Goal: Task Accomplishment & Management: Use online tool/utility

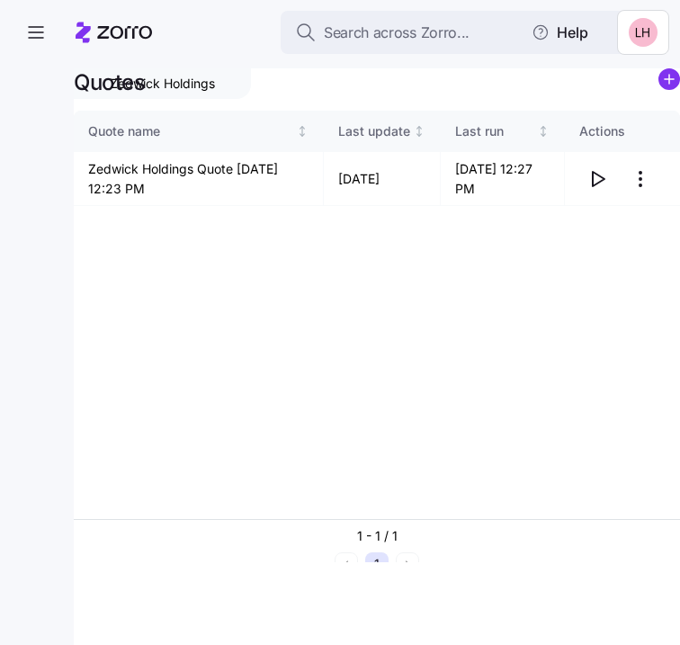
click at [178, 267] on div "Quote name Last update Last run Actions Zedwick Holdings Quote [DATE] 12:23 PM …" at bounding box center [377, 315] width 606 height 408
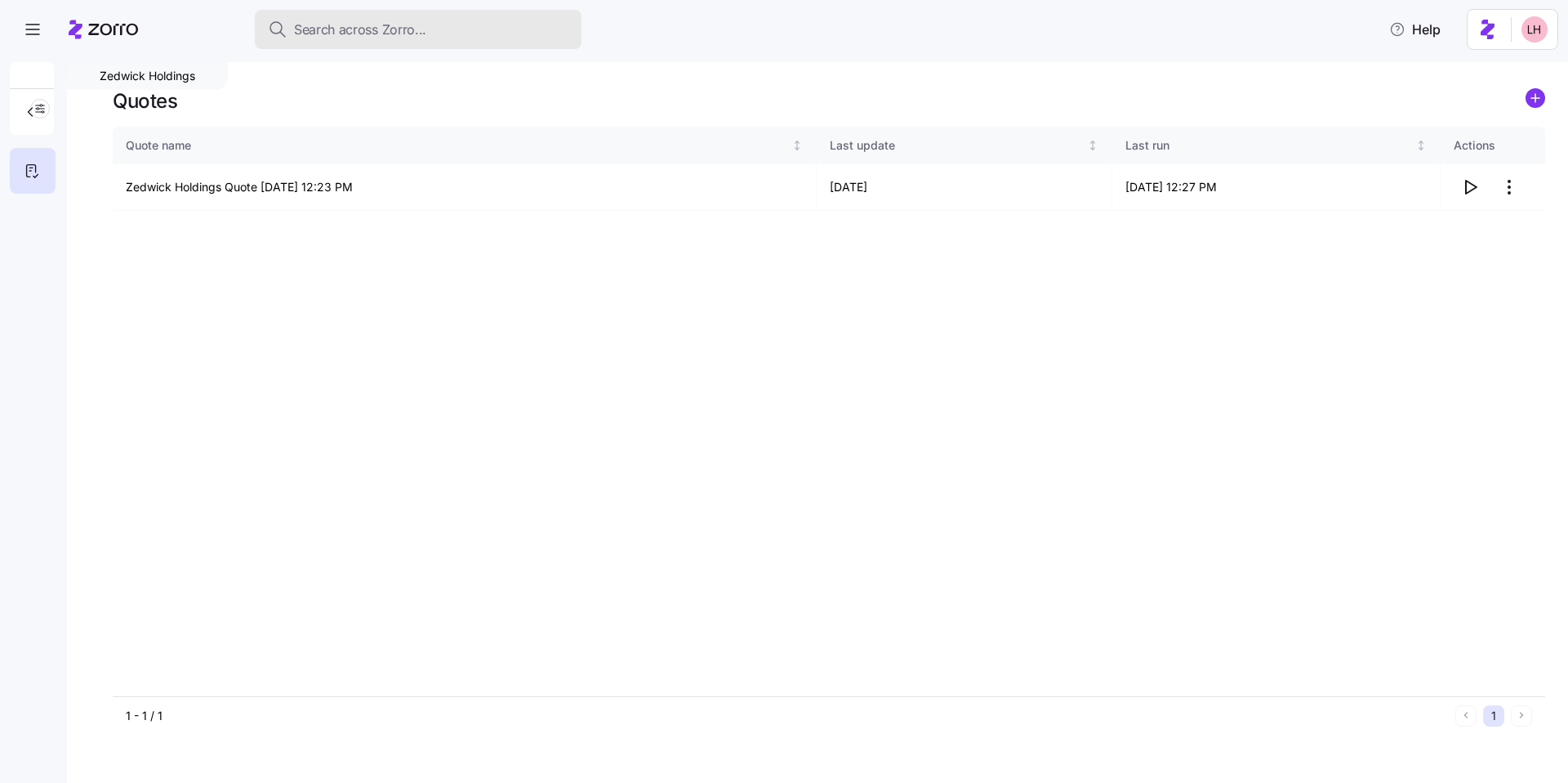
click at [382, 36] on span "Search across Zorro..." at bounding box center [360, 30] width 133 height 20
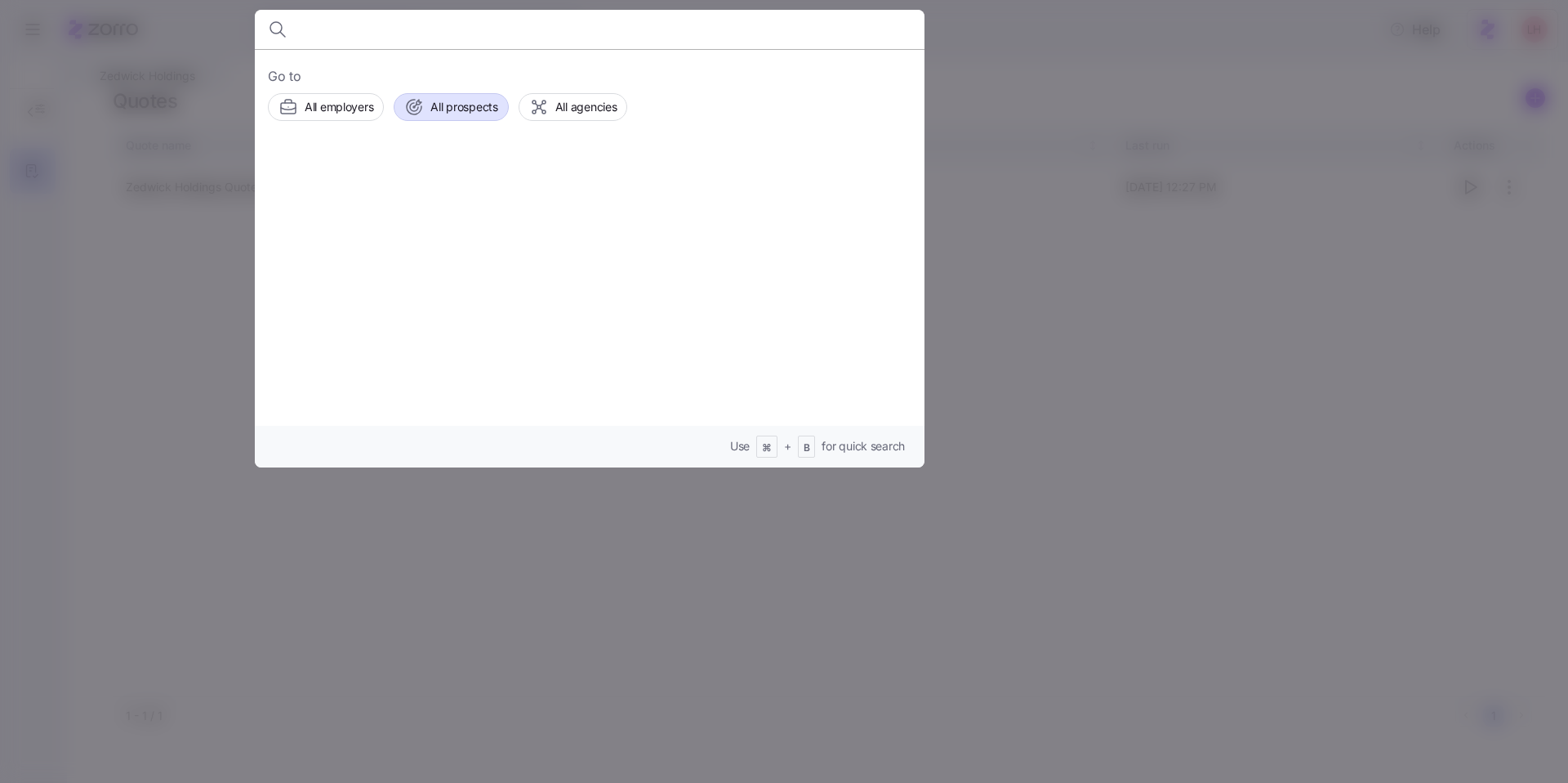
click at [451, 104] on span "All prospects" at bounding box center [464, 107] width 67 height 16
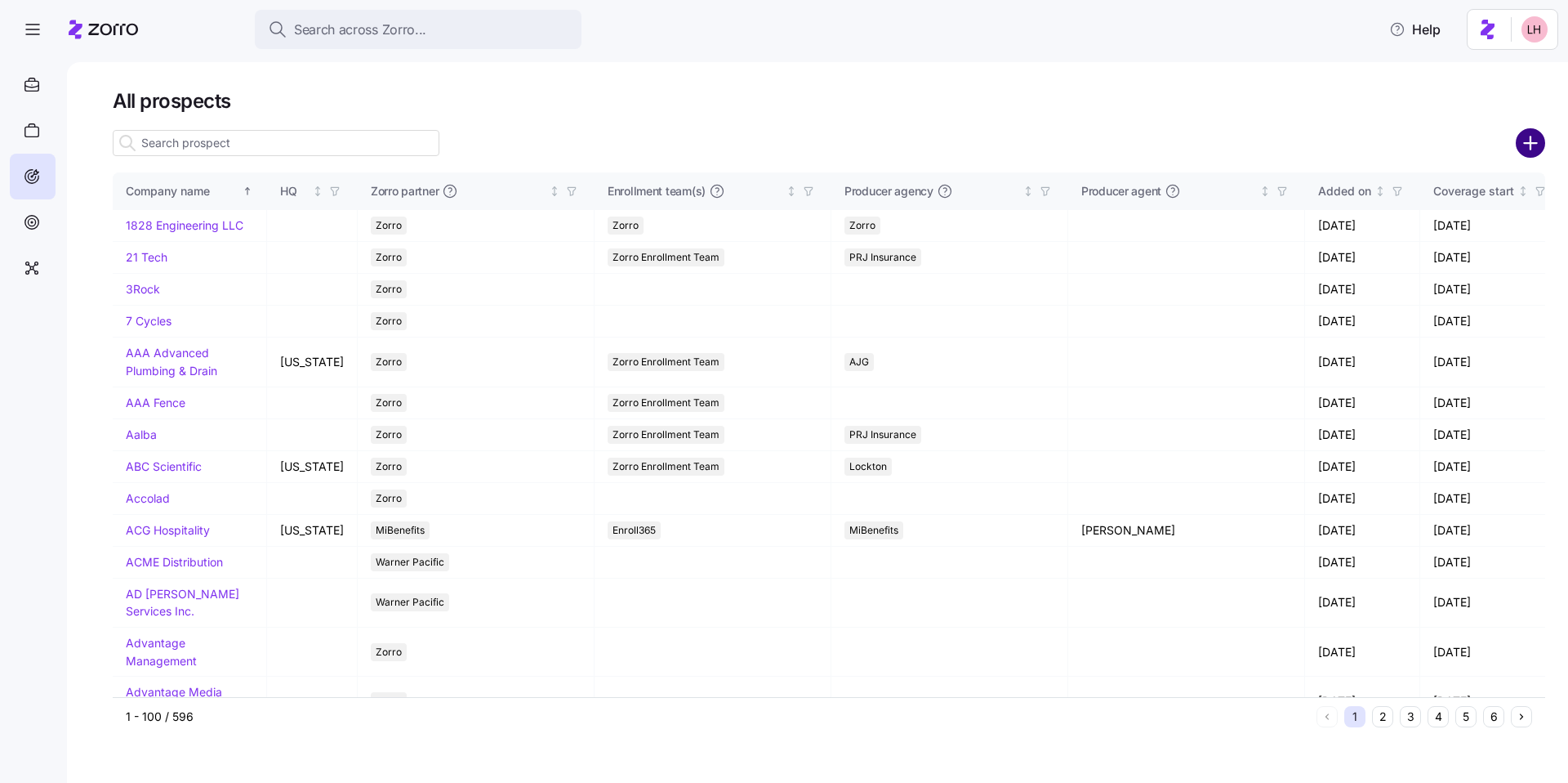
click at [616, 144] on icon "add icon" at bounding box center [1530, 143] width 29 height 29
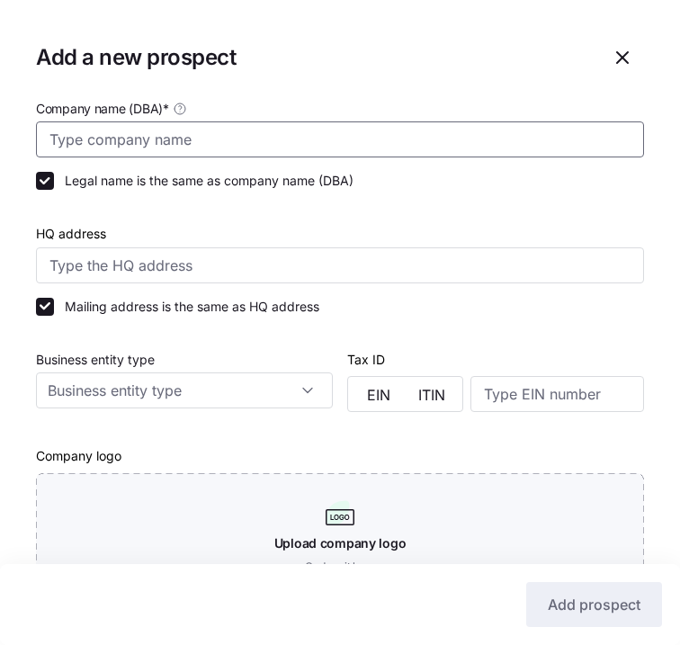
click at [297, 149] on input "Company name (DBA) *" at bounding box center [340, 139] width 608 height 36
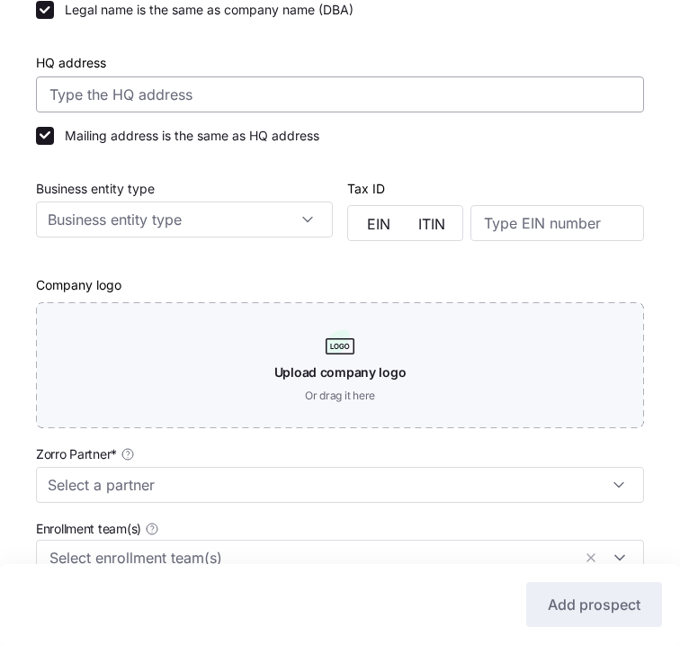
scroll to position [338, 0]
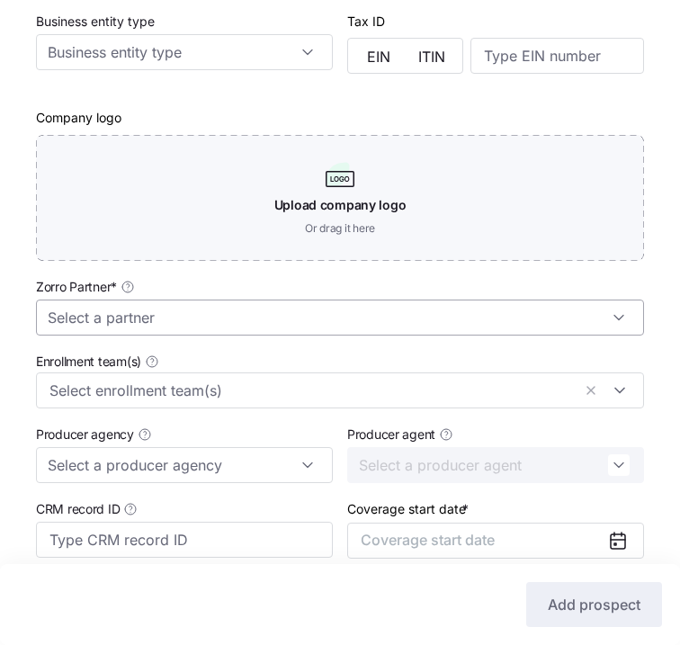
type input "All In One Home Healthcare"
click at [187, 306] on input "Zorro Partner *" at bounding box center [340, 318] width 608 height 36
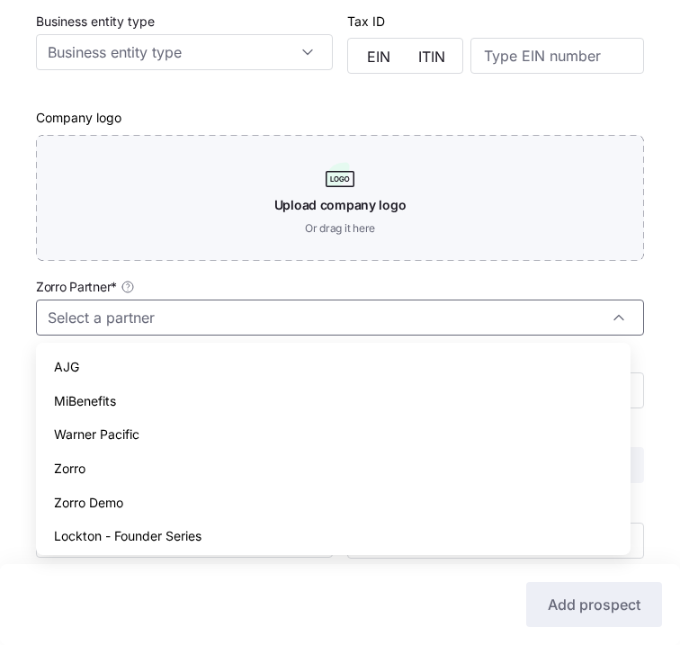
click at [179, 461] on div "Zorro" at bounding box center [333, 469] width 580 height 34
type input "Zorro"
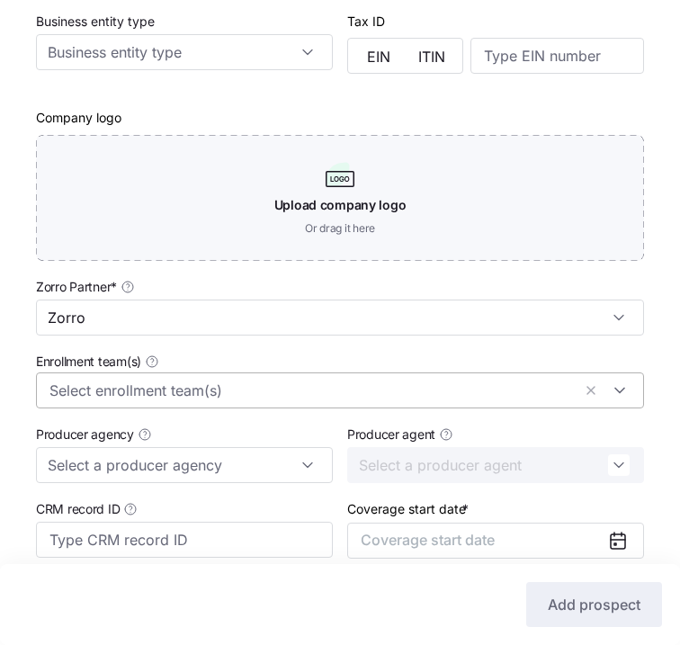
click at [187, 391] on input "Enrollment team(s)" at bounding box center [310, 390] width 522 height 23
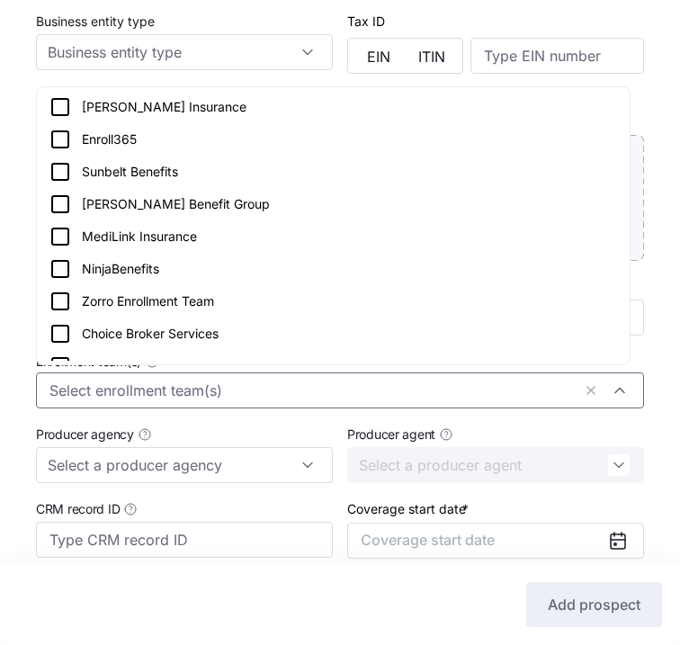
click at [65, 301] on icon at bounding box center [60, 302] width 22 height 22
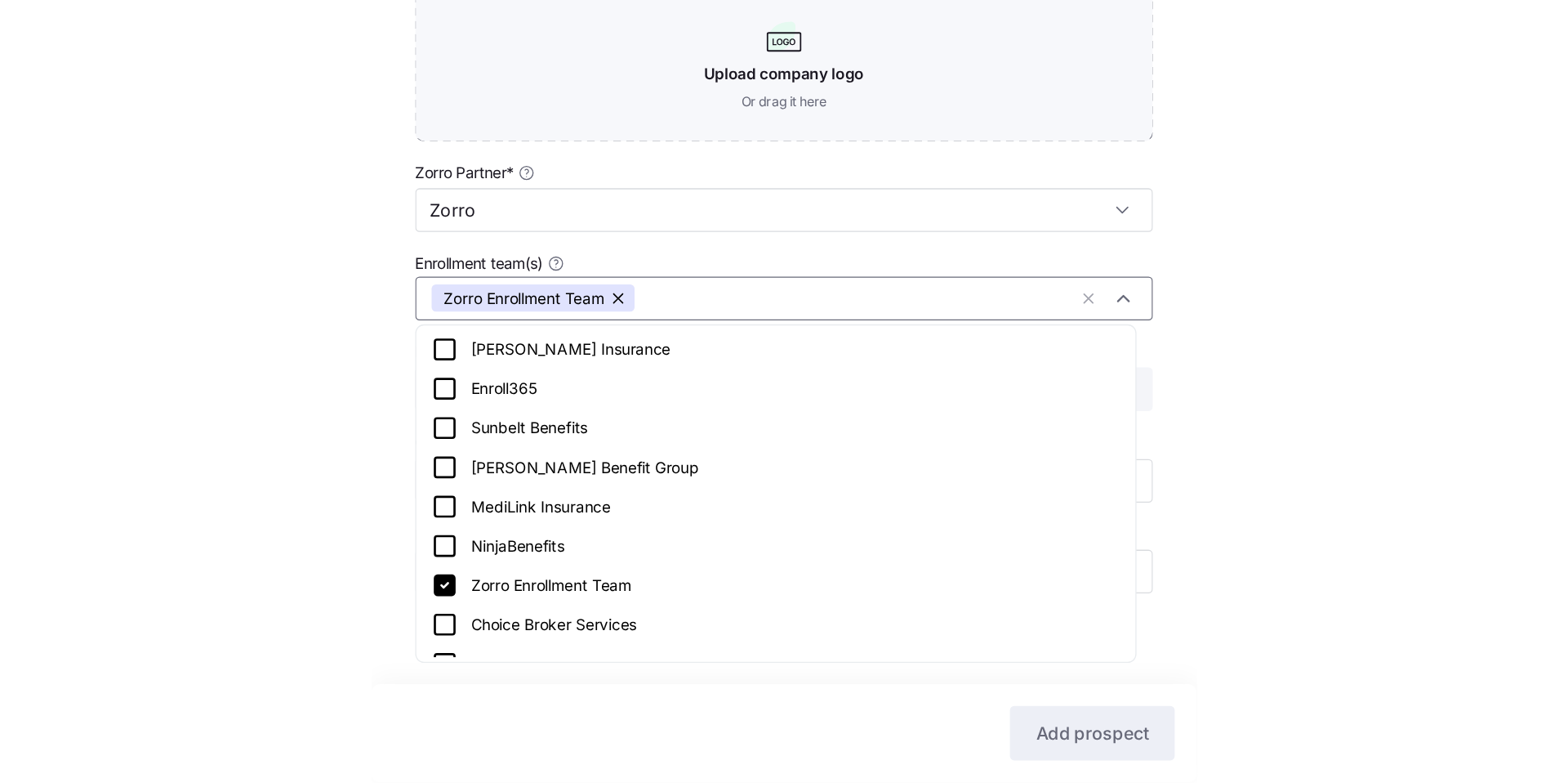
scroll to position [442, 0]
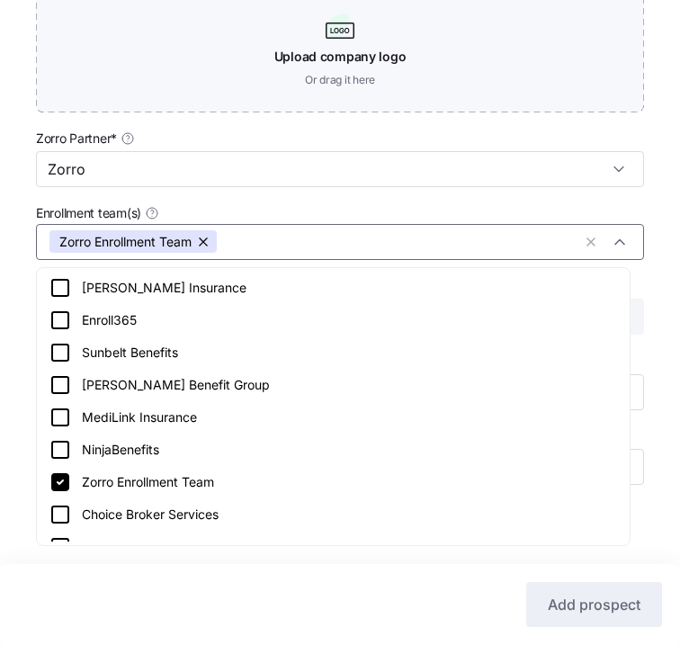
click at [655, 365] on div "Company name (DBA) * All In One Home Healthcare Legal name is the same as compa…" at bounding box center [340, 66] width 680 height 910
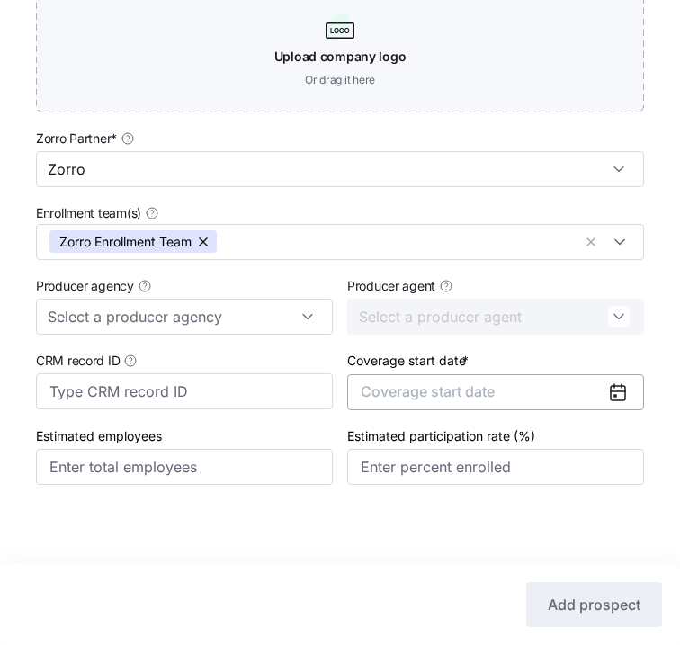
click at [483, 396] on span "Coverage start date" at bounding box center [428, 391] width 134 height 18
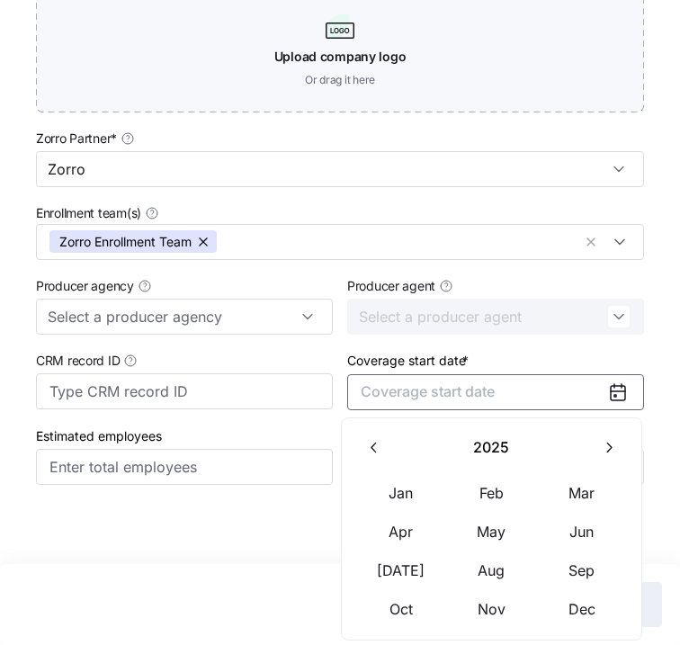
click at [602, 449] on icon "button" at bounding box center [608, 447] width 17 height 17
click at [412, 495] on button "Jan" at bounding box center [401, 493] width 90 height 38
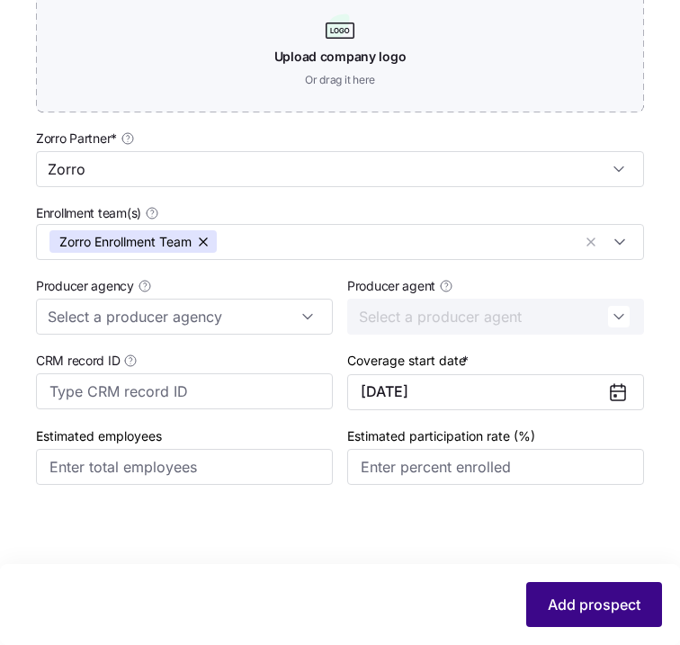
click at [593, 592] on button "Add prospect" at bounding box center [594, 604] width 136 height 45
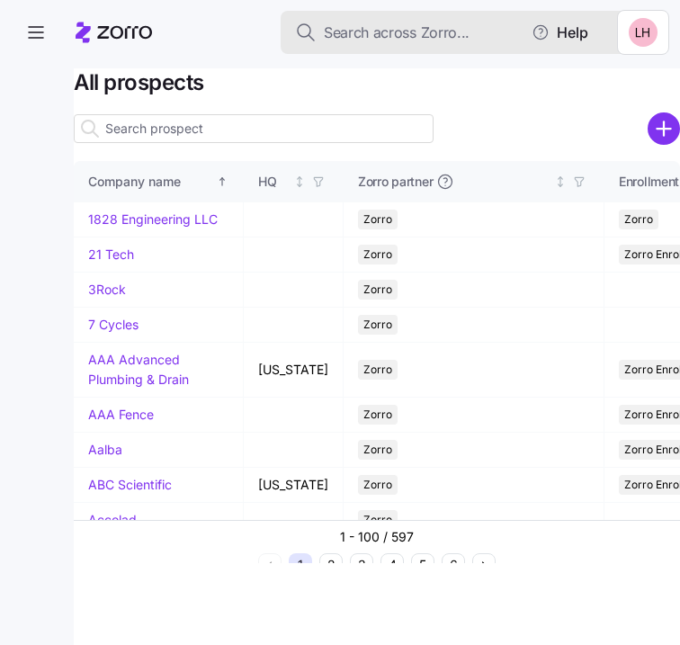
click at [398, 43] on button "Search across Zorro..." at bounding box center [461, 32] width 360 height 43
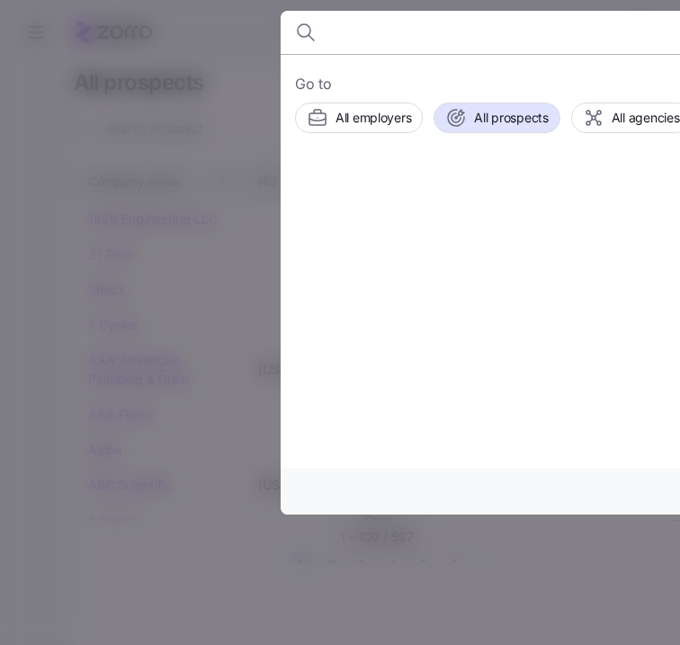
click at [219, 146] on div at bounding box center [340, 322] width 680 height 645
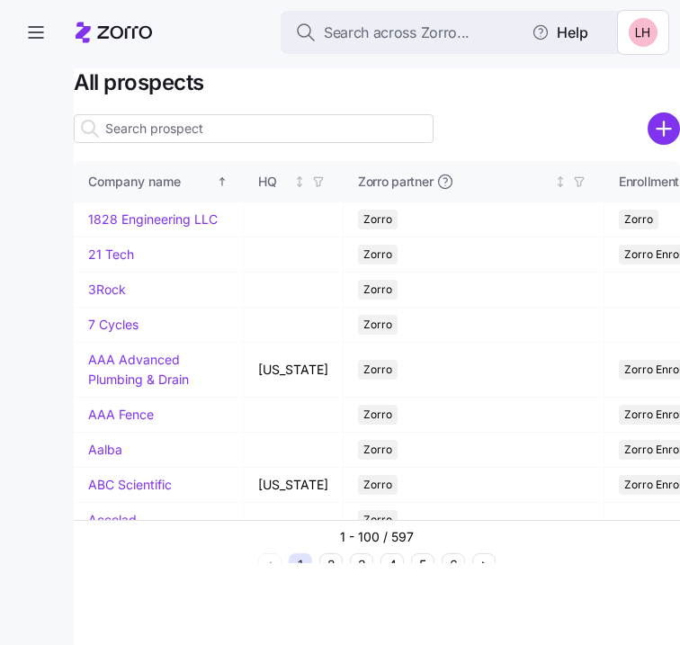
click at [210, 133] on input at bounding box center [254, 128] width 360 height 29
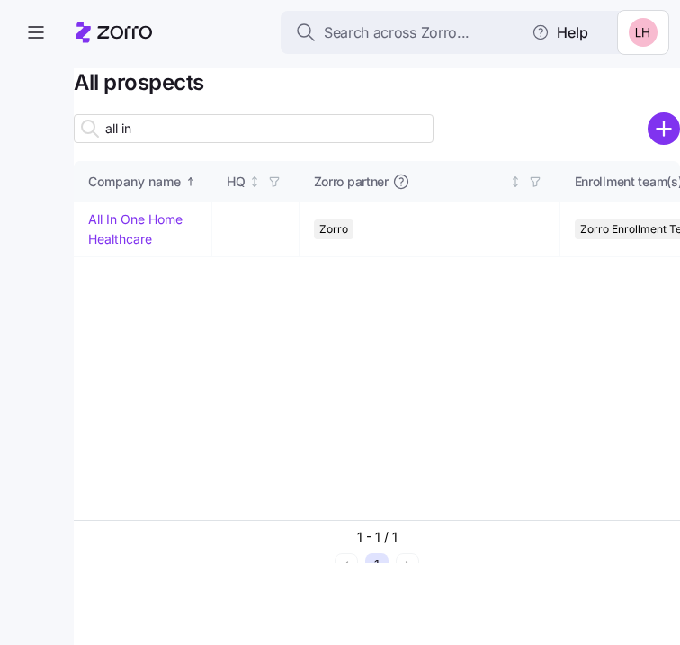
click at [194, 130] on input "all in" at bounding box center [254, 128] width 360 height 29
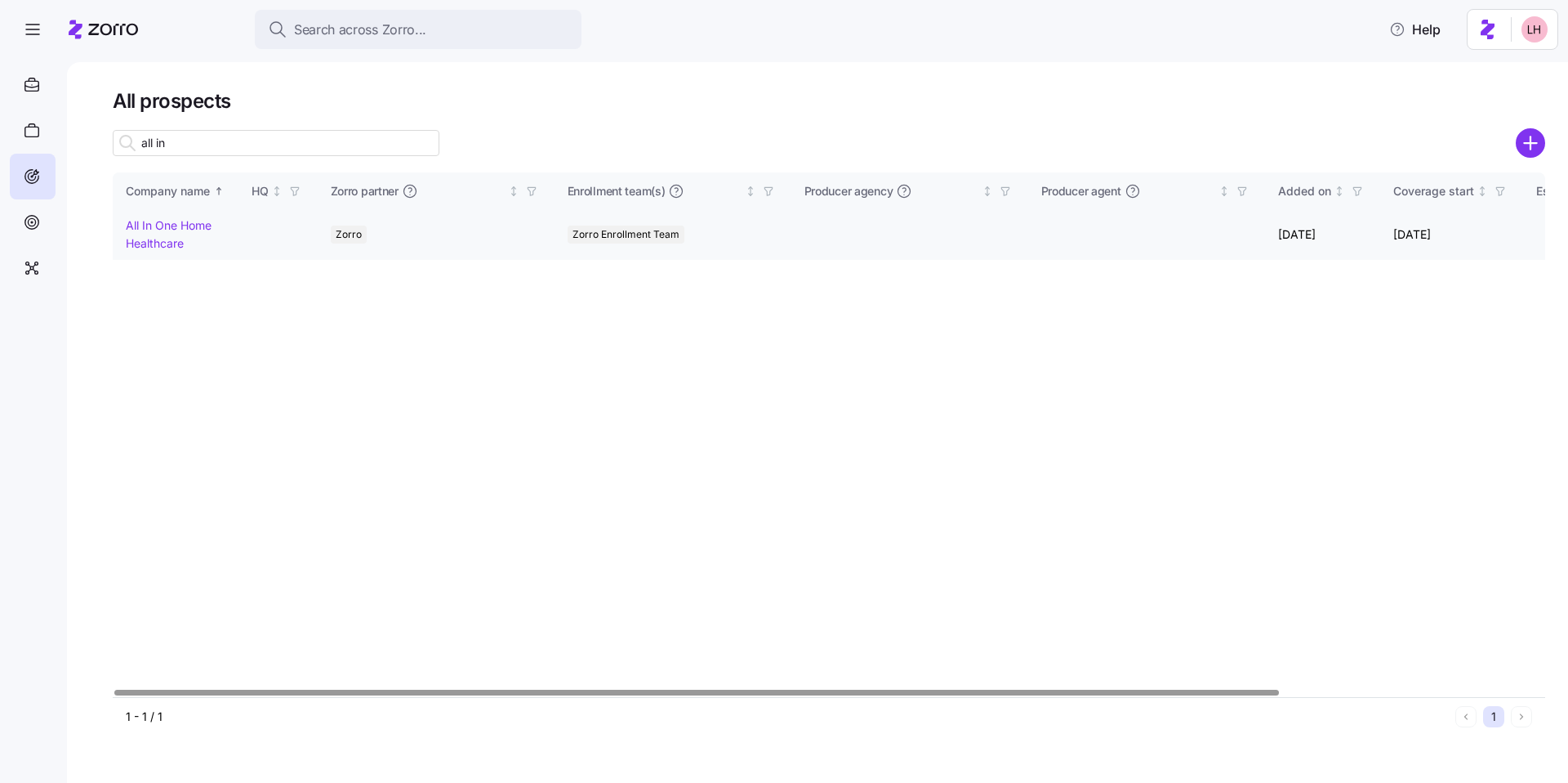
type input "all in"
click at [179, 232] on link "All In One Home Healthcare" at bounding box center [169, 233] width 85 height 32
click at [180, 229] on link "All In One Home Healthcare" at bounding box center [169, 233] width 85 height 32
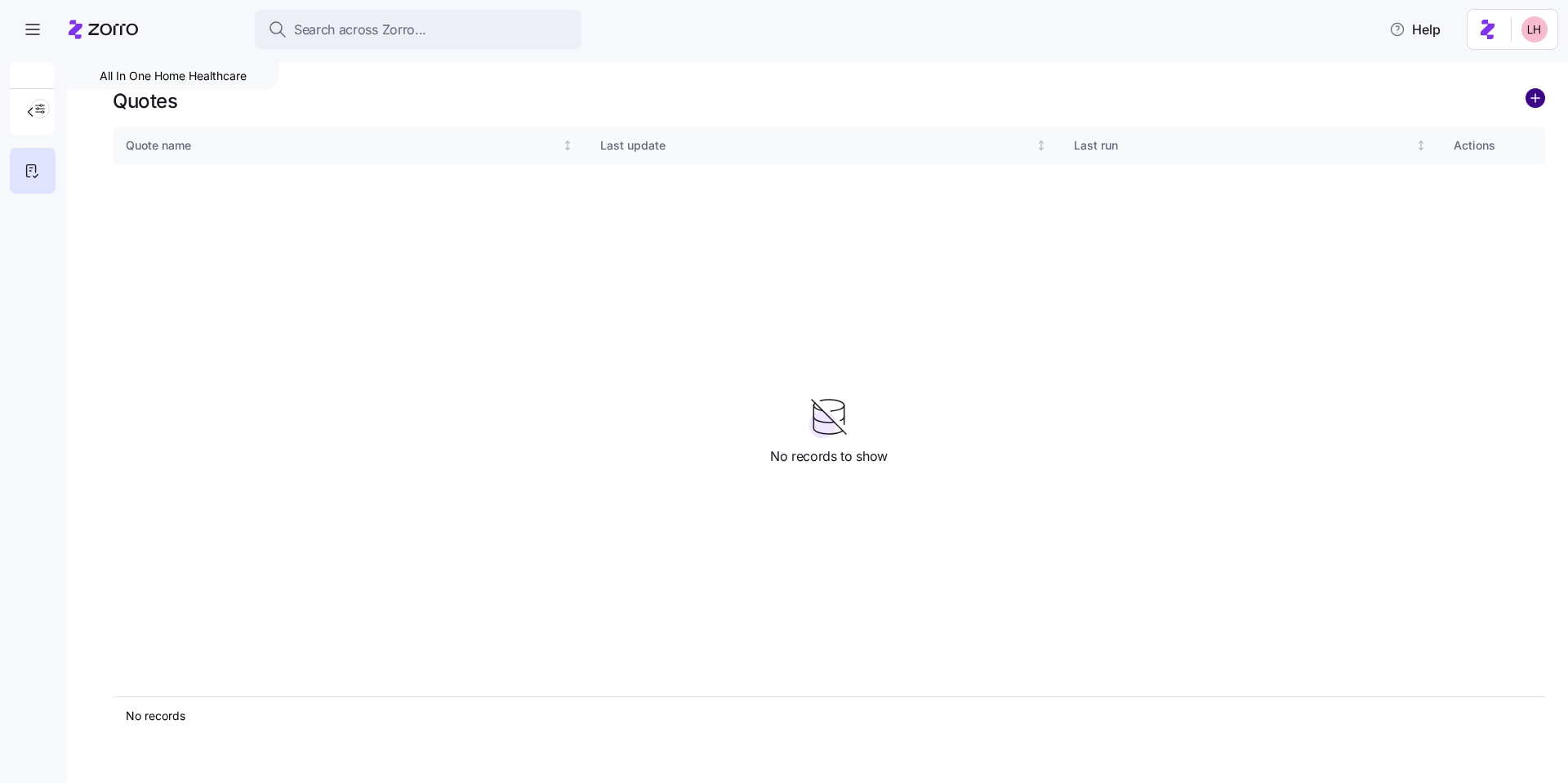
click at [616, 94] on circle "add icon" at bounding box center [1535, 98] width 18 height 18
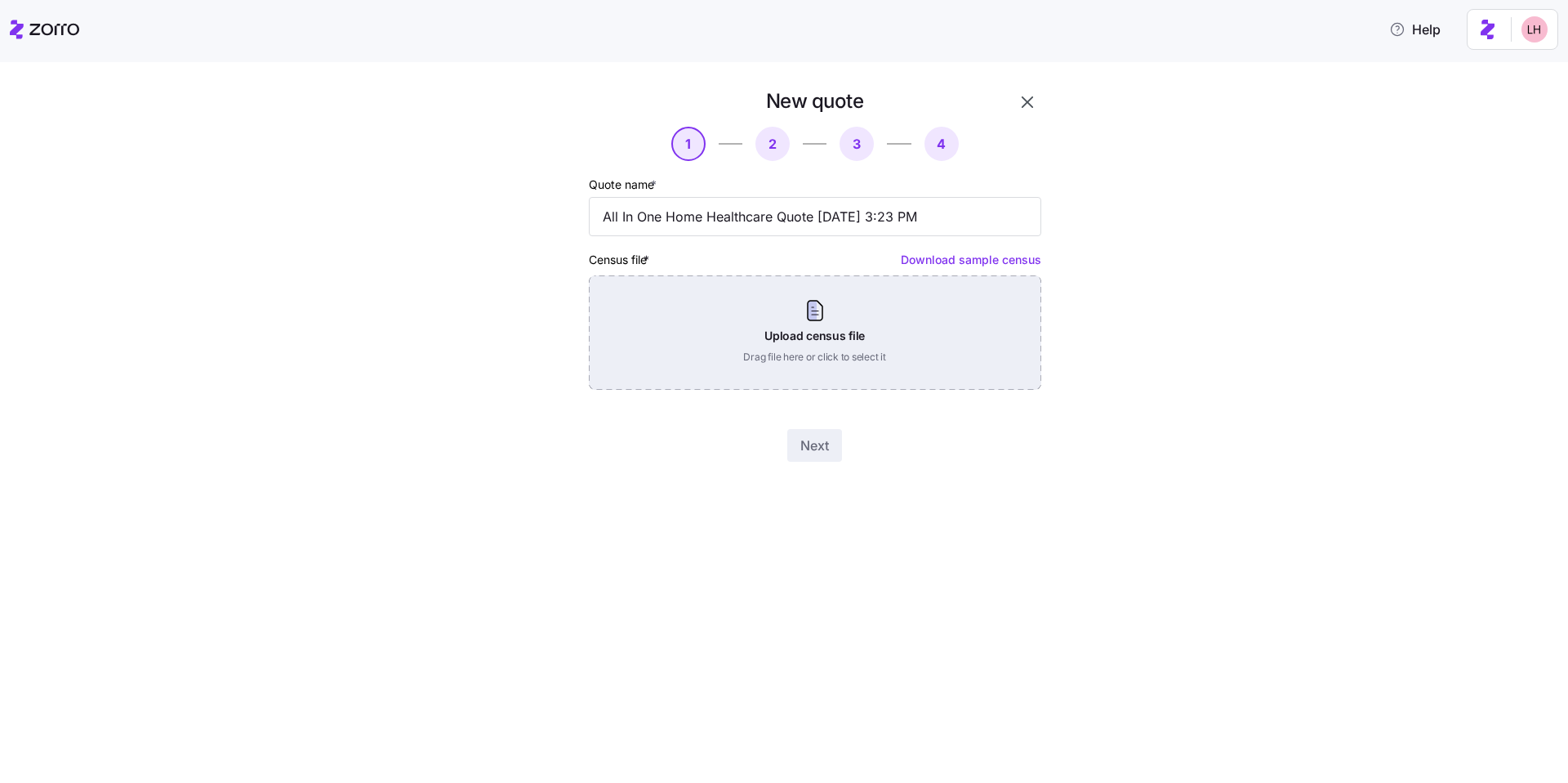
click at [616, 344] on div "Upload census file Drag file here or click to select it" at bounding box center [815, 332] width 452 height 114
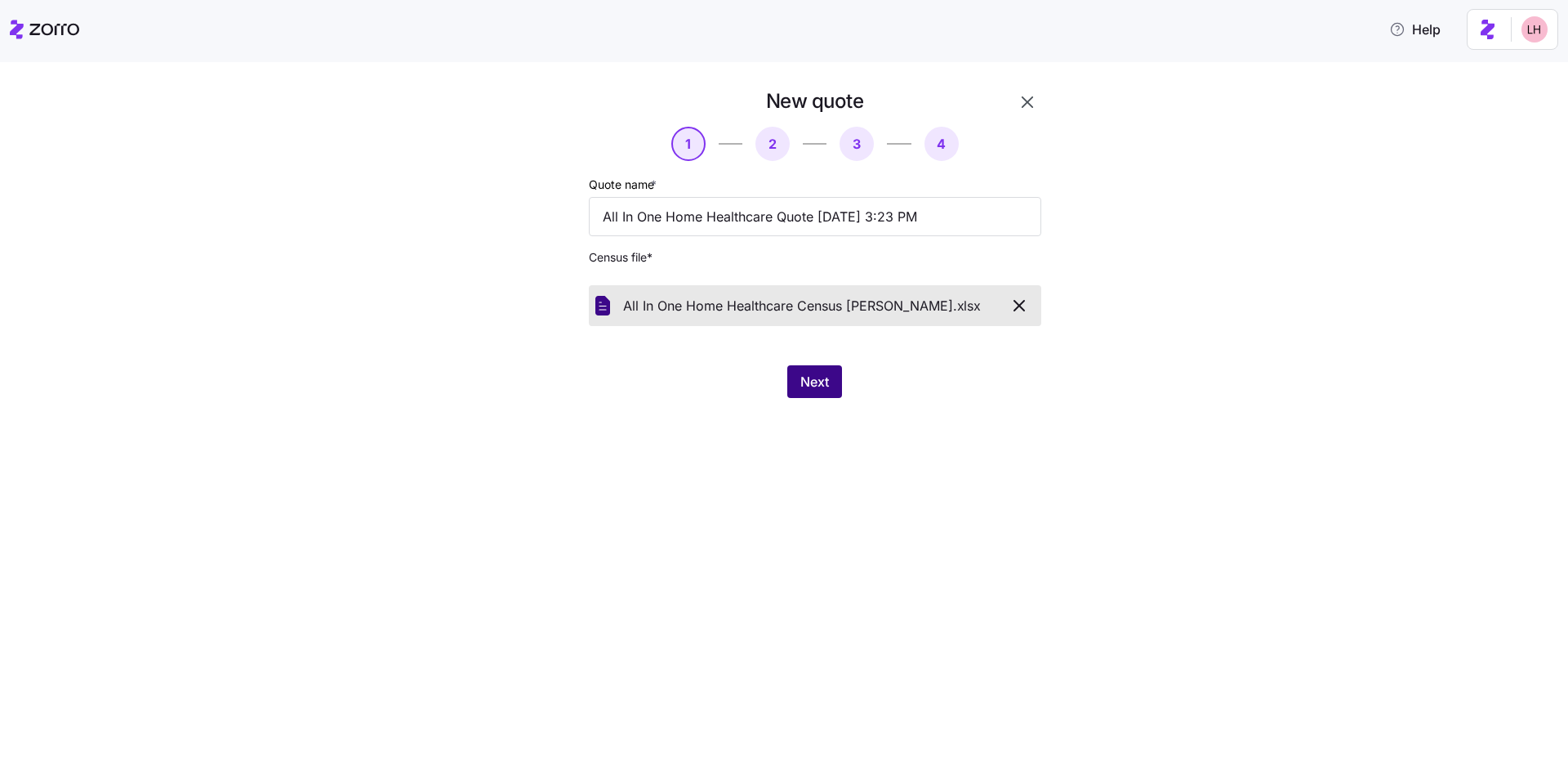
click at [616, 391] on span "Next" at bounding box center [814, 382] width 28 height 20
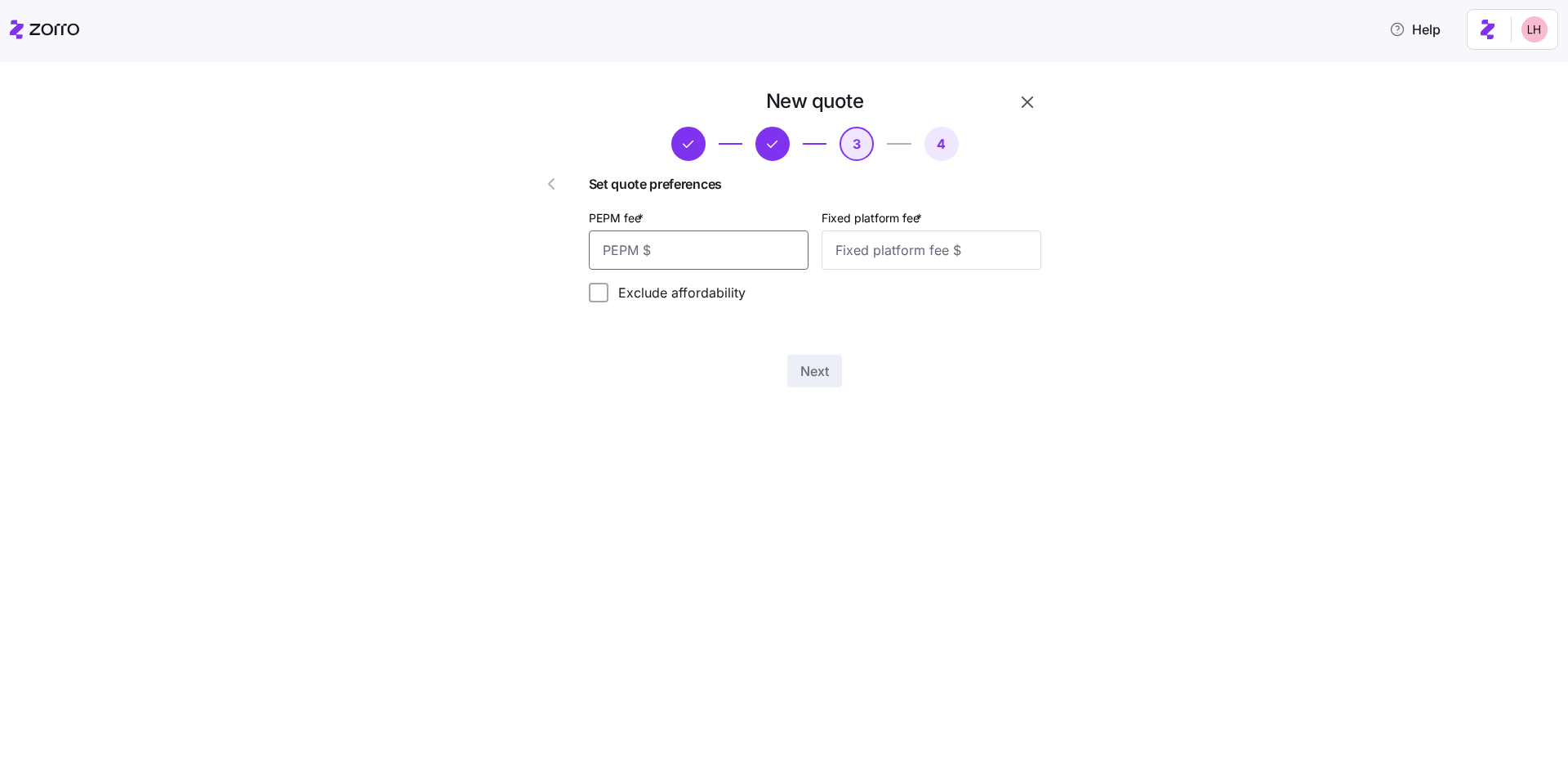
click at [616, 260] on input "PEPM fee *" at bounding box center [699, 250] width 220 height 39
type input "90"
click at [616, 255] on input "Fixed platform fee *" at bounding box center [932, 250] width 220 height 39
type input "100"
click at [616, 370] on span "Next" at bounding box center [814, 372] width 28 height 20
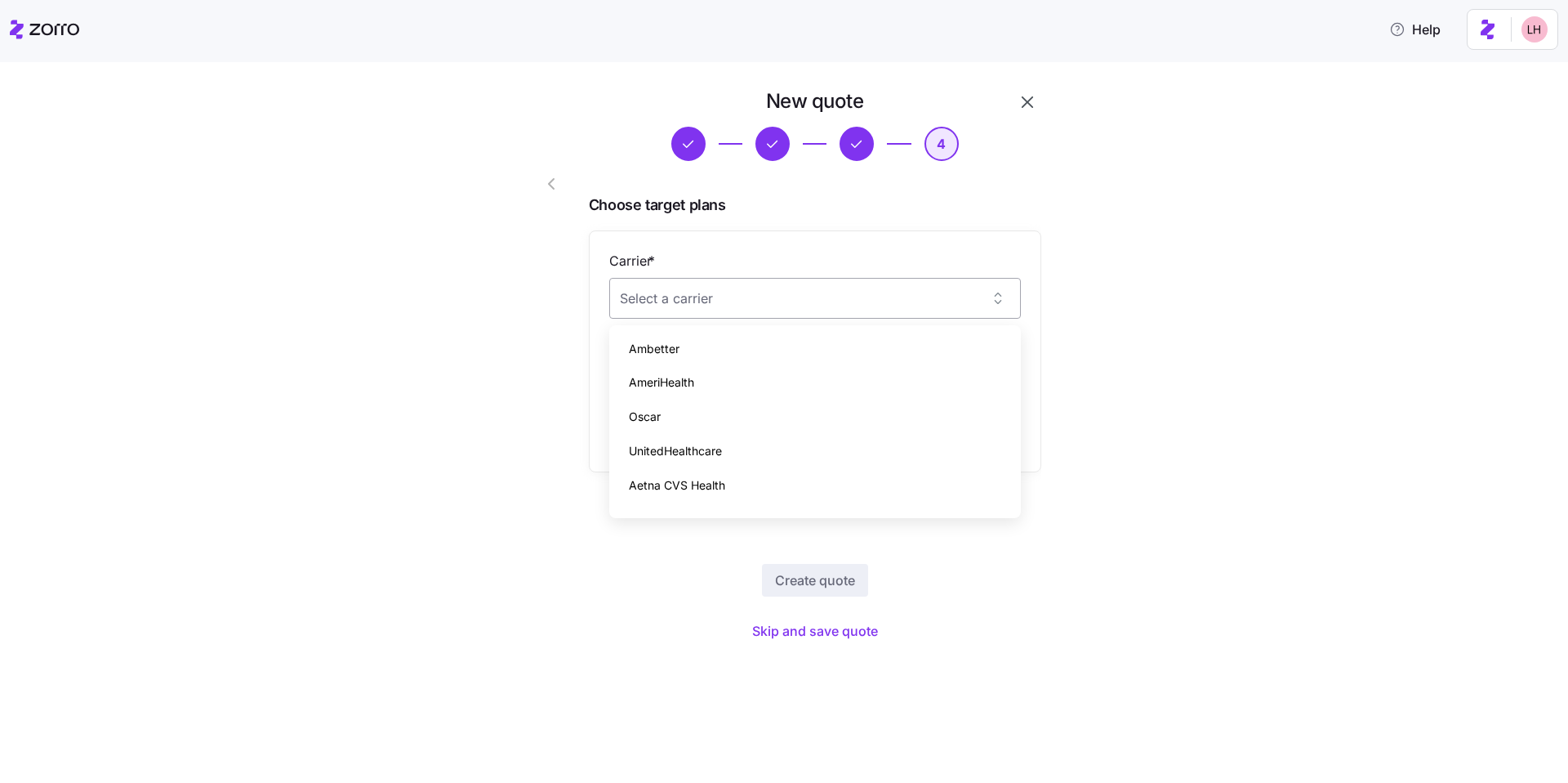
click at [616, 311] on input "Carrier *" at bounding box center [814, 298] width 411 height 41
click at [616, 350] on div "Ambetter" at bounding box center [814, 349] width 399 height 35
type input "Ambetter"
click at [616, 387] on input "Plan *" at bounding box center [814, 379] width 411 height 41
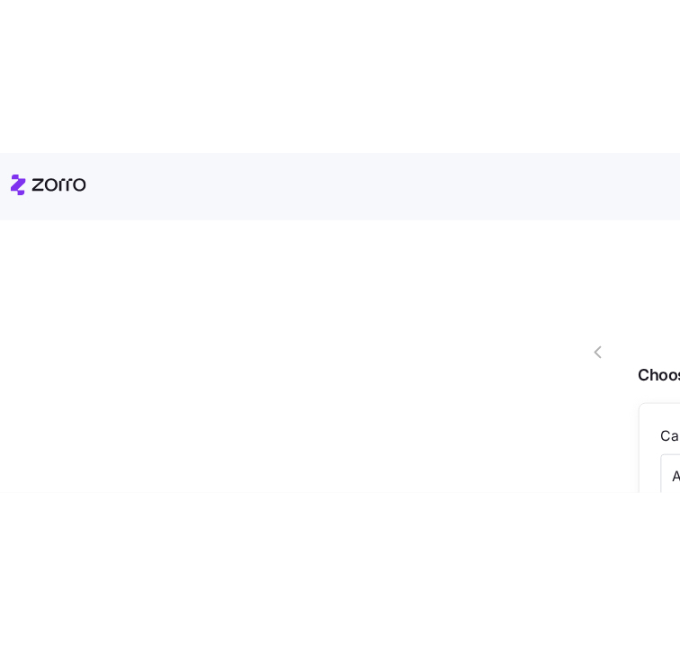
scroll to position [118, 0]
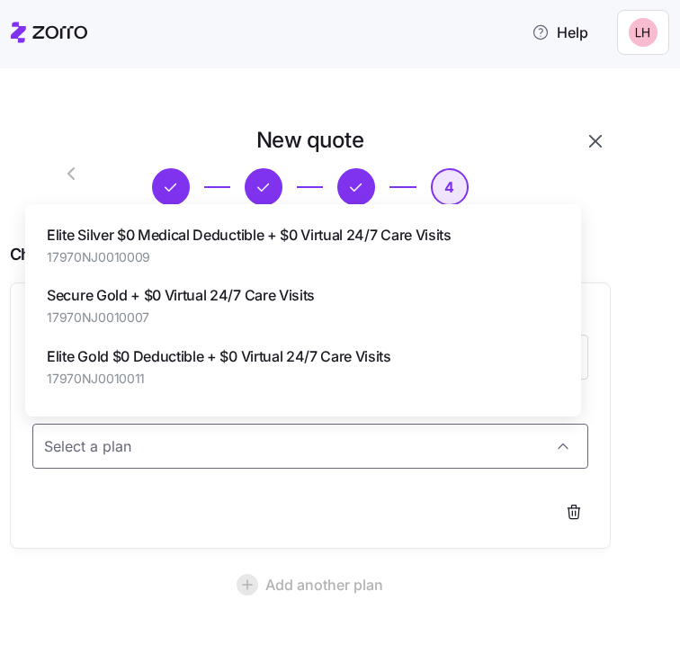
click at [192, 387] on span "17970NJ0010011" at bounding box center [219, 379] width 345 height 18
type input "Elite Gold $0 Deductible + $0 Virtual 24/7 Care Visits"
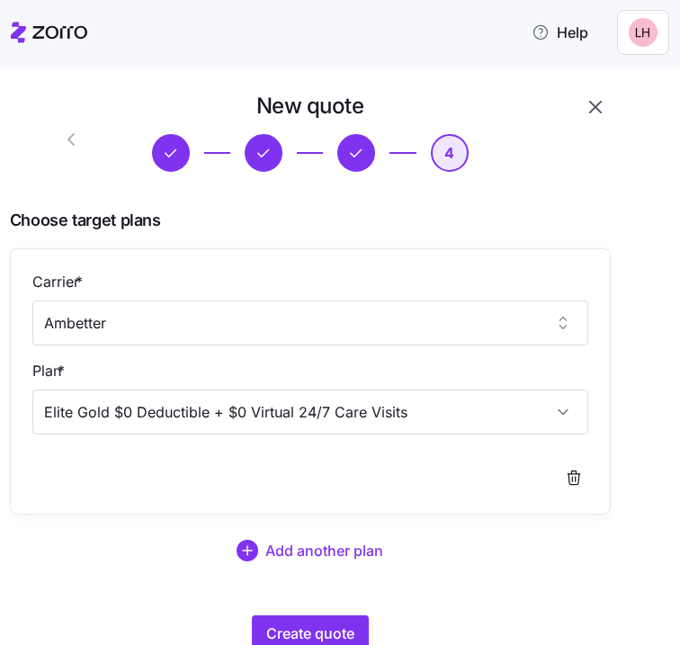
scroll to position [84, 0]
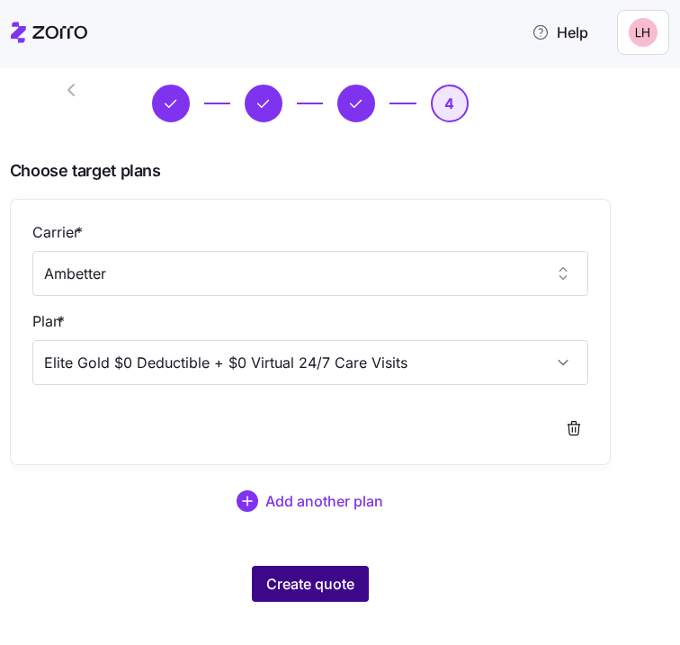
click at [357, 568] on button "Create quote" at bounding box center [310, 584] width 117 height 36
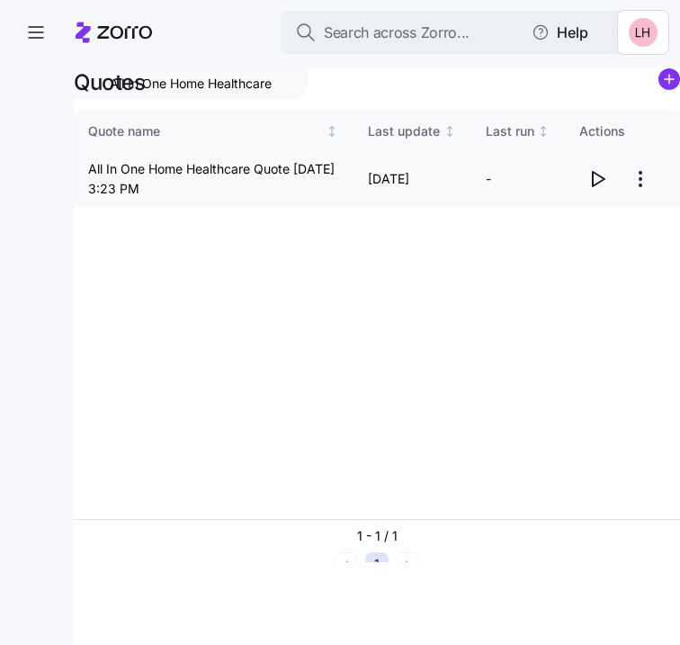
click at [598, 175] on icon "button" at bounding box center [599, 179] width 12 height 14
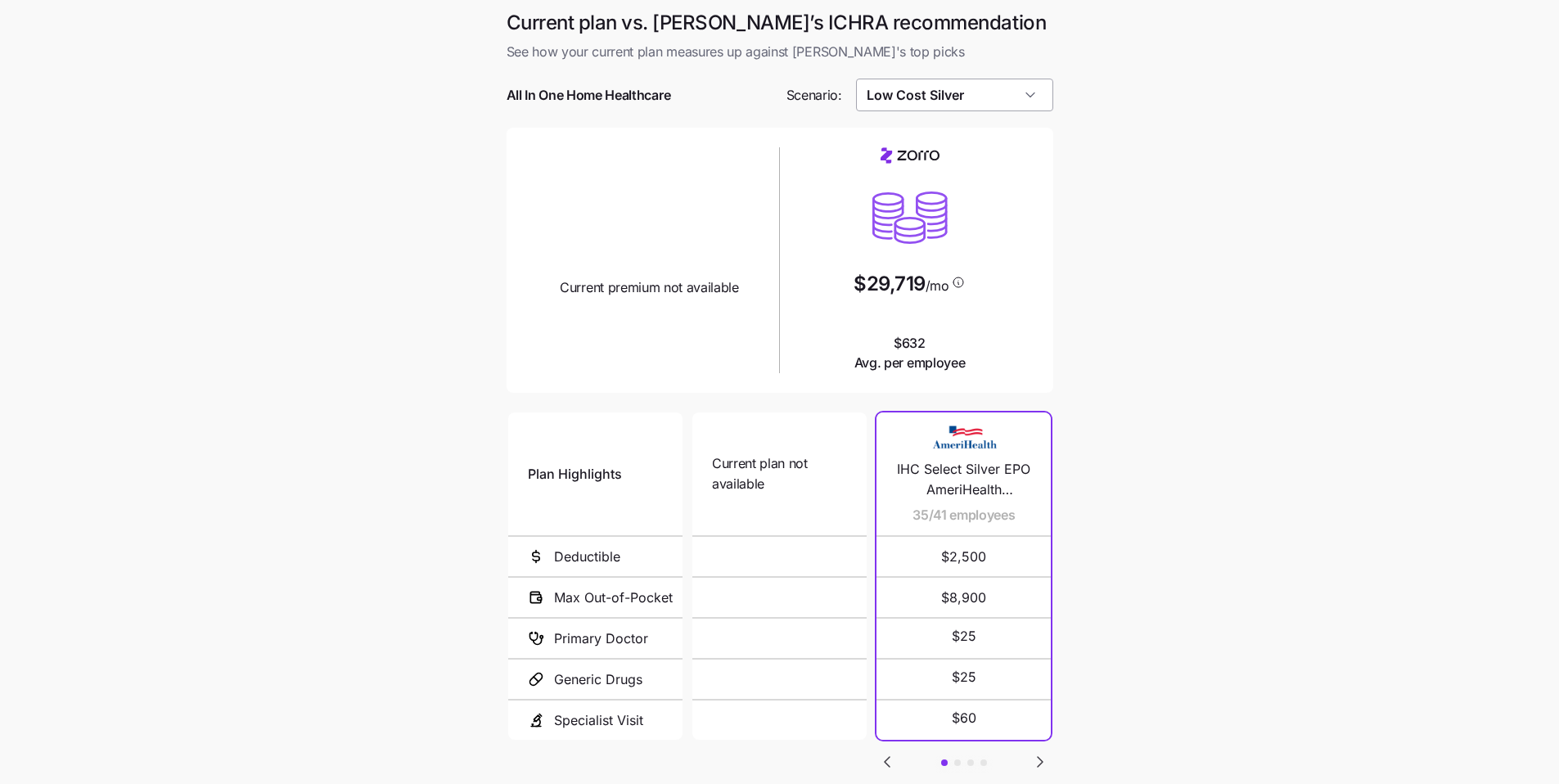
click at [618, 97] on input "Low Cost Silver" at bounding box center [954, 95] width 197 height 33
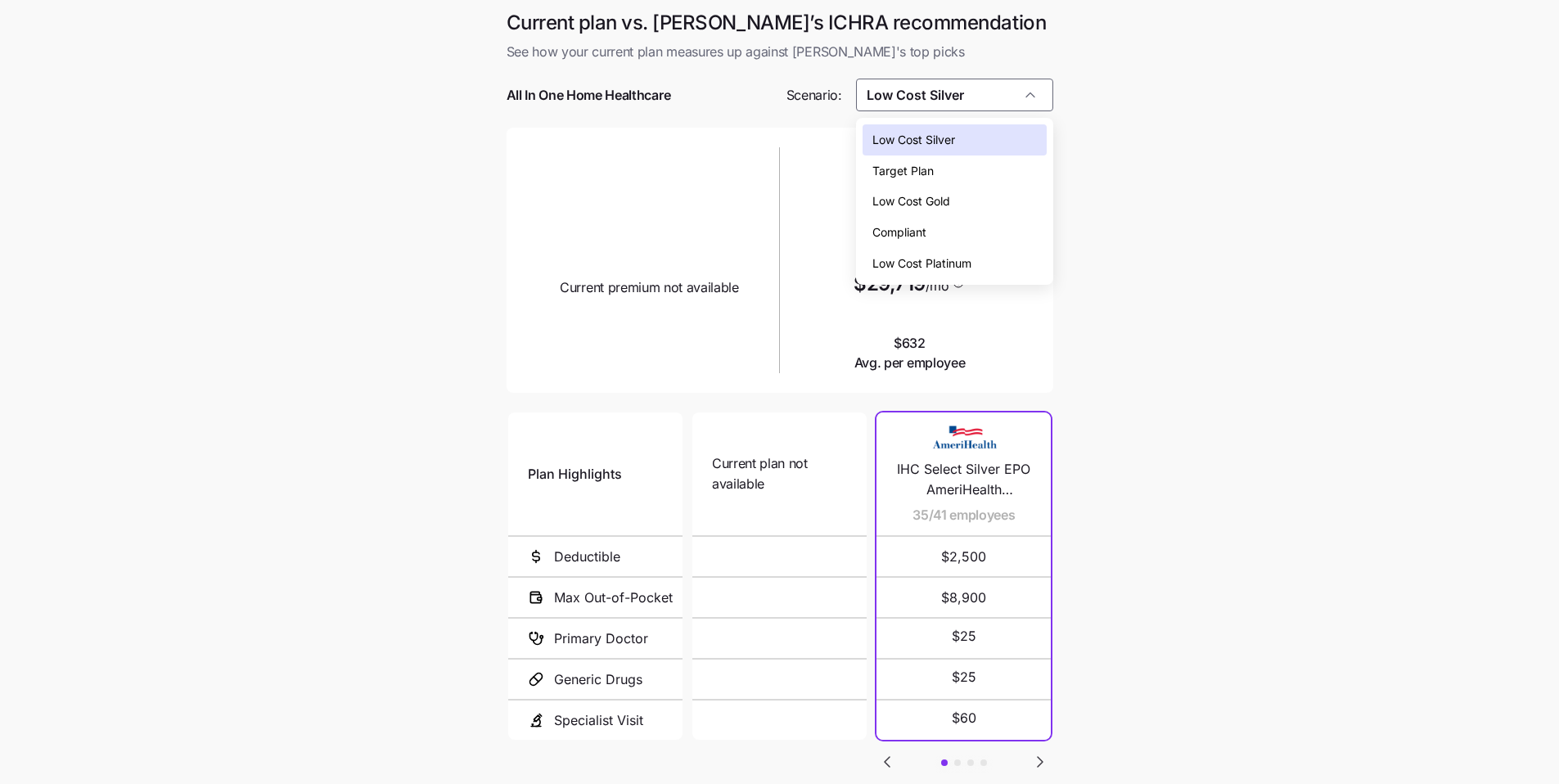
click at [618, 166] on div "Target Plan" at bounding box center [954, 171] width 184 height 31
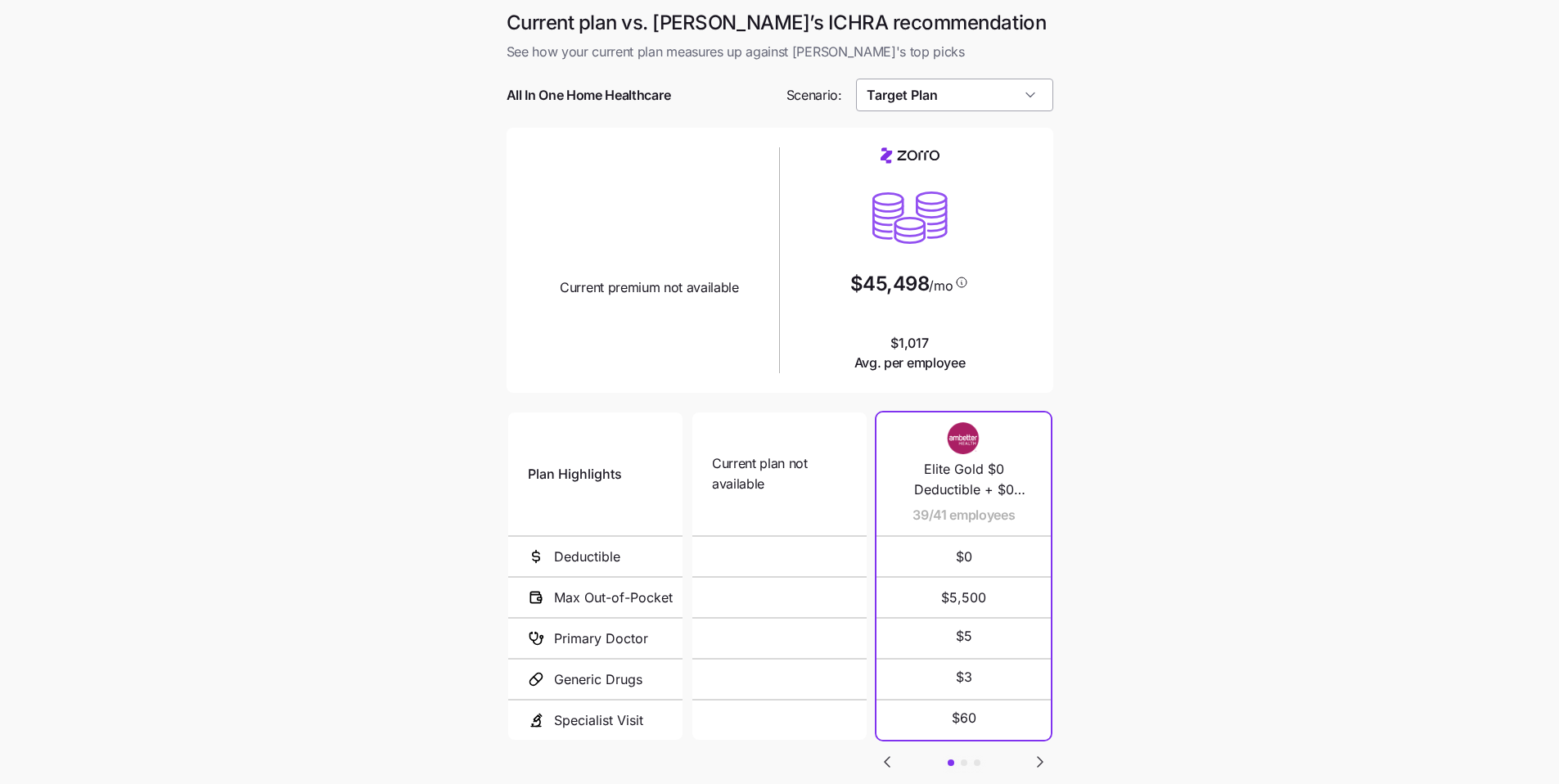
click at [618, 100] on input "Target Plan" at bounding box center [954, 95] width 197 height 33
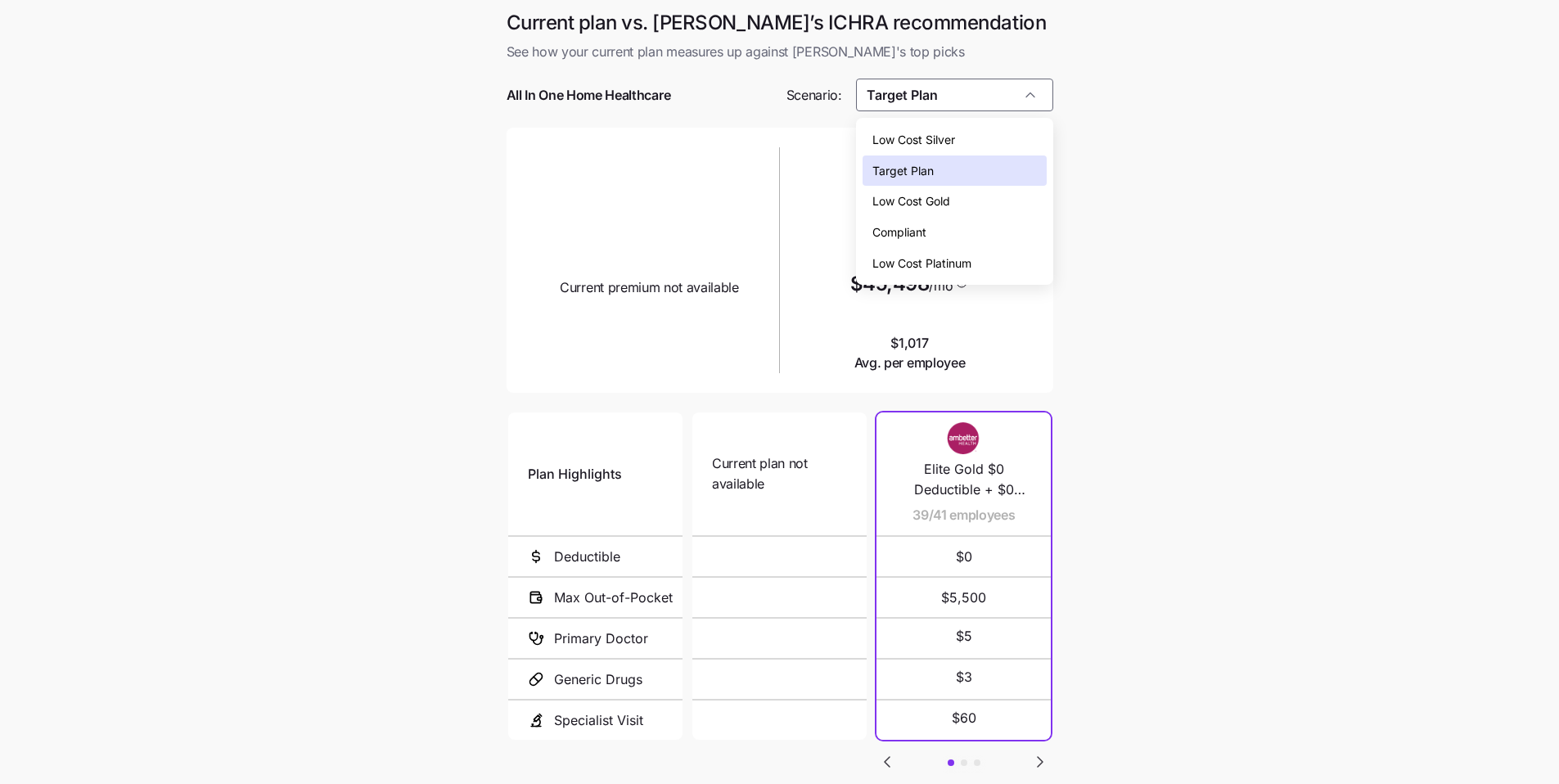
click at [618, 200] on div "Low Cost Gold" at bounding box center [954, 201] width 184 height 31
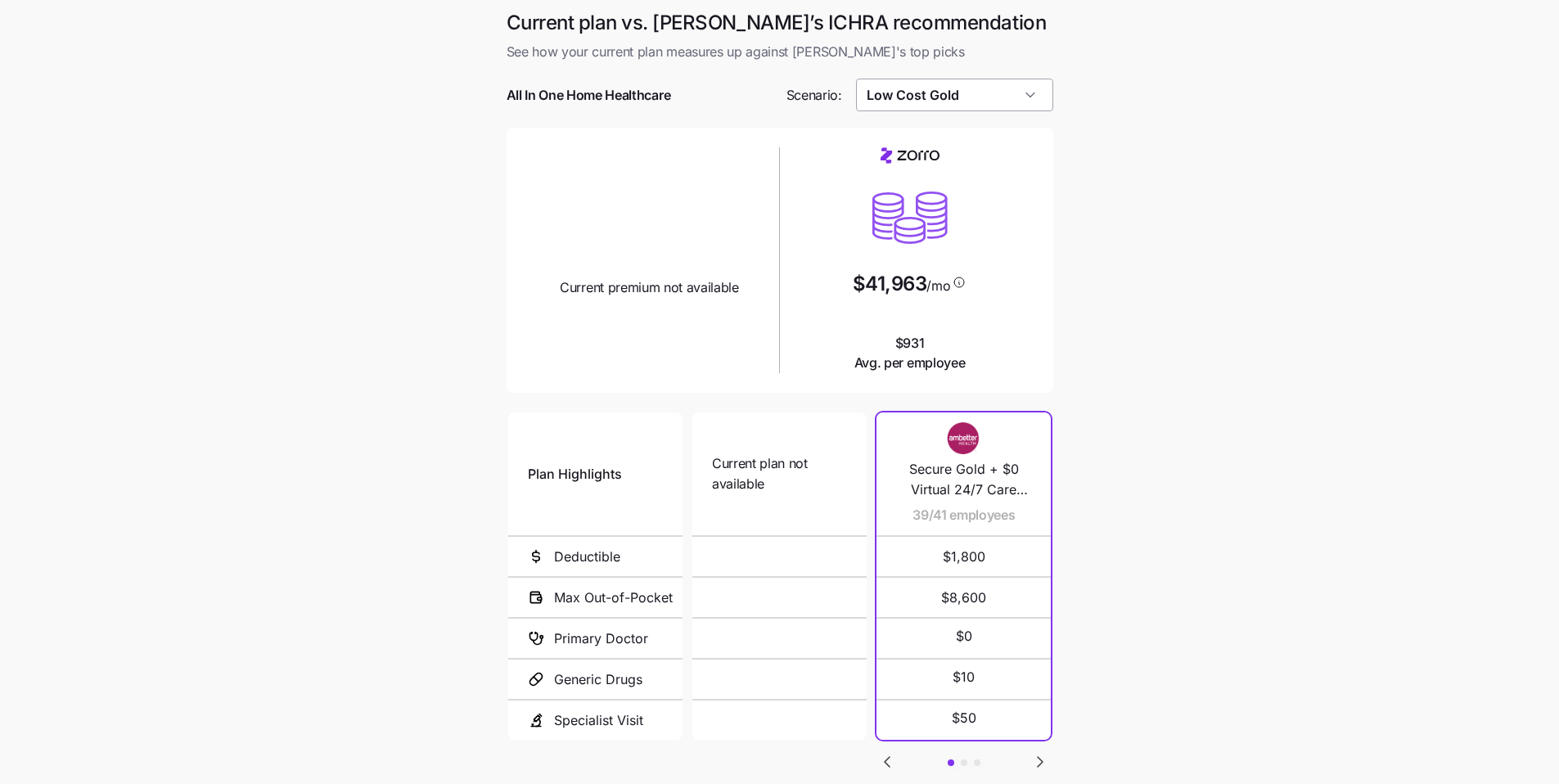
click at [618, 94] on input "Low Cost Gold" at bounding box center [954, 95] width 197 height 33
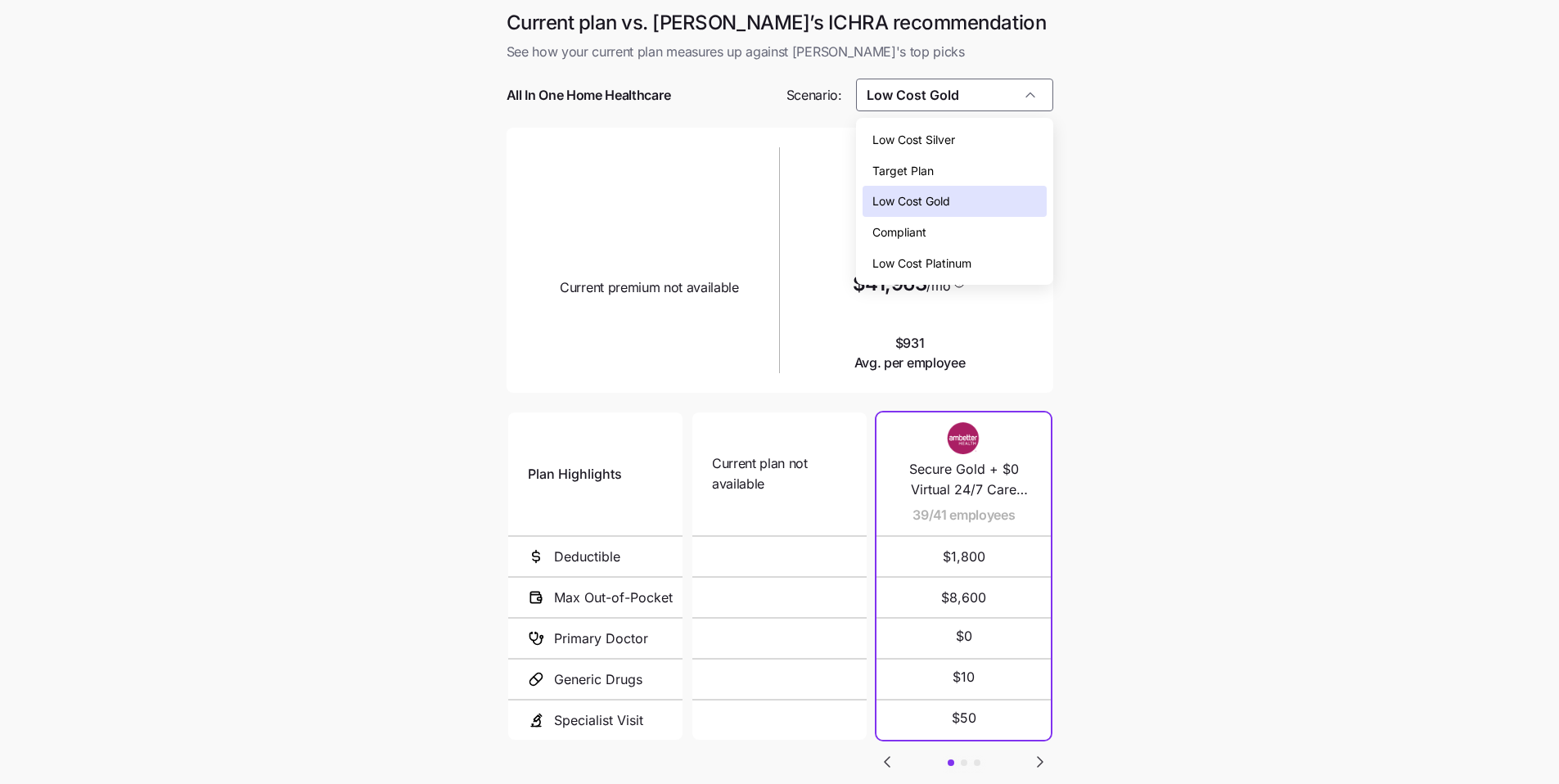
click at [618, 135] on div "Low Cost Silver" at bounding box center [954, 140] width 184 height 31
type input "Low Cost Silver"
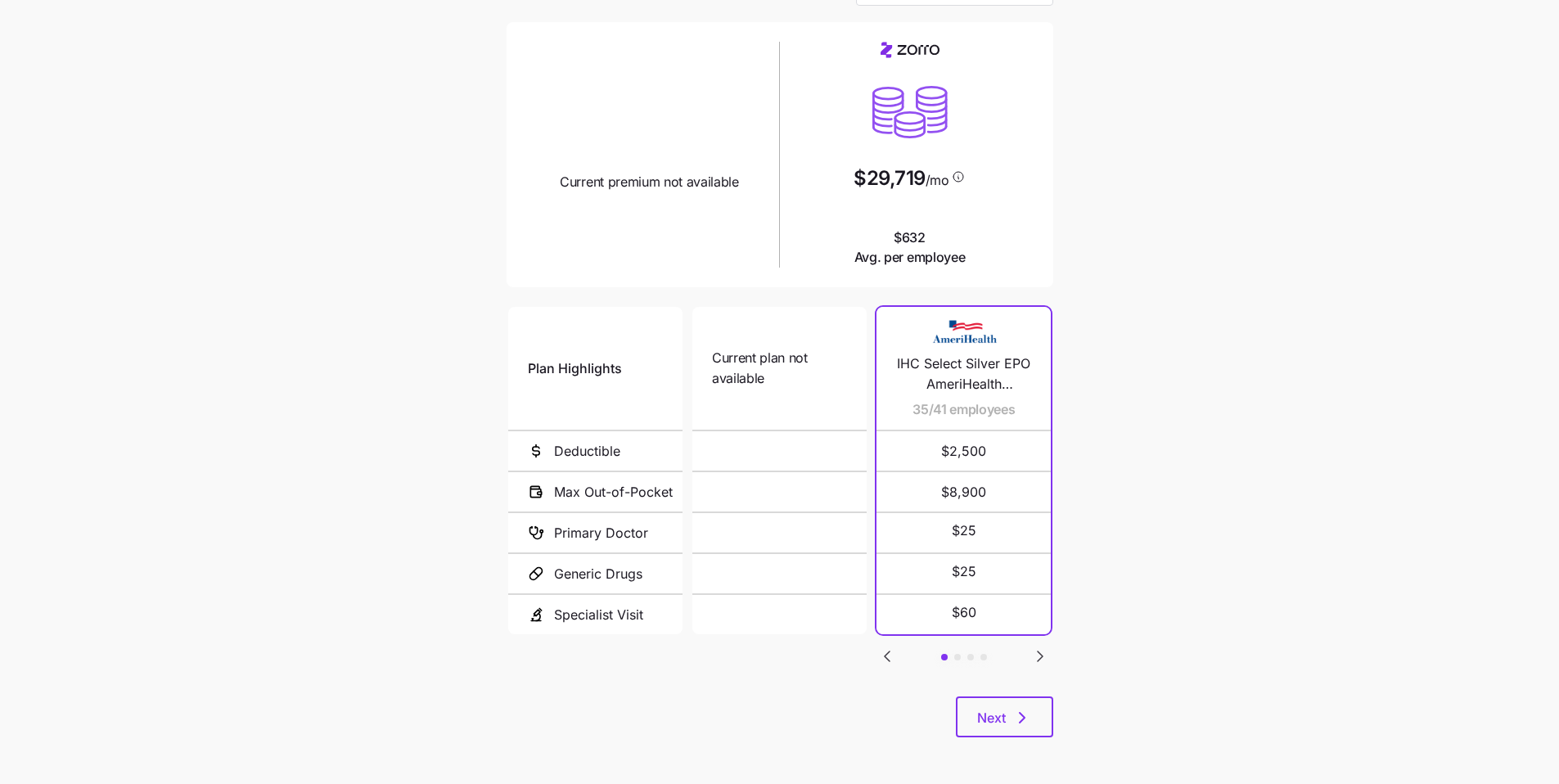
scroll to position [108, 0]
click at [618, 586] on button "Next" at bounding box center [1004, 714] width 97 height 41
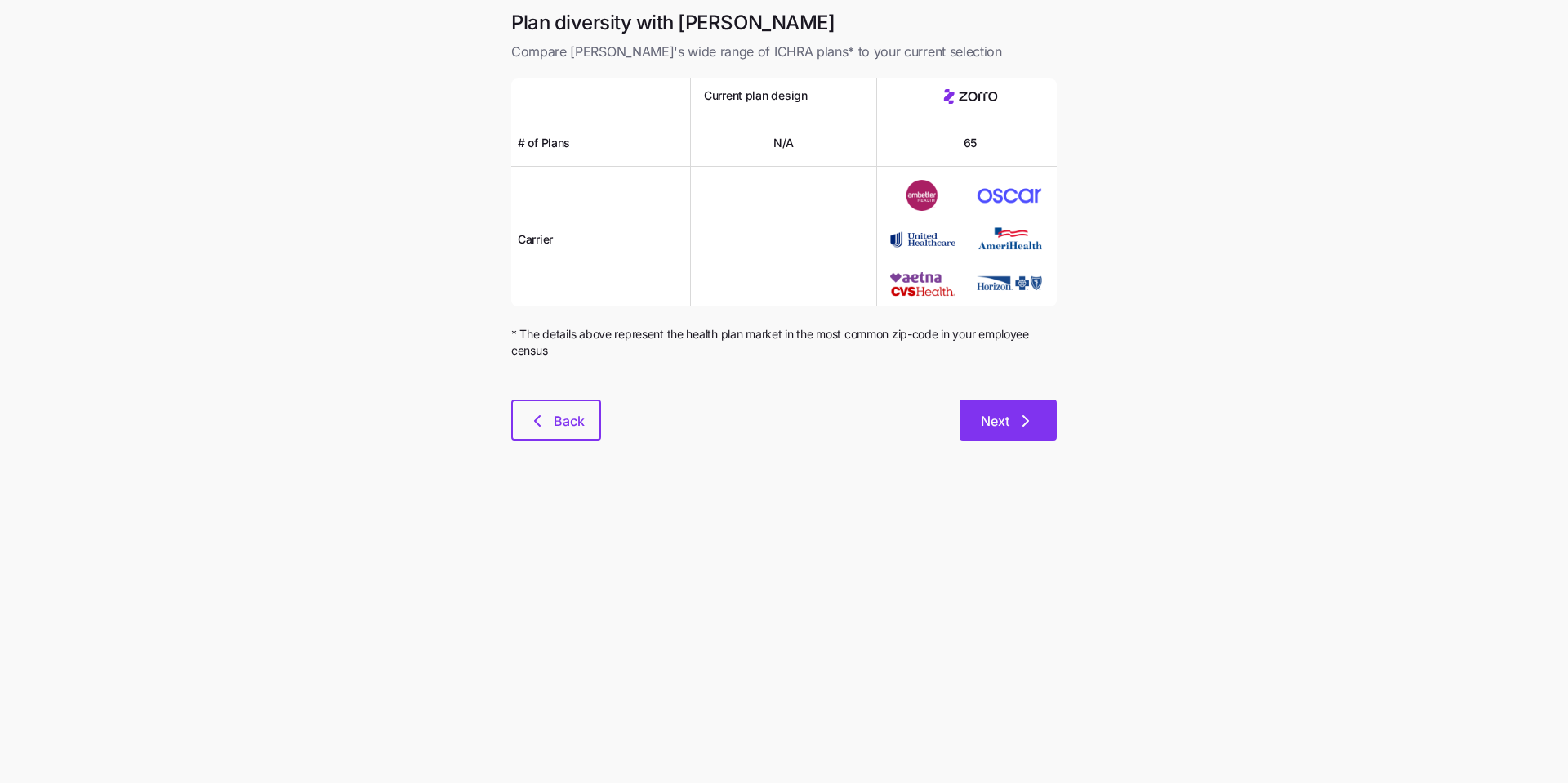
click at [616, 422] on icon "button" at bounding box center [1026, 421] width 20 height 20
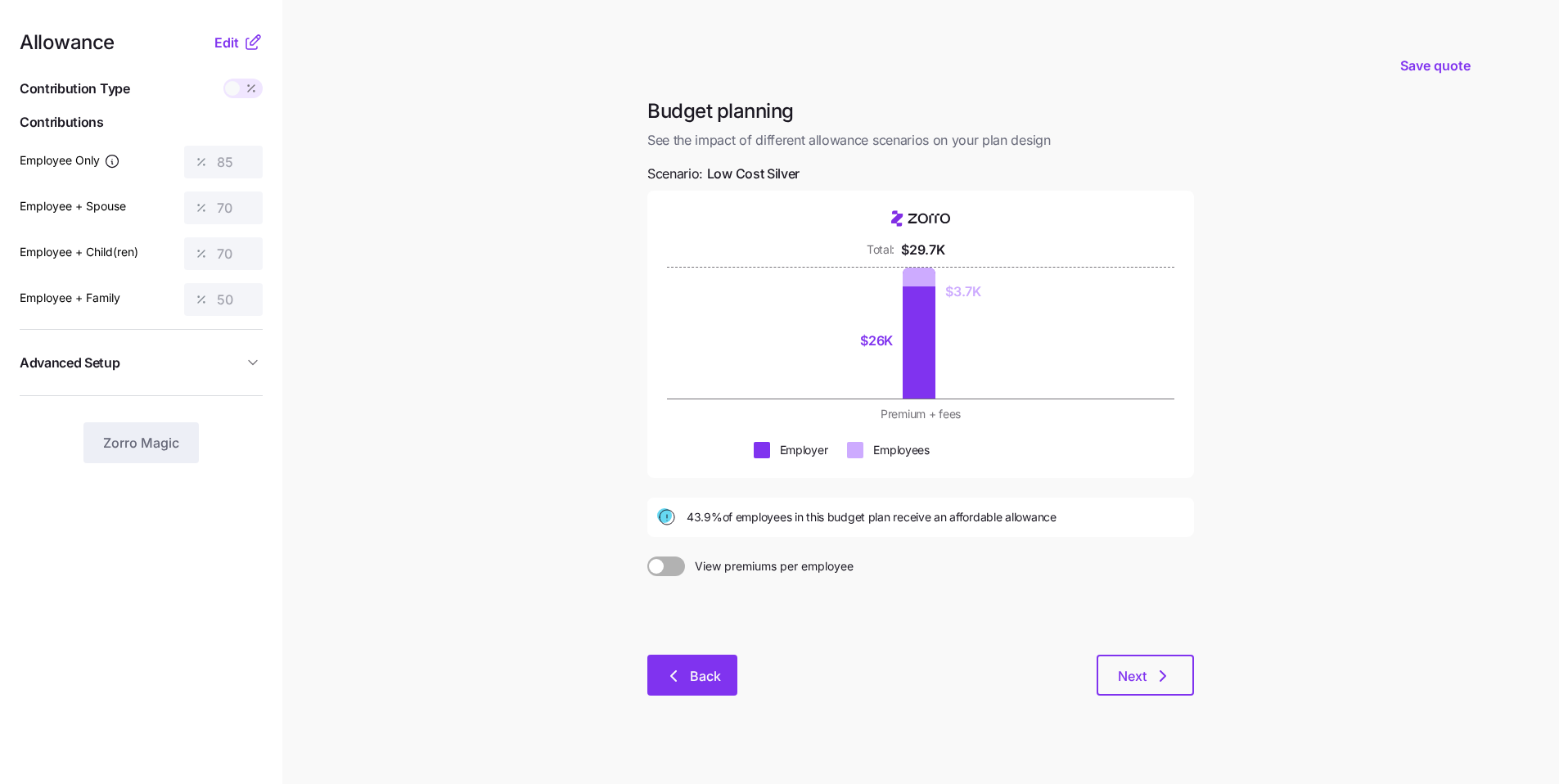
click at [618, 586] on span "Back" at bounding box center [705, 676] width 31 height 20
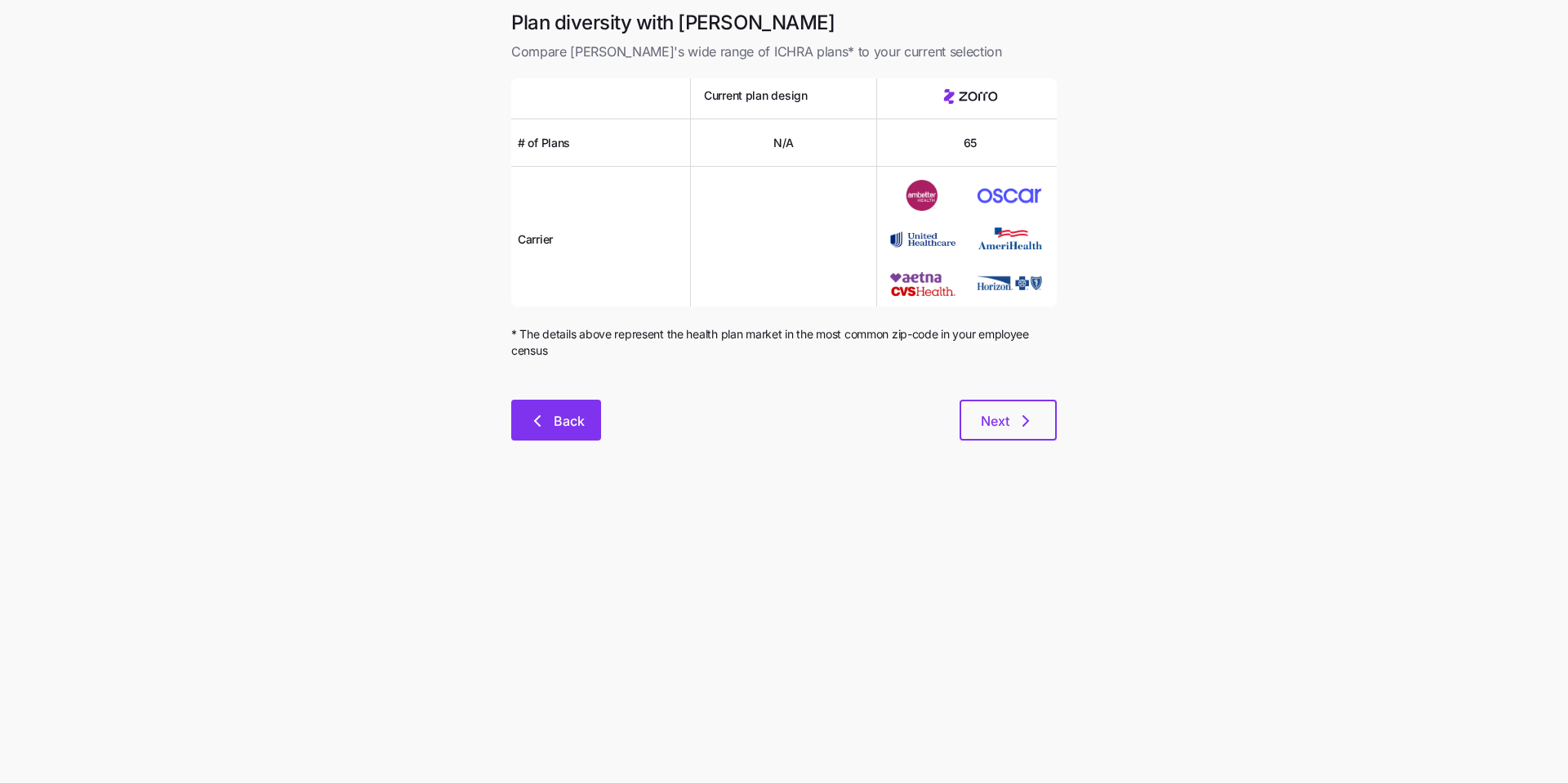
click at [577, 424] on span "Back" at bounding box center [569, 421] width 31 height 20
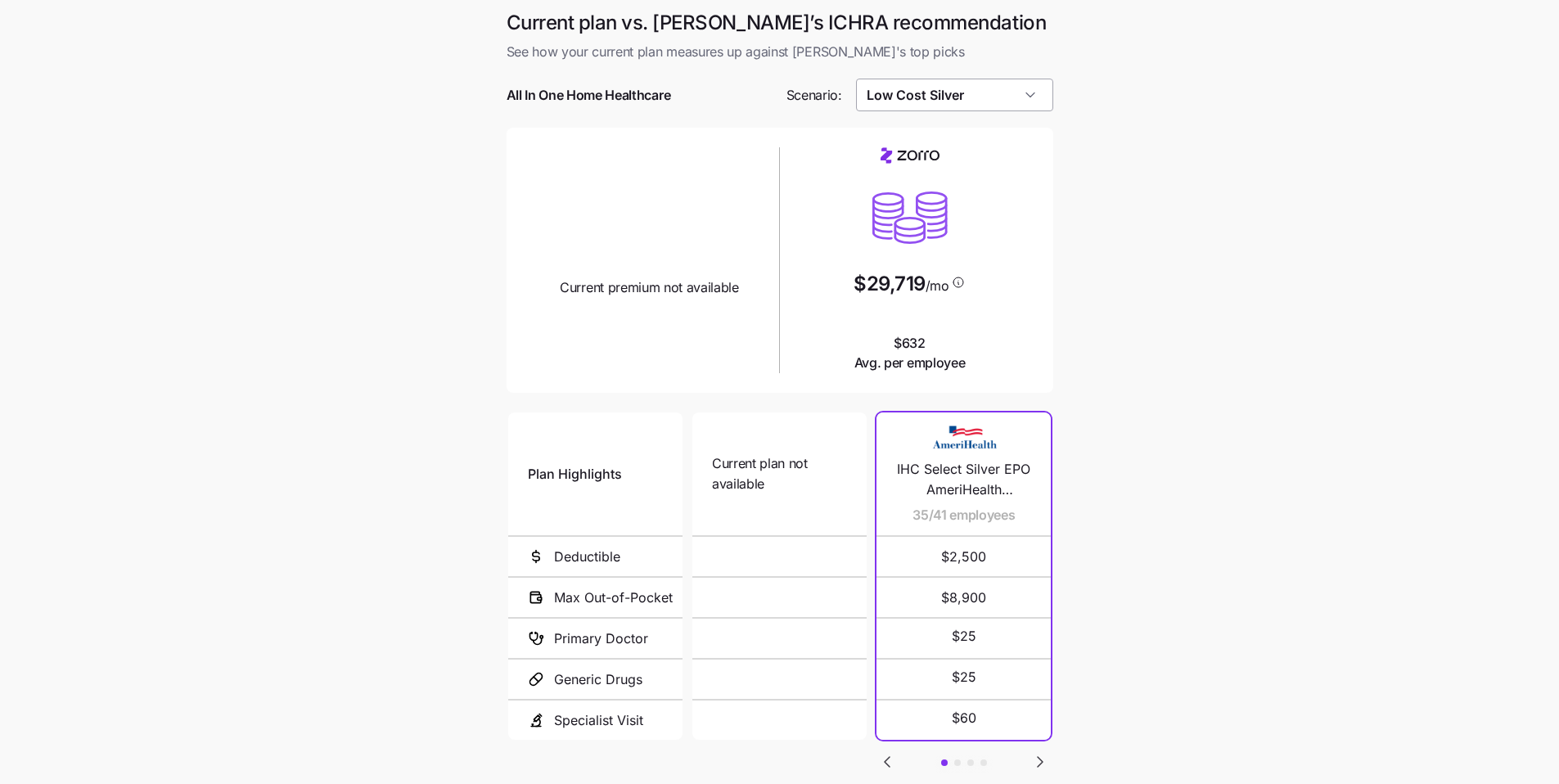
click at [618, 99] on input "Low Cost Silver" at bounding box center [954, 95] width 197 height 33
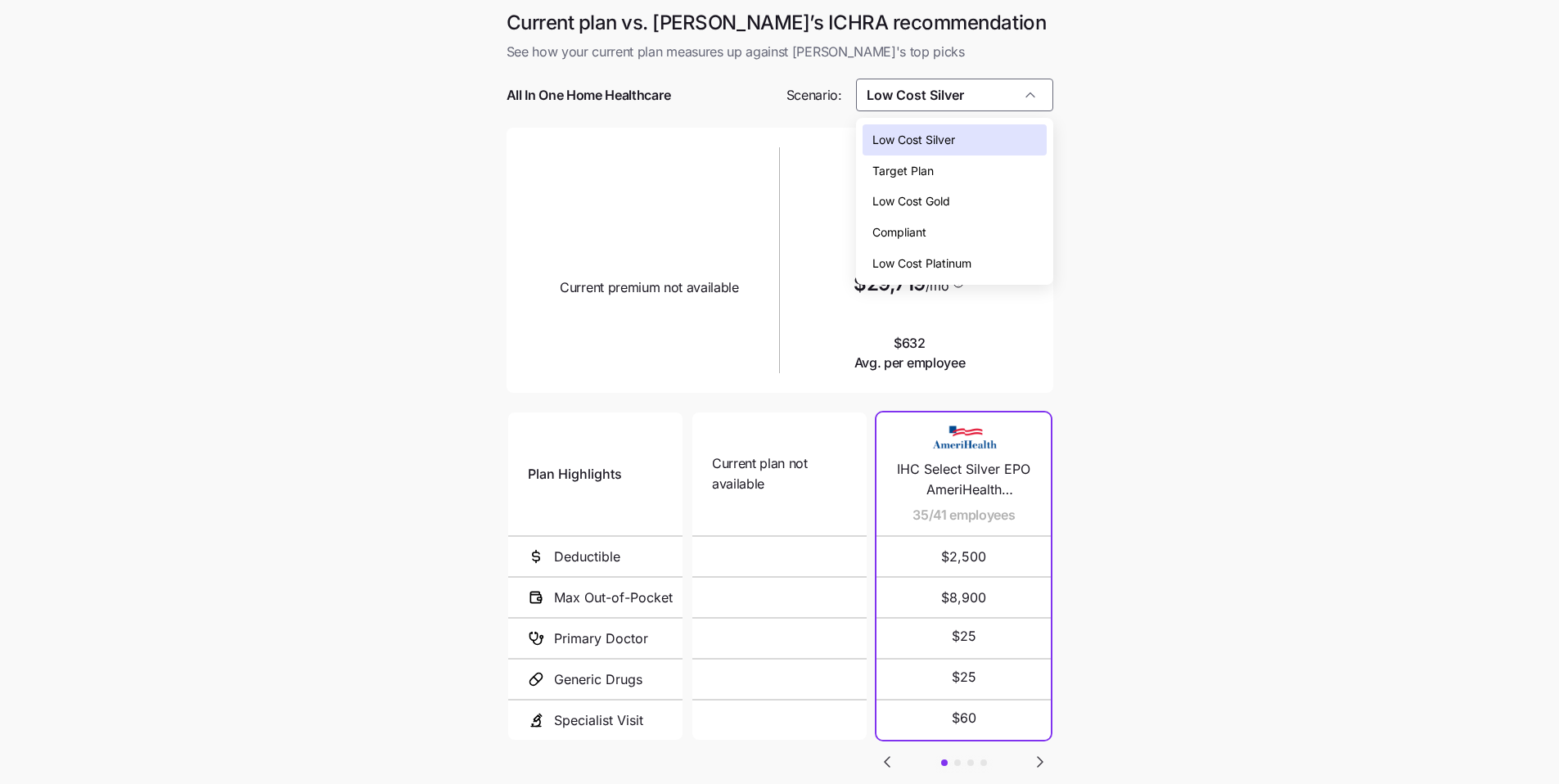
click at [618, 168] on span "Target Plan" at bounding box center [902, 171] width 61 height 18
type input "Target Plan"
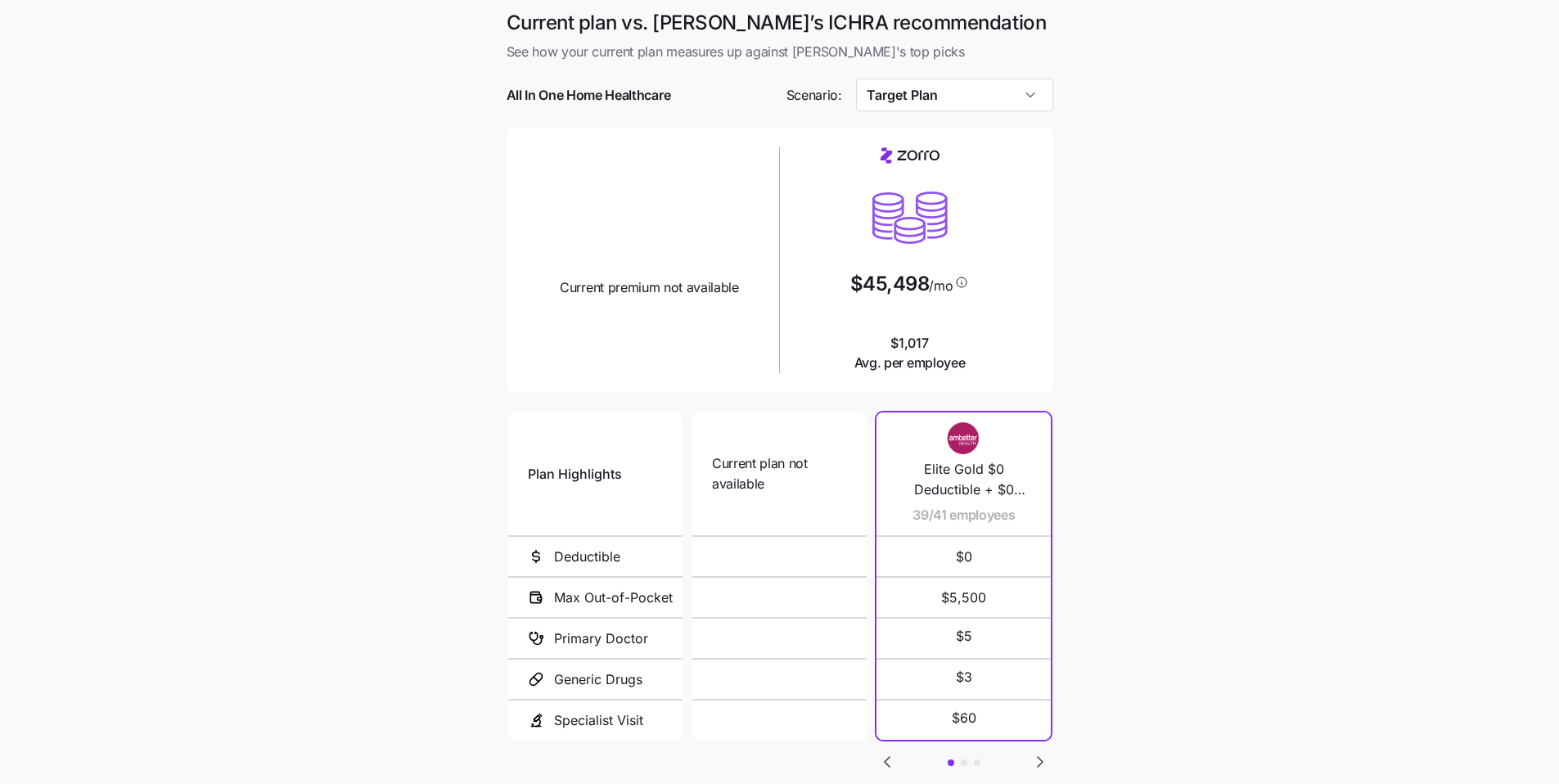
click at [618, 357] on main "Current plan vs. Zorro’s ICHRA recommendation See how your current plan measure…" at bounding box center [780, 446] width 1559 height 891
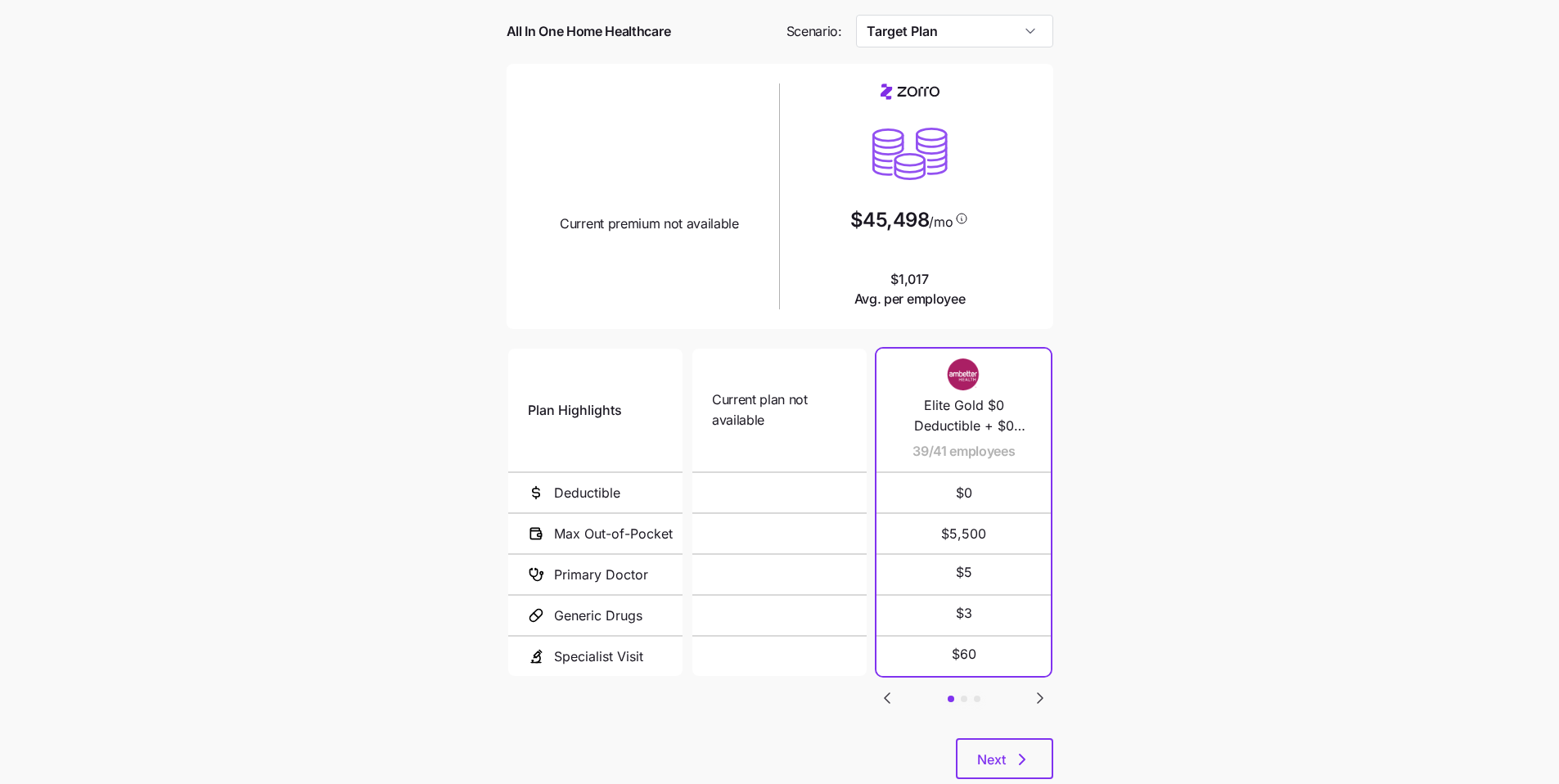
scroll to position [108, 0]
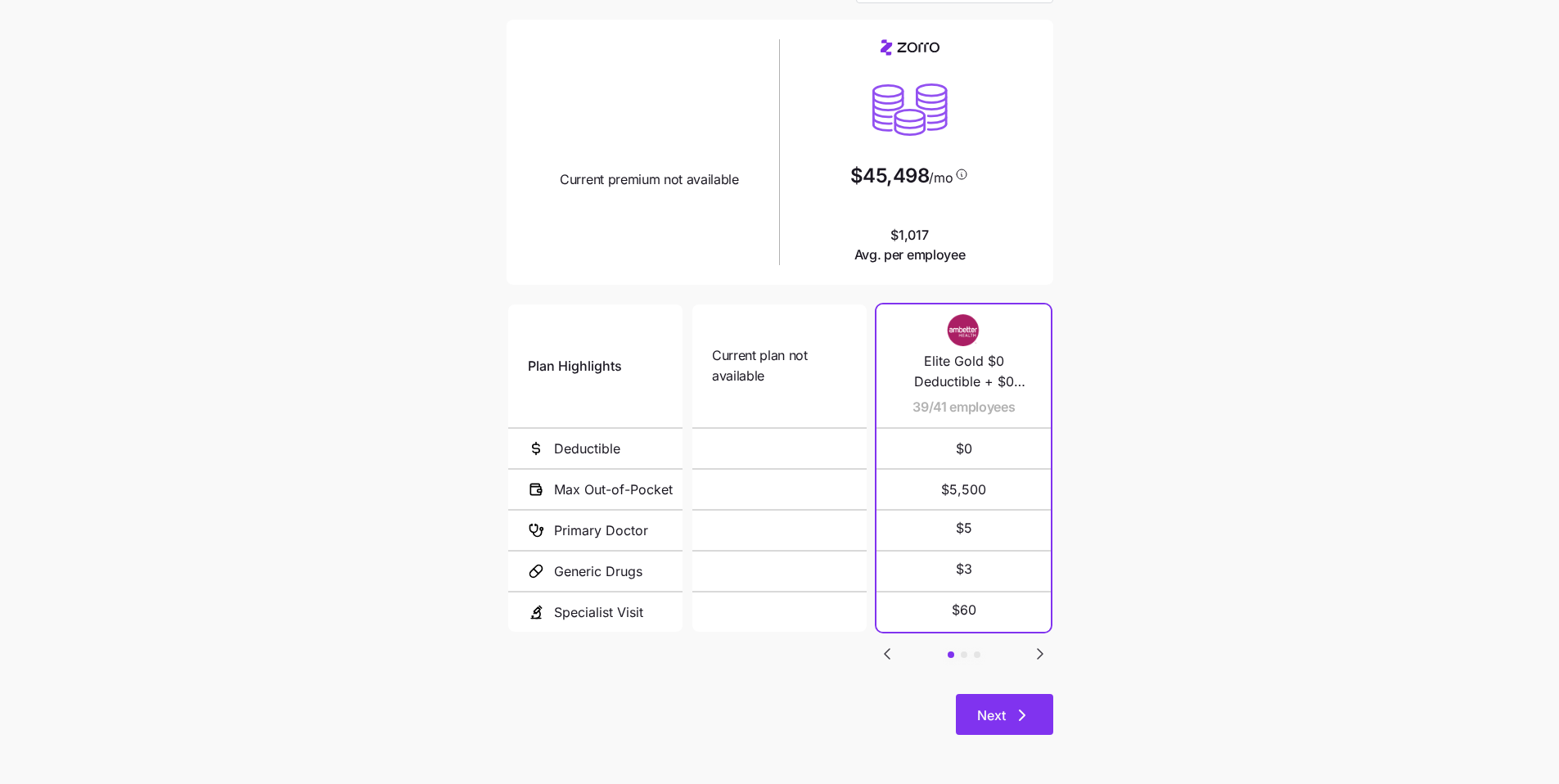
click at [618, 586] on icon "button" at bounding box center [1022, 715] width 20 height 20
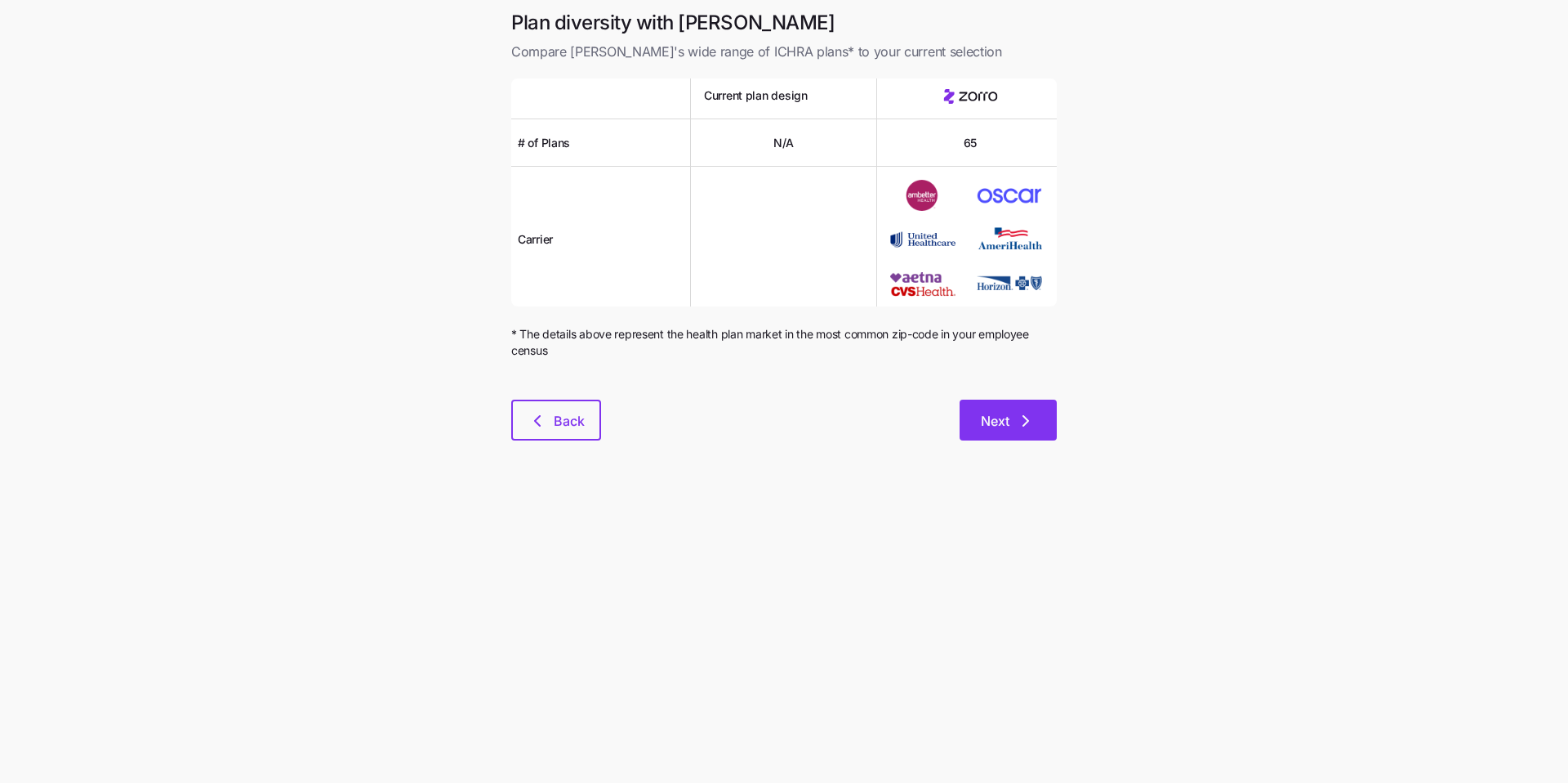
click at [616, 427] on icon "button" at bounding box center [1026, 421] width 20 height 20
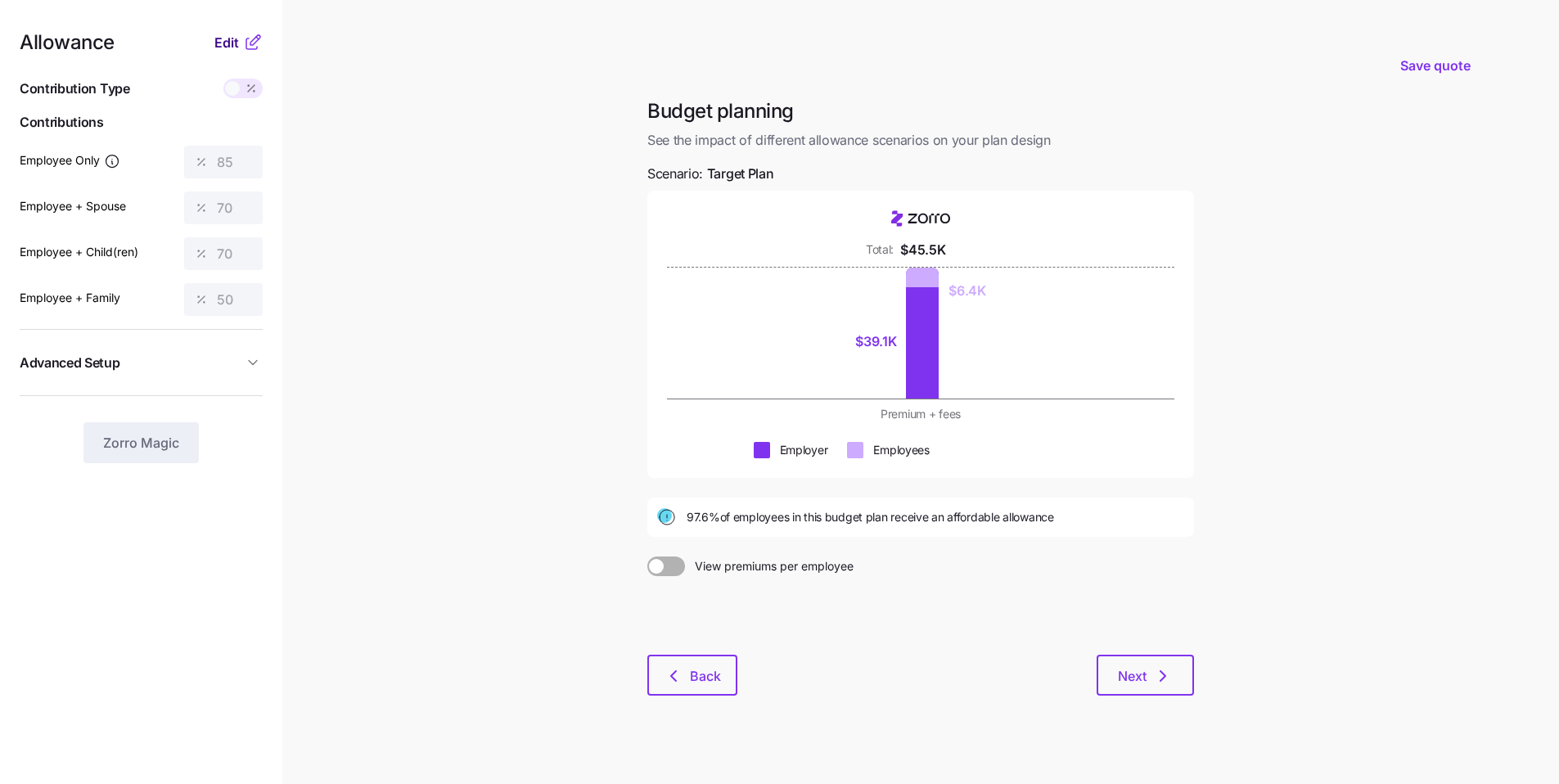
click at [237, 50] on span "Edit" at bounding box center [226, 43] width 25 height 20
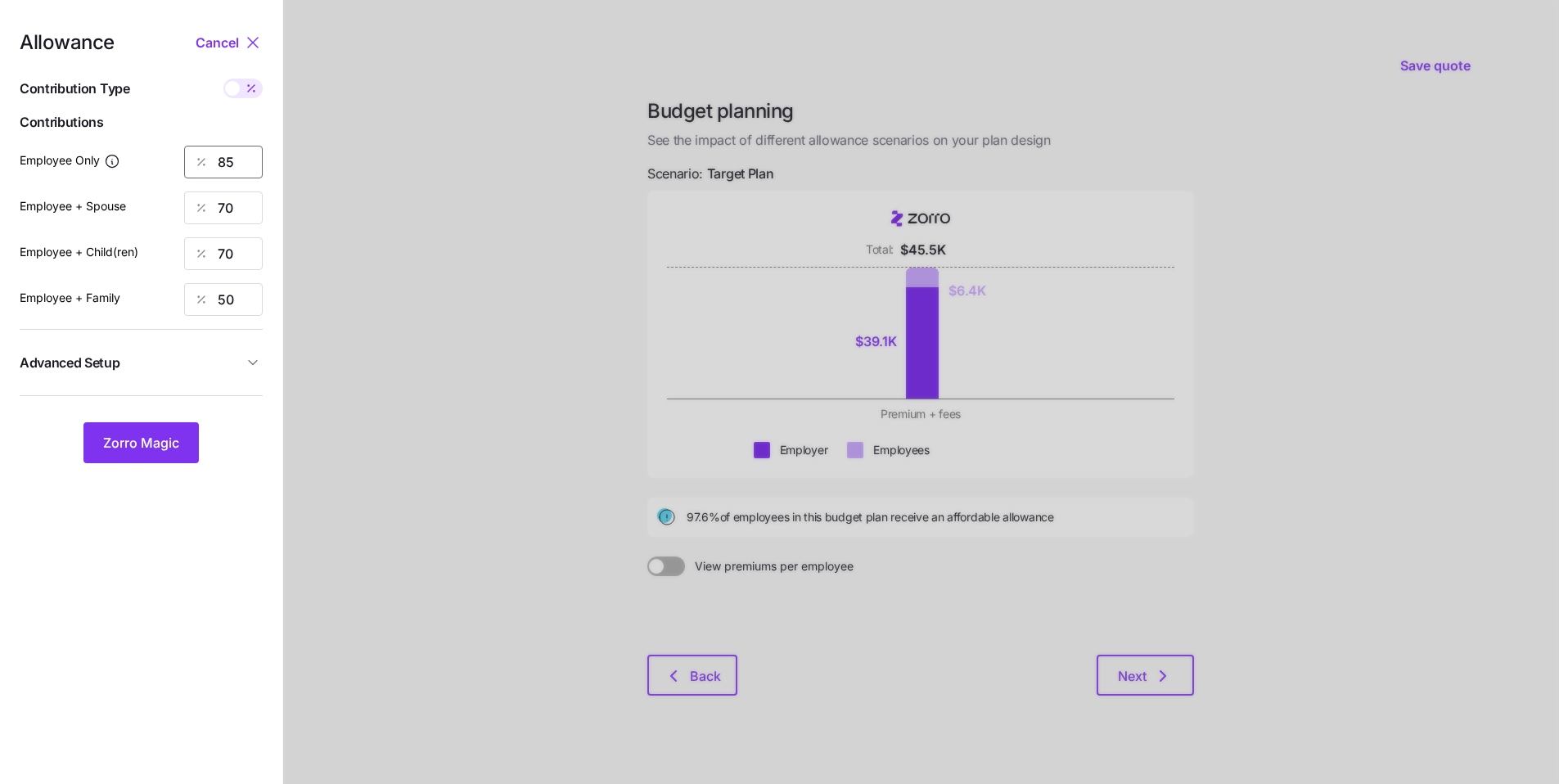
drag, startPoint x: 245, startPoint y: 166, endPoint x: 186, endPoint y: 157, distance: 59.7
click at [186, 157] on div "85" at bounding box center [223, 162] width 78 height 33
click at [323, 245] on div at bounding box center [920, 400] width 1275 height 800
click at [226, 96] on label at bounding box center [243, 88] width 39 height 20
click at [224, 78] on input "checkbox" at bounding box center [224, 78] width 0 height 0
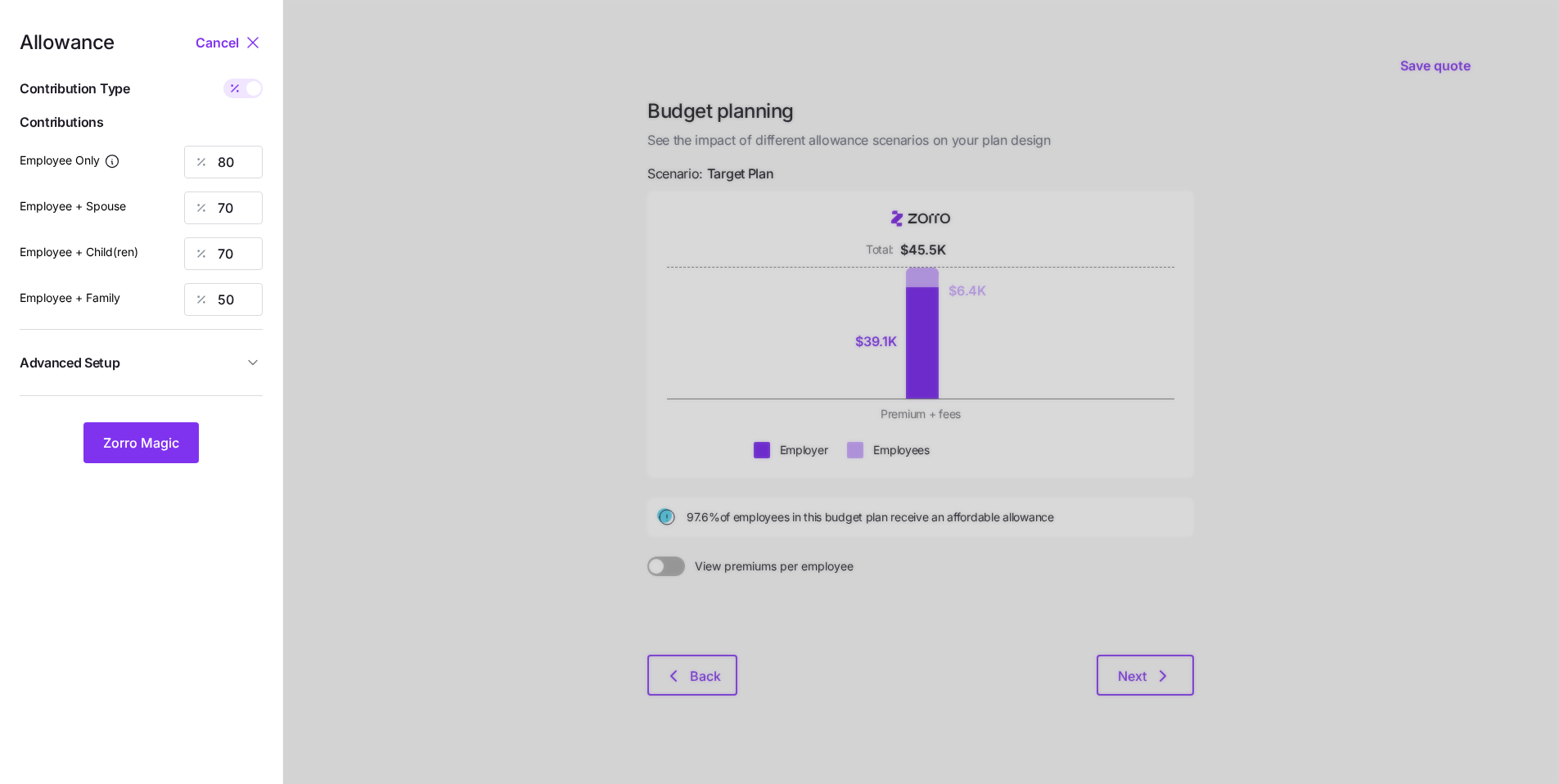
type input "955"
type input "1672"
type input "1256"
type input "1494"
click at [246, 46] on icon at bounding box center [253, 43] width 20 height 20
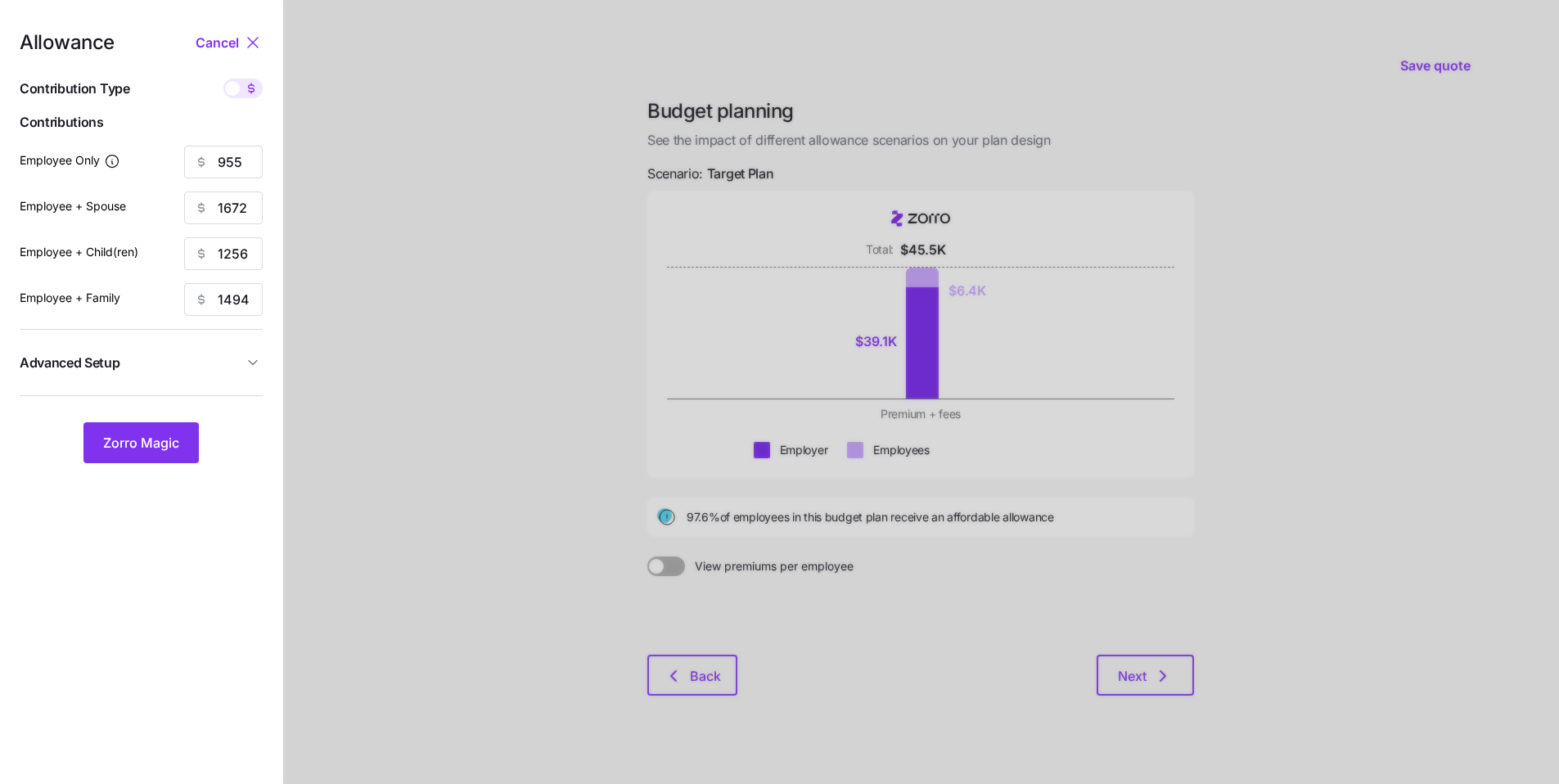
type input "85"
type input "70"
type input "50"
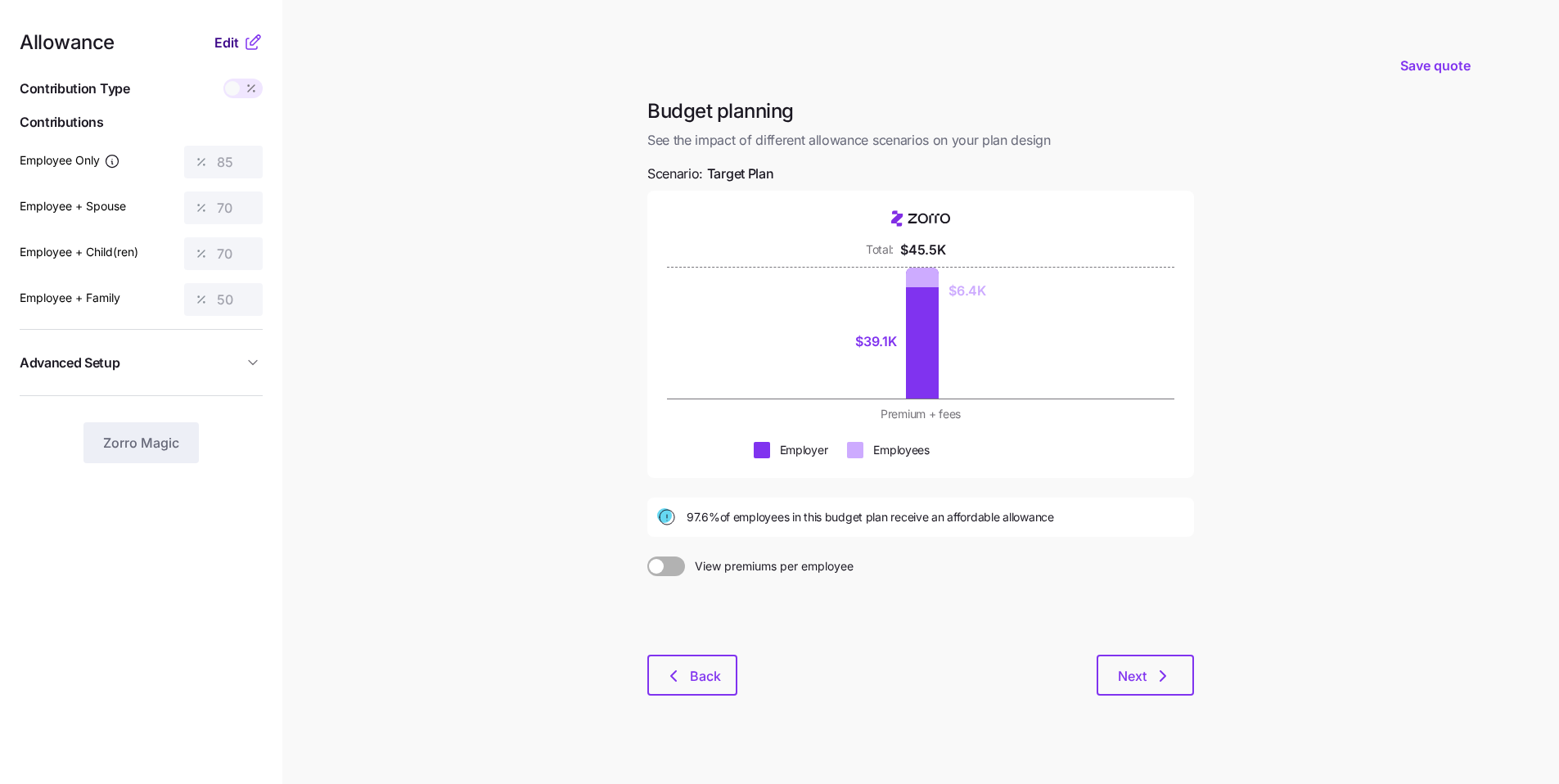
click at [225, 46] on span "Edit" at bounding box center [226, 43] width 25 height 20
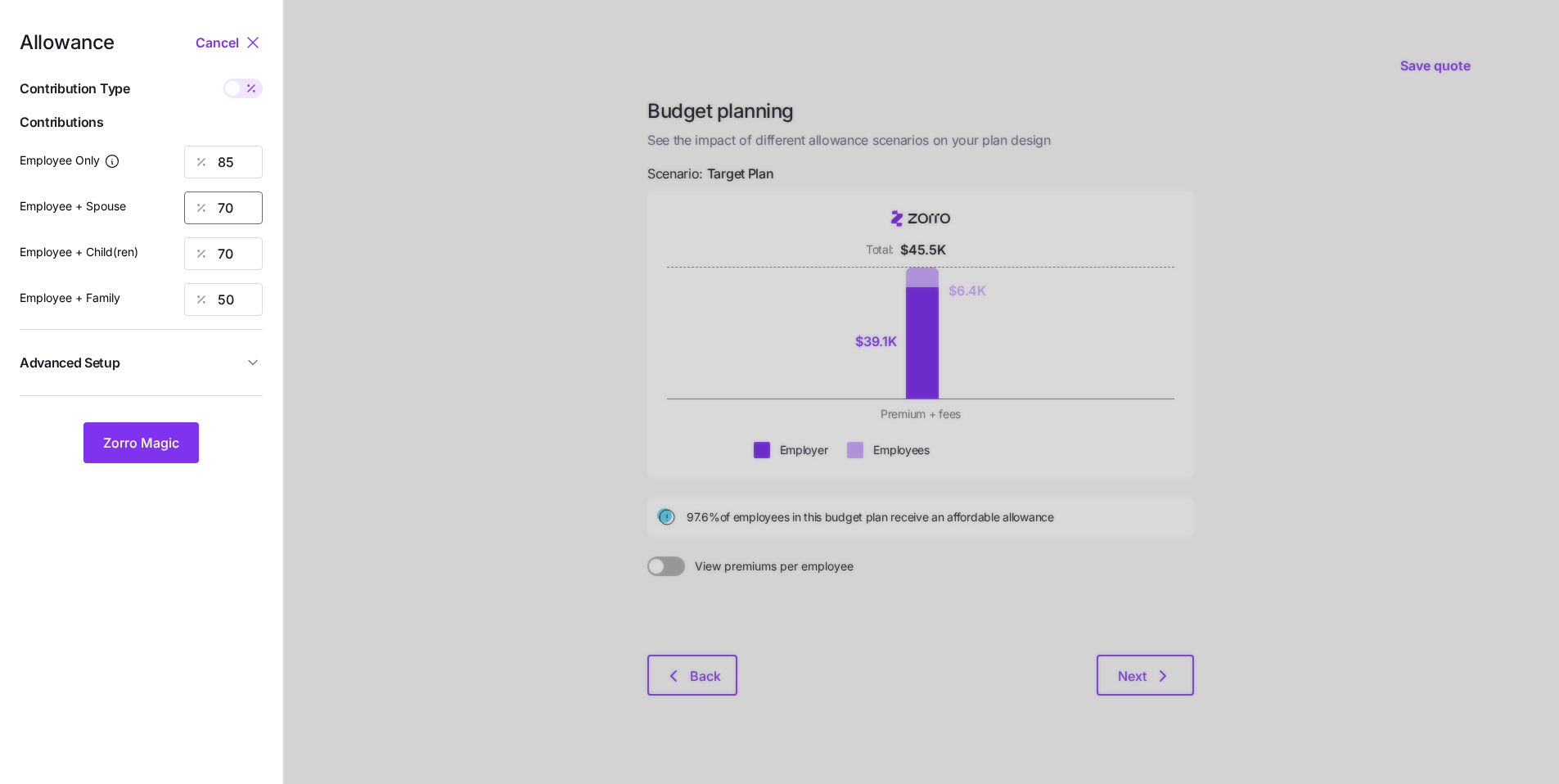
drag, startPoint x: 186, startPoint y: 201, endPoint x: 164, endPoint y: 199, distance: 22.1
click at [176, 201] on div "Employee + Spouse 70" at bounding box center [141, 207] width 243 height 33
type input "0"
click at [191, 246] on div "70" at bounding box center [223, 254] width 78 height 33
type input "0"
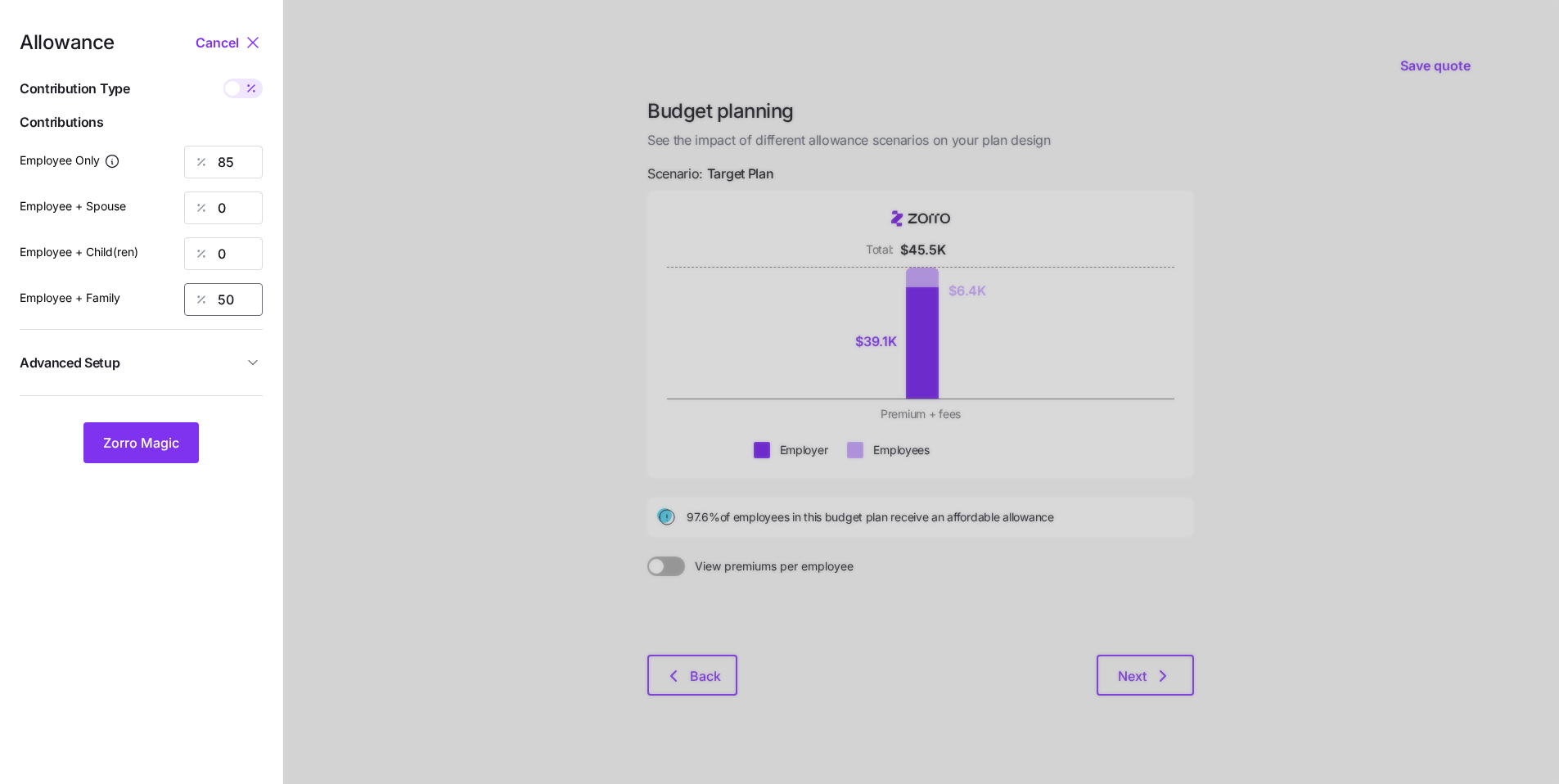
drag, startPoint x: 225, startPoint y: 295, endPoint x: 199, endPoint y: 289, distance: 26.7
click at [215, 293] on div "50" at bounding box center [223, 299] width 78 height 33
type input "0"
click at [182, 437] on button "Zorro Magic" at bounding box center [141, 442] width 116 height 41
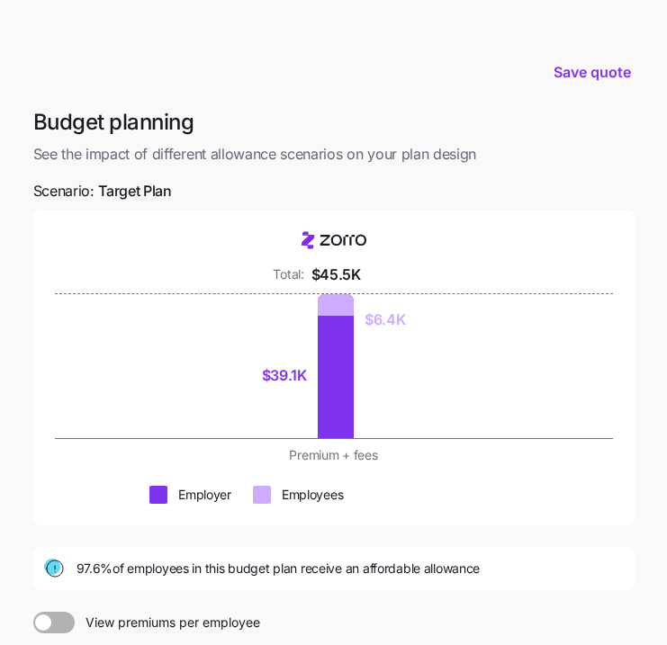
click at [542, 229] on div "Total: $45.5K $39.1K $6.4K Premium + fees Employer Employees" at bounding box center [333, 368] width 601 height 316
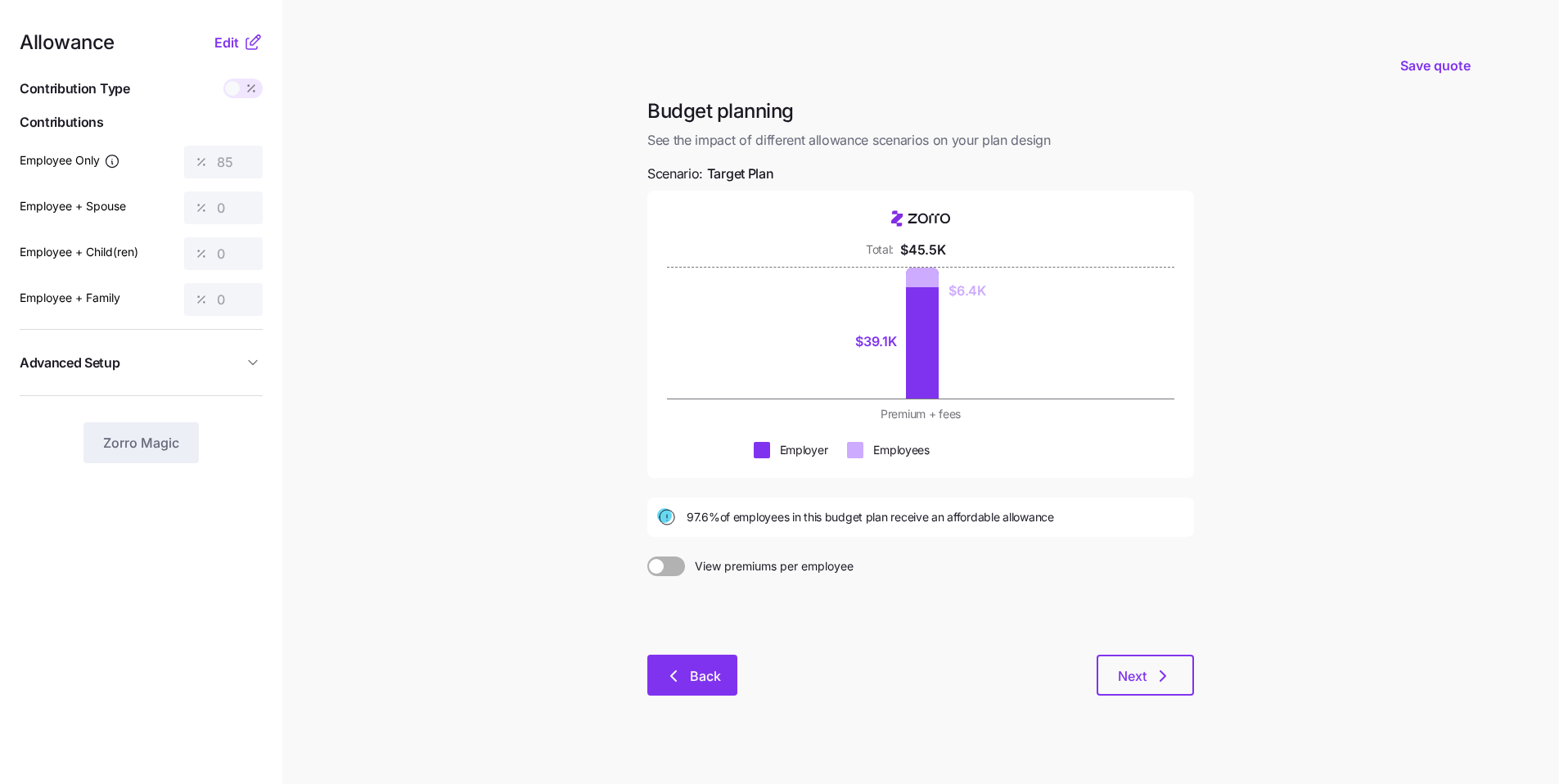
click at [618, 586] on button "Back" at bounding box center [692, 675] width 90 height 41
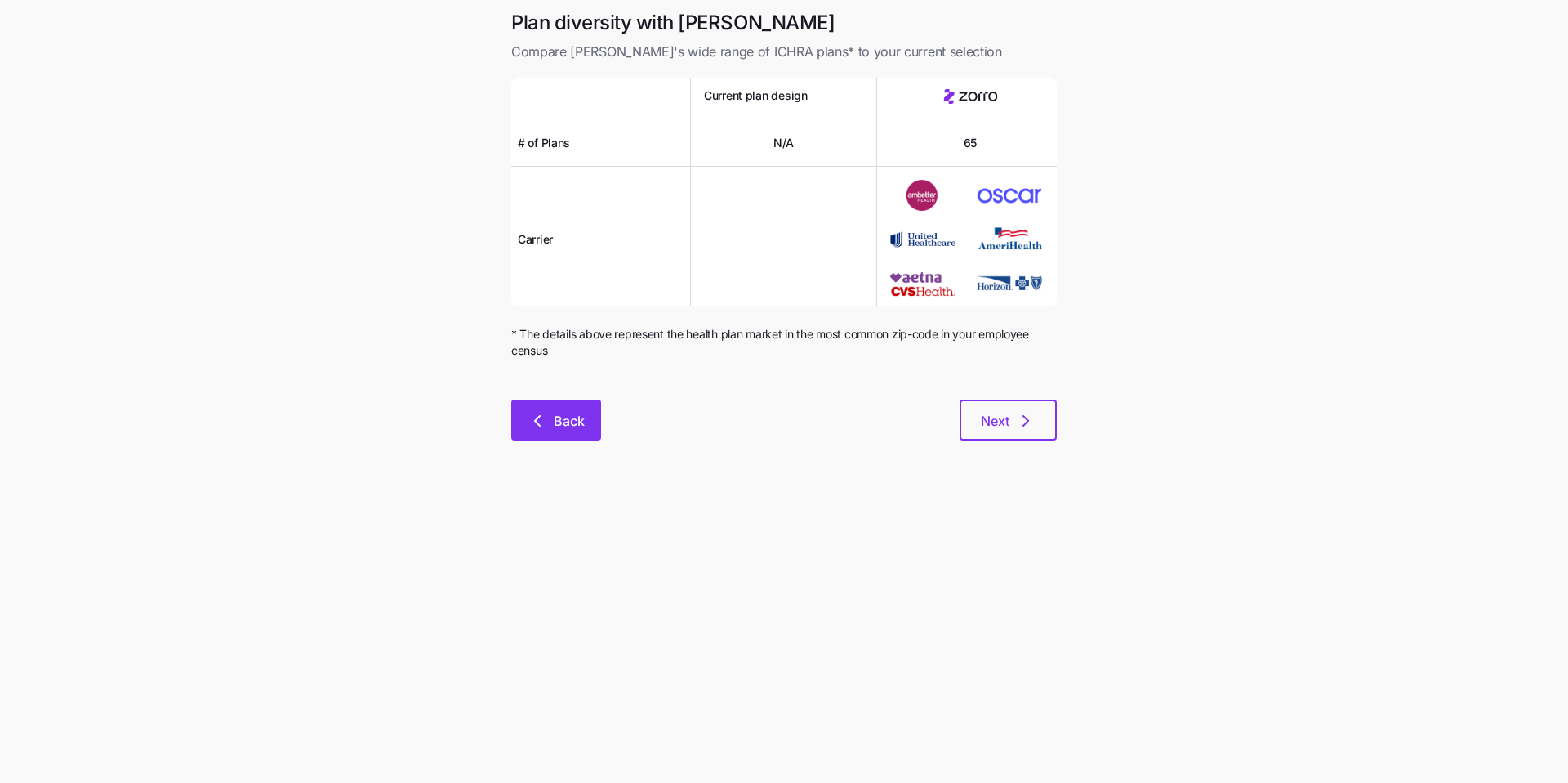
click at [557, 431] on button "Back" at bounding box center [556, 420] width 90 height 41
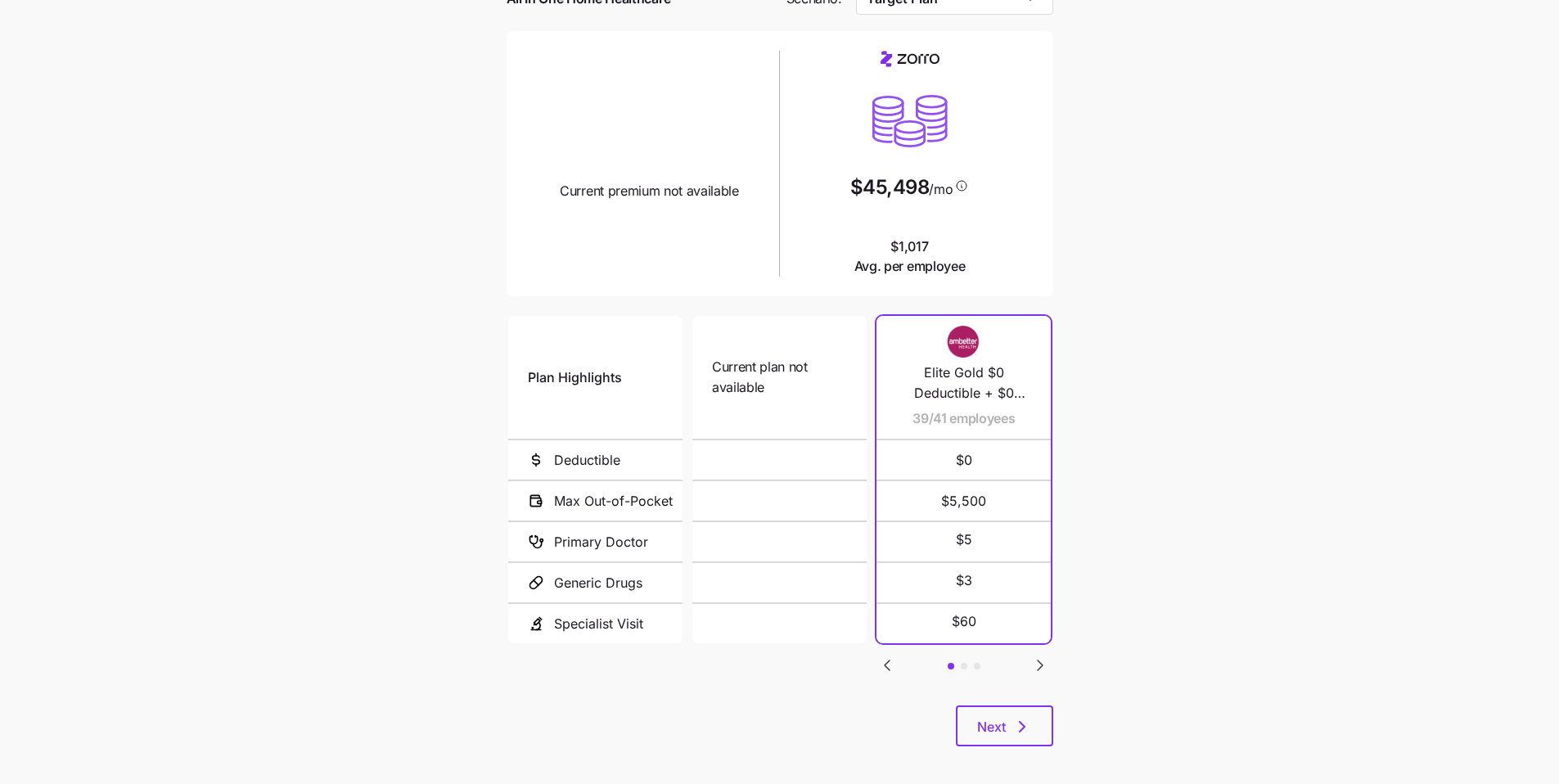
scroll to position [108, 0]
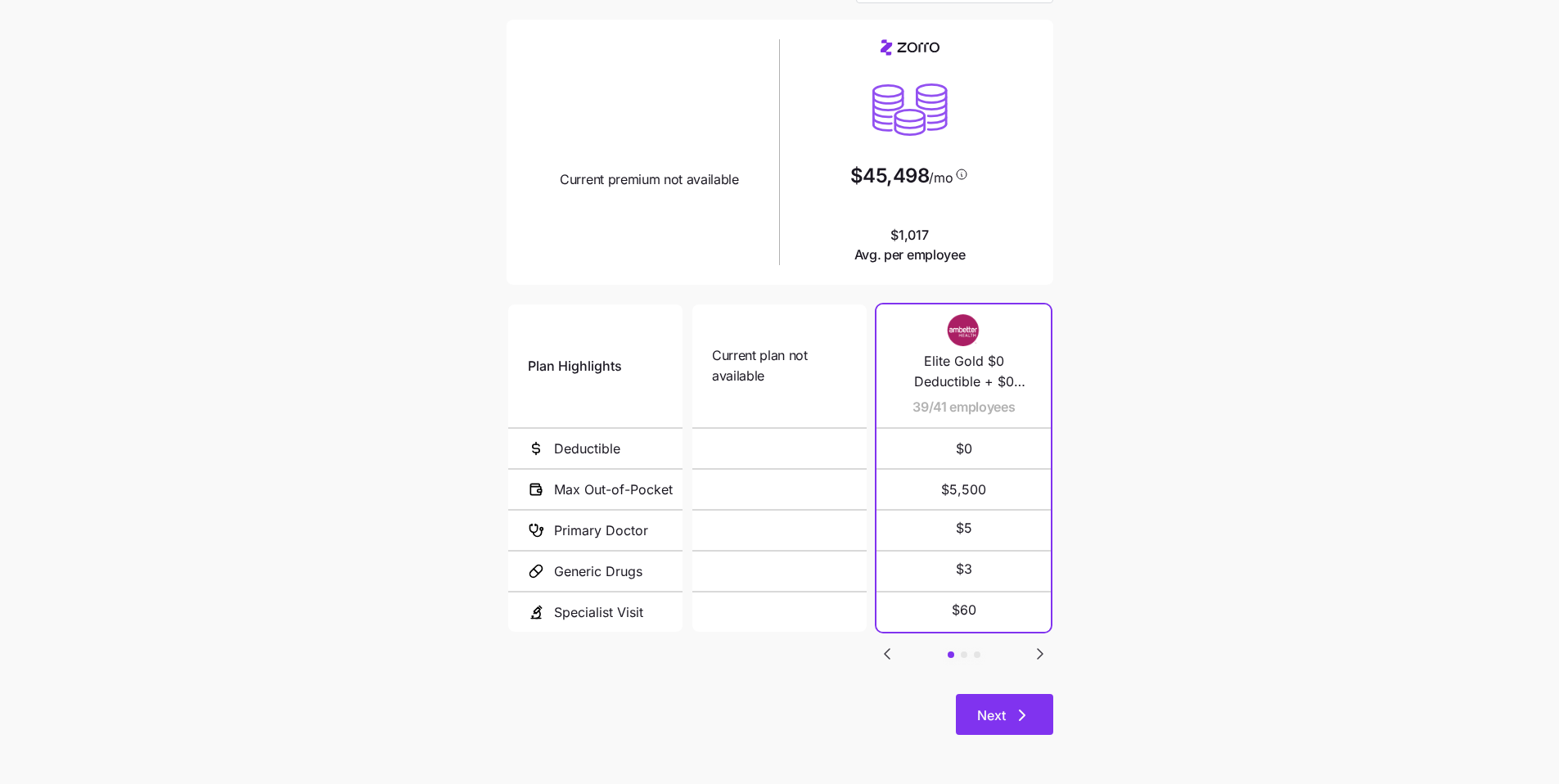
click at [618, 586] on button "Next" at bounding box center [1004, 714] width 97 height 41
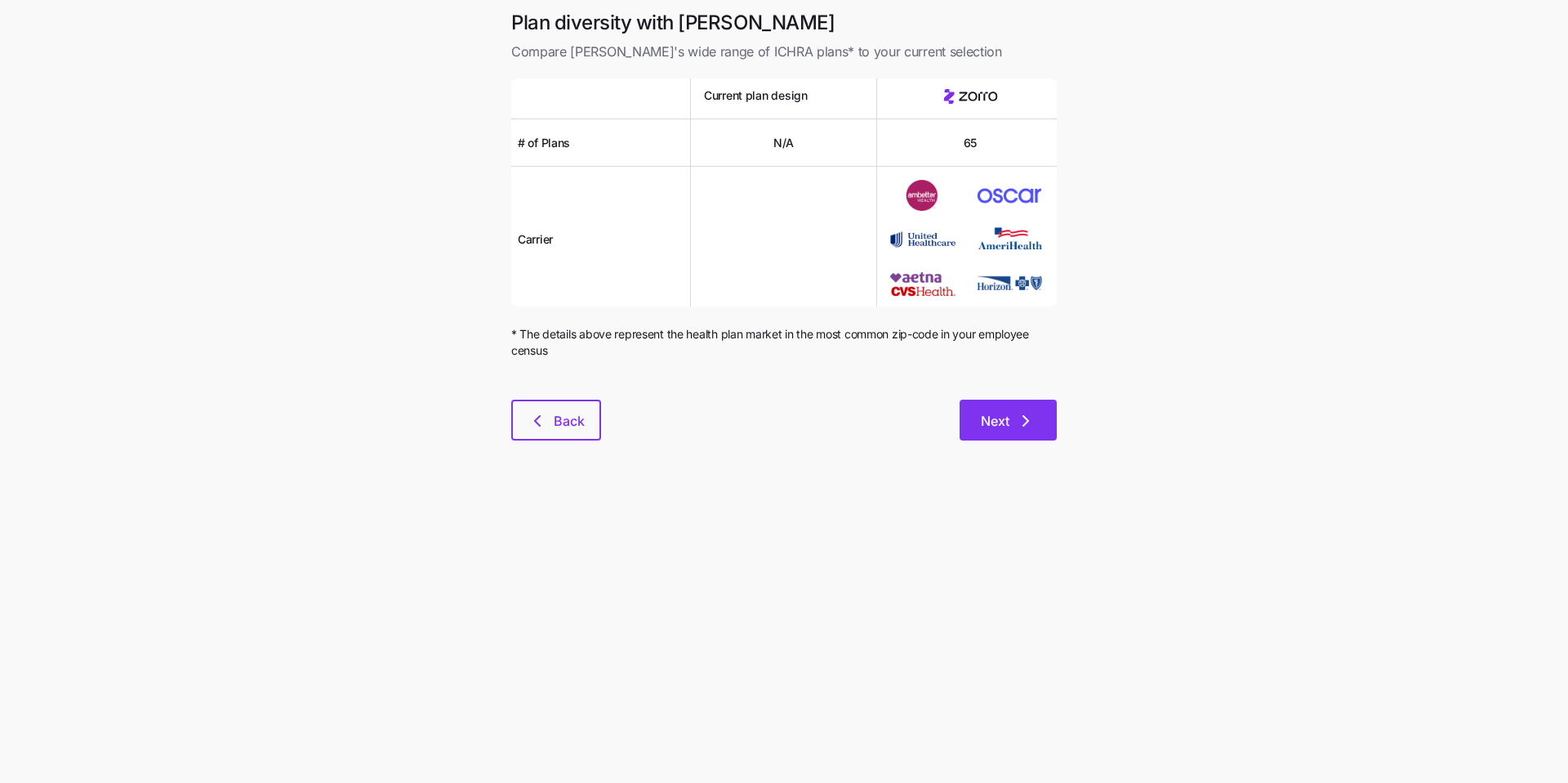
click at [616, 433] on button "Next" at bounding box center [1008, 420] width 97 height 41
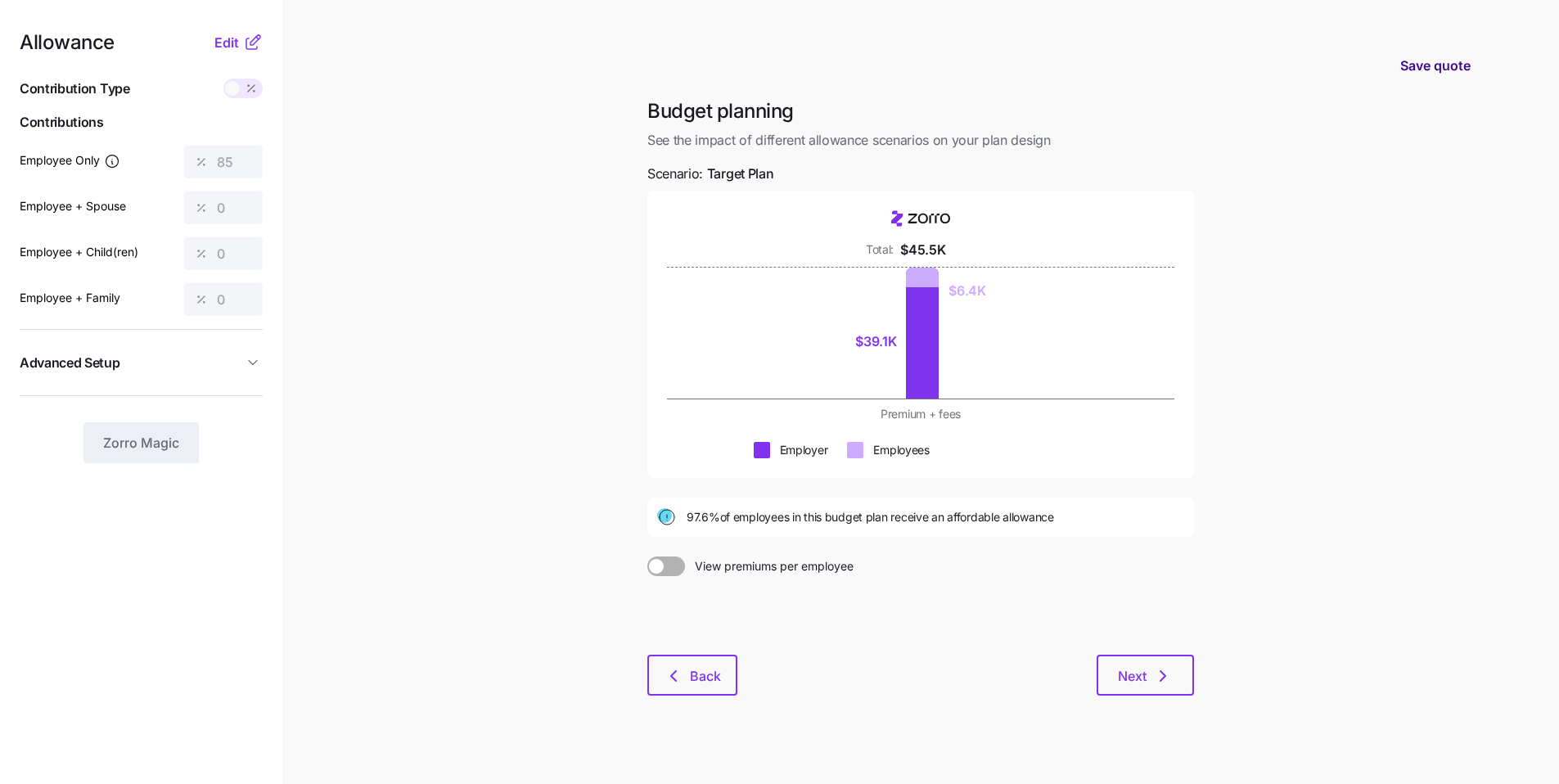
click at [618, 75] on span "Save quote" at bounding box center [1434, 65] width 70 height 20
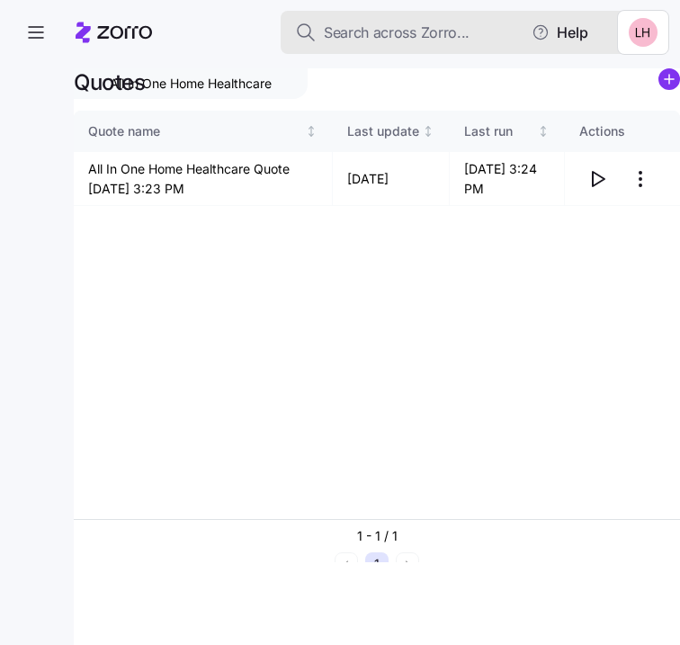
click at [407, 33] on span "Search across Zorro..." at bounding box center [397, 33] width 146 height 22
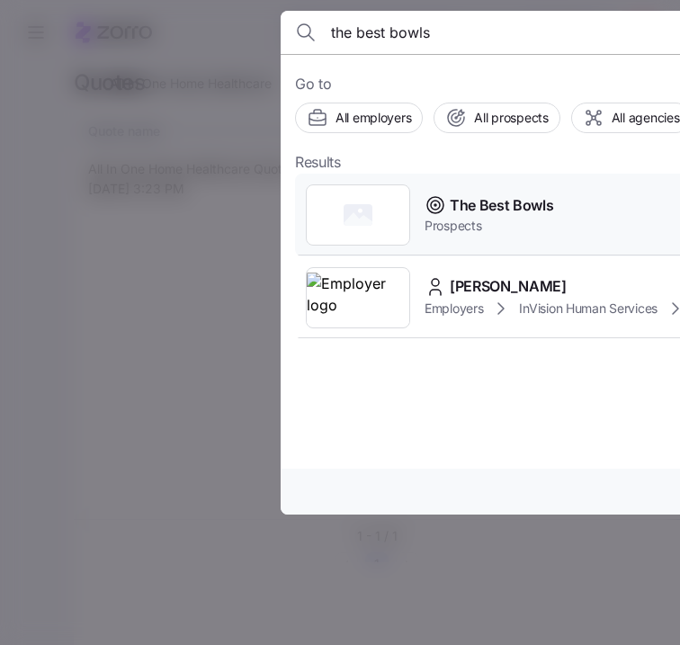
type input "the best bowls"
click at [530, 232] on span "Prospects" at bounding box center [490, 226] width 130 height 18
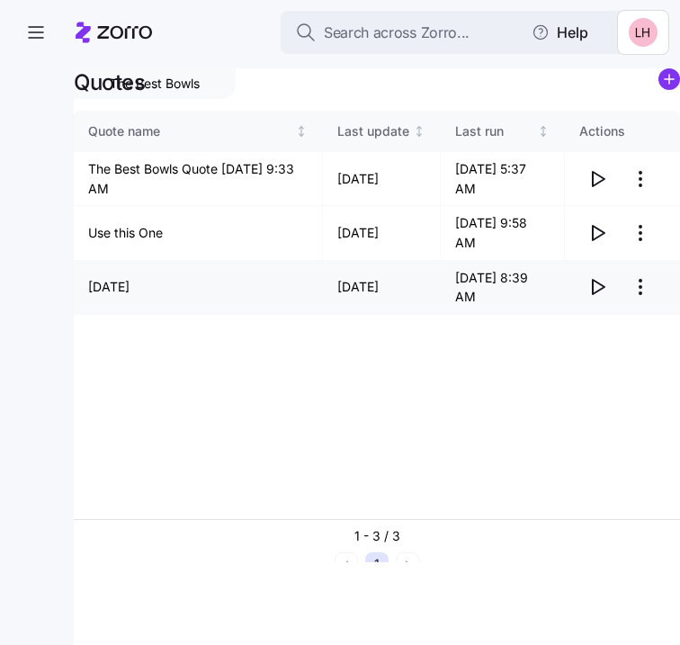
click at [597, 288] on icon "button" at bounding box center [597, 287] width 22 height 22
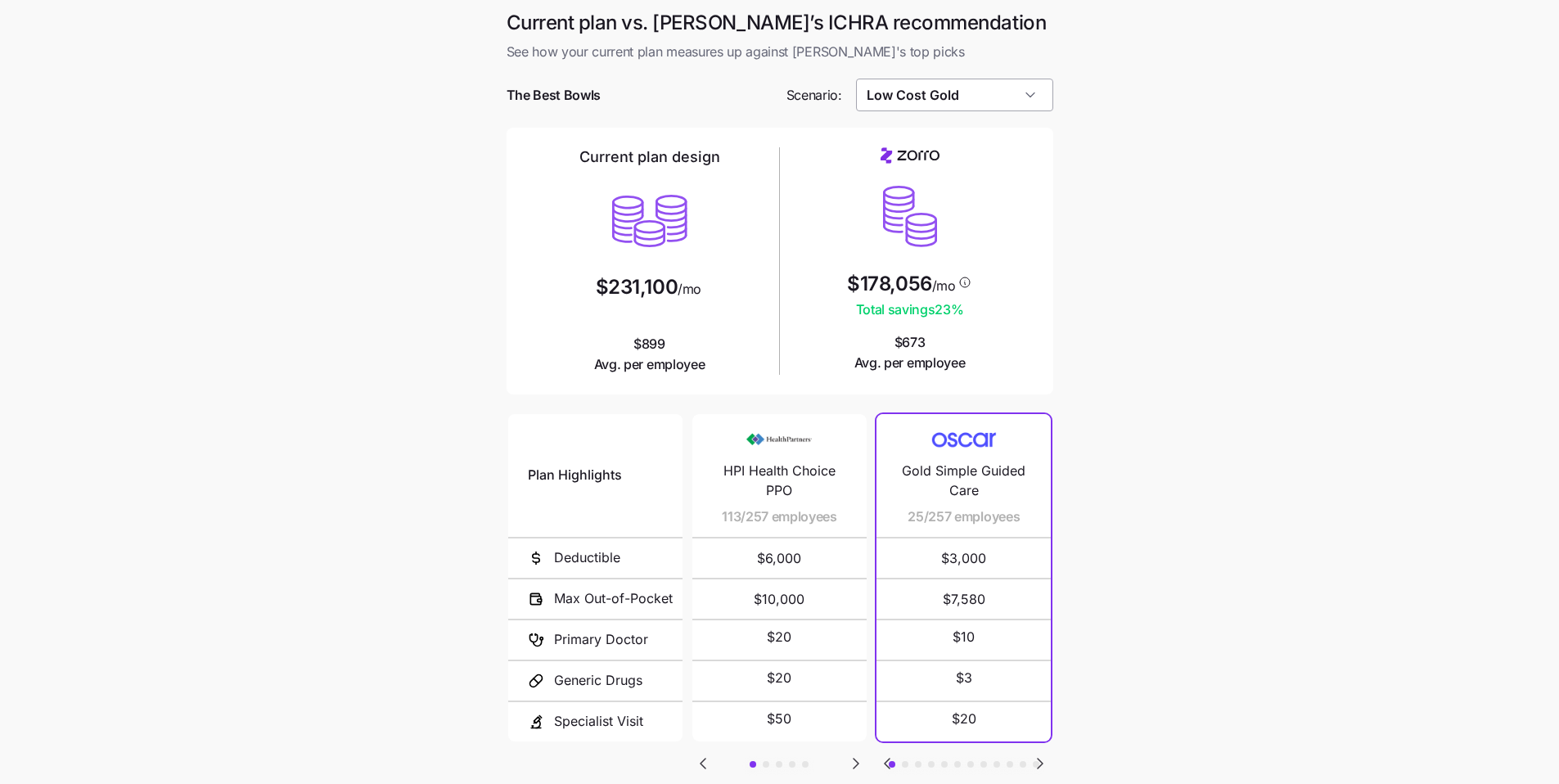
click at [1017, 95] on input "Low Cost Gold" at bounding box center [954, 95] width 197 height 33
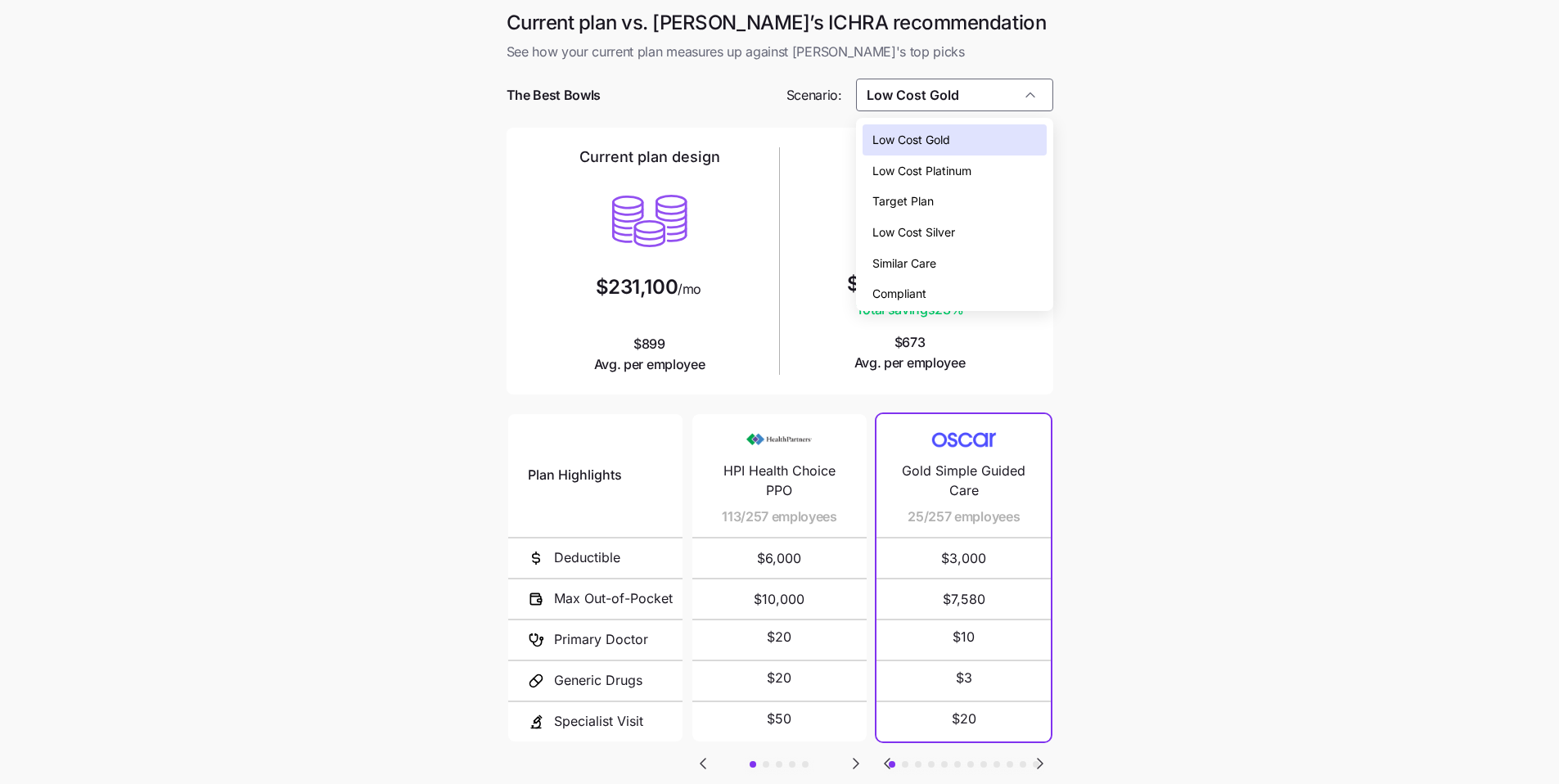
click at [1002, 142] on div "Low Cost Gold" at bounding box center [954, 140] width 184 height 31
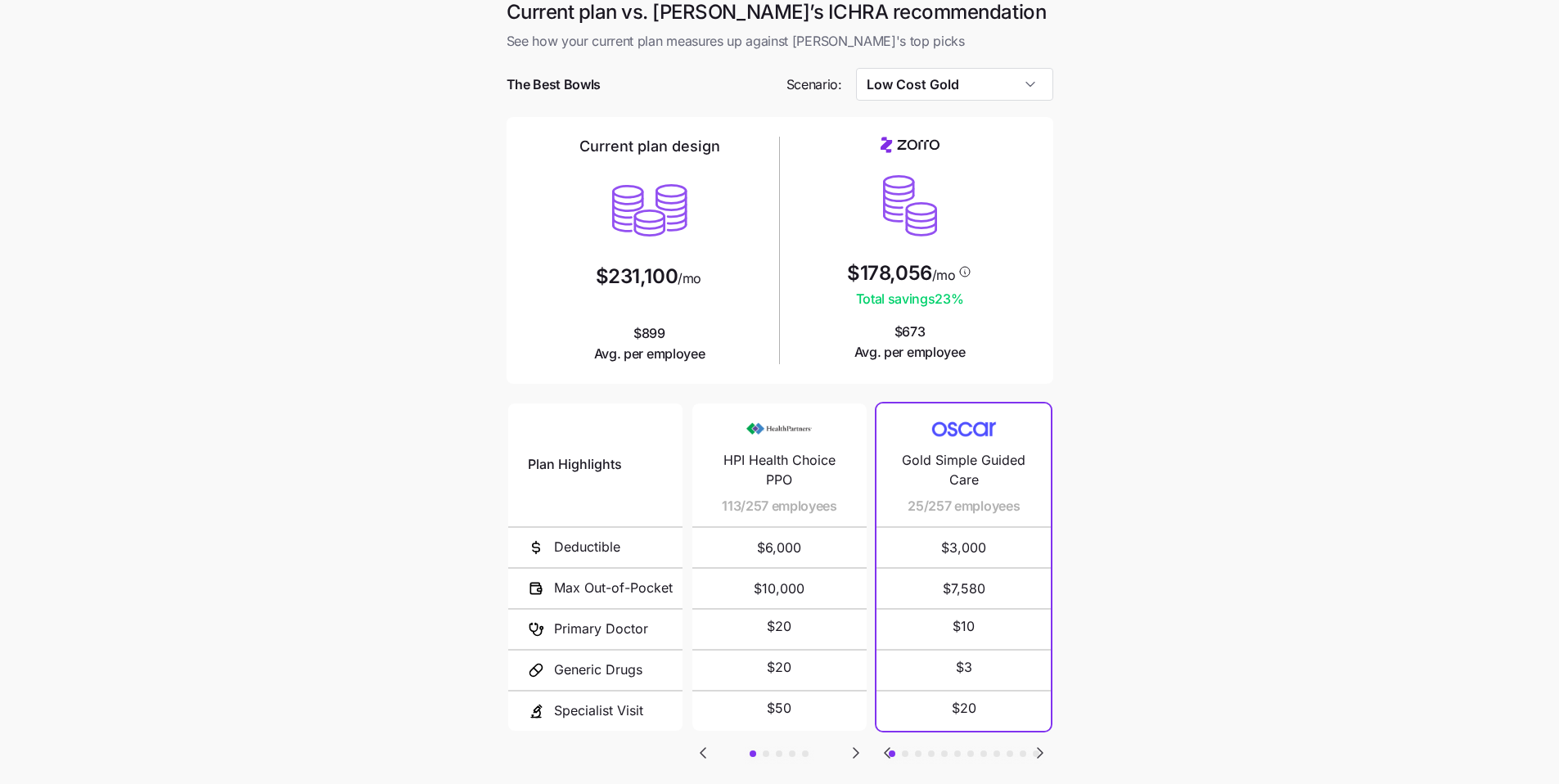
scroll to position [25, 0]
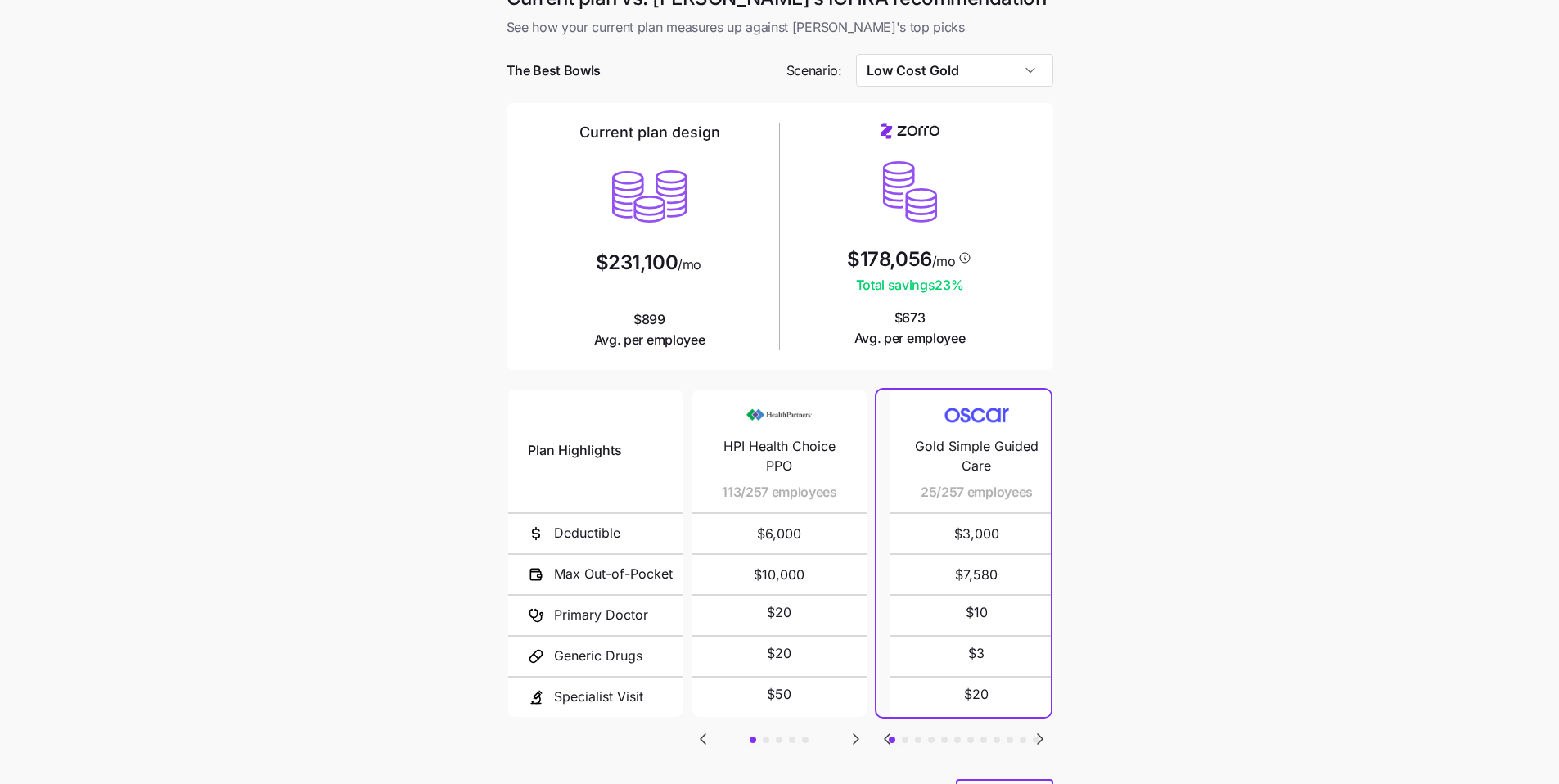
drag, startPoint x: 927, startPoint y: 500, endPoint x: 937, endPoint y: 498, distance: 10.2
click at [937, 498] on span "25/257 employees" at bounding box center [976, 492] width 112 height 20
click at [1044, 739] on icon "Go to next slide" at bounding box center [1040, 739] width 20 height 20
click at [1041, 739] on icon "Go to next slide" at bounding box center [1040, 739] width 5 height 10
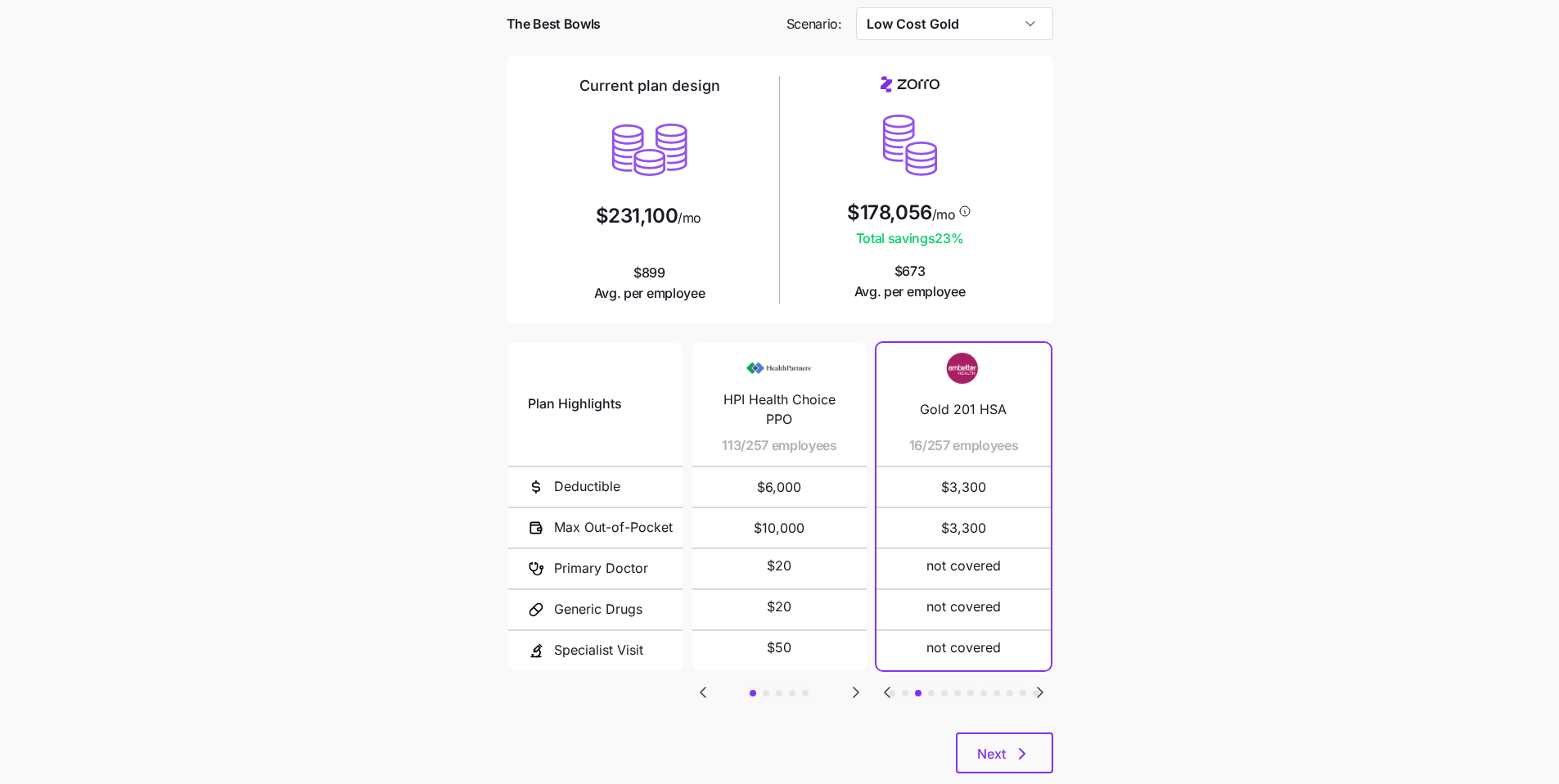
scroll to position [110, 0]
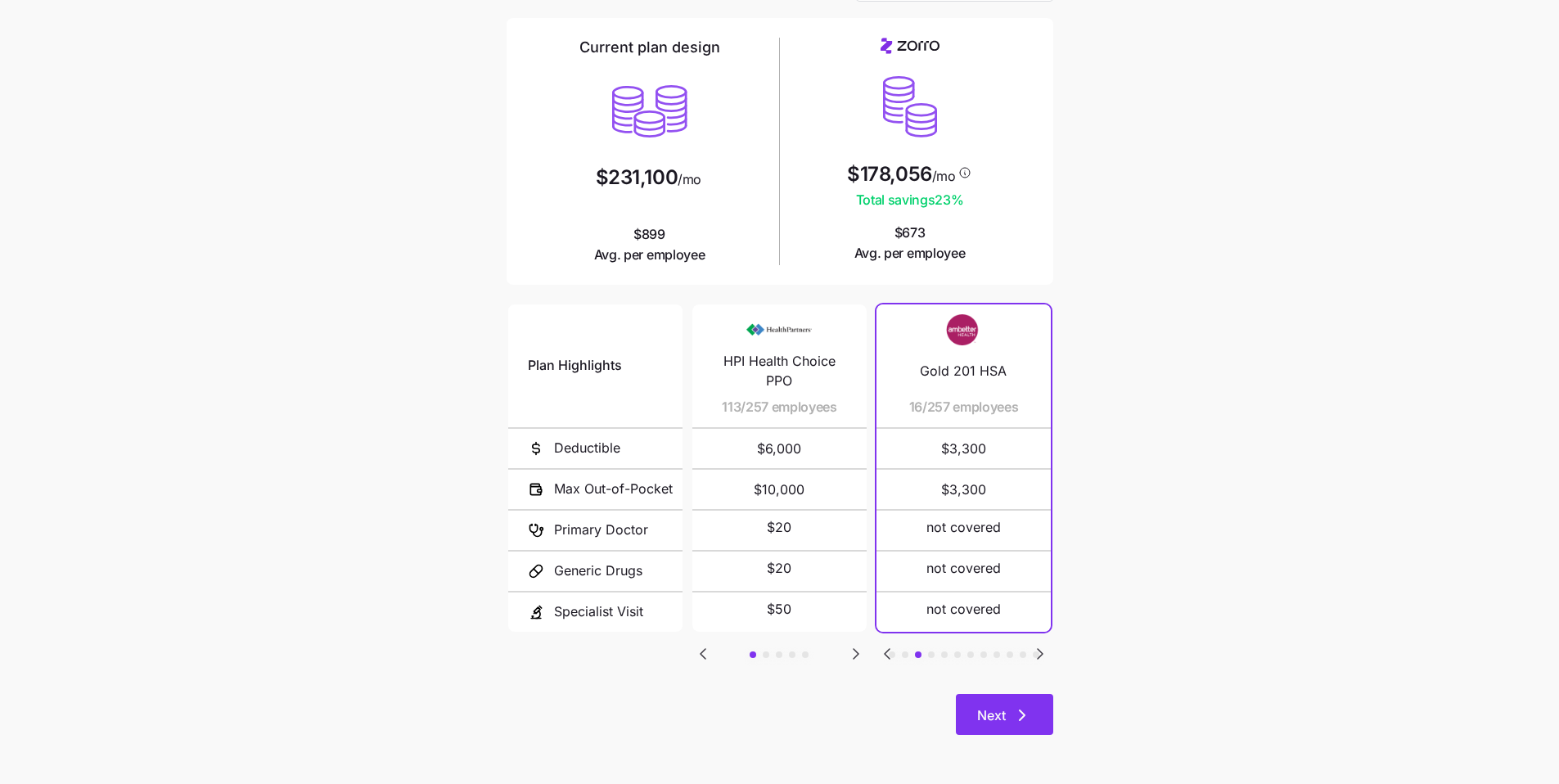
click at [1038, 710] on button "Next" at bounding box center [1004, 714] width 97 height 41
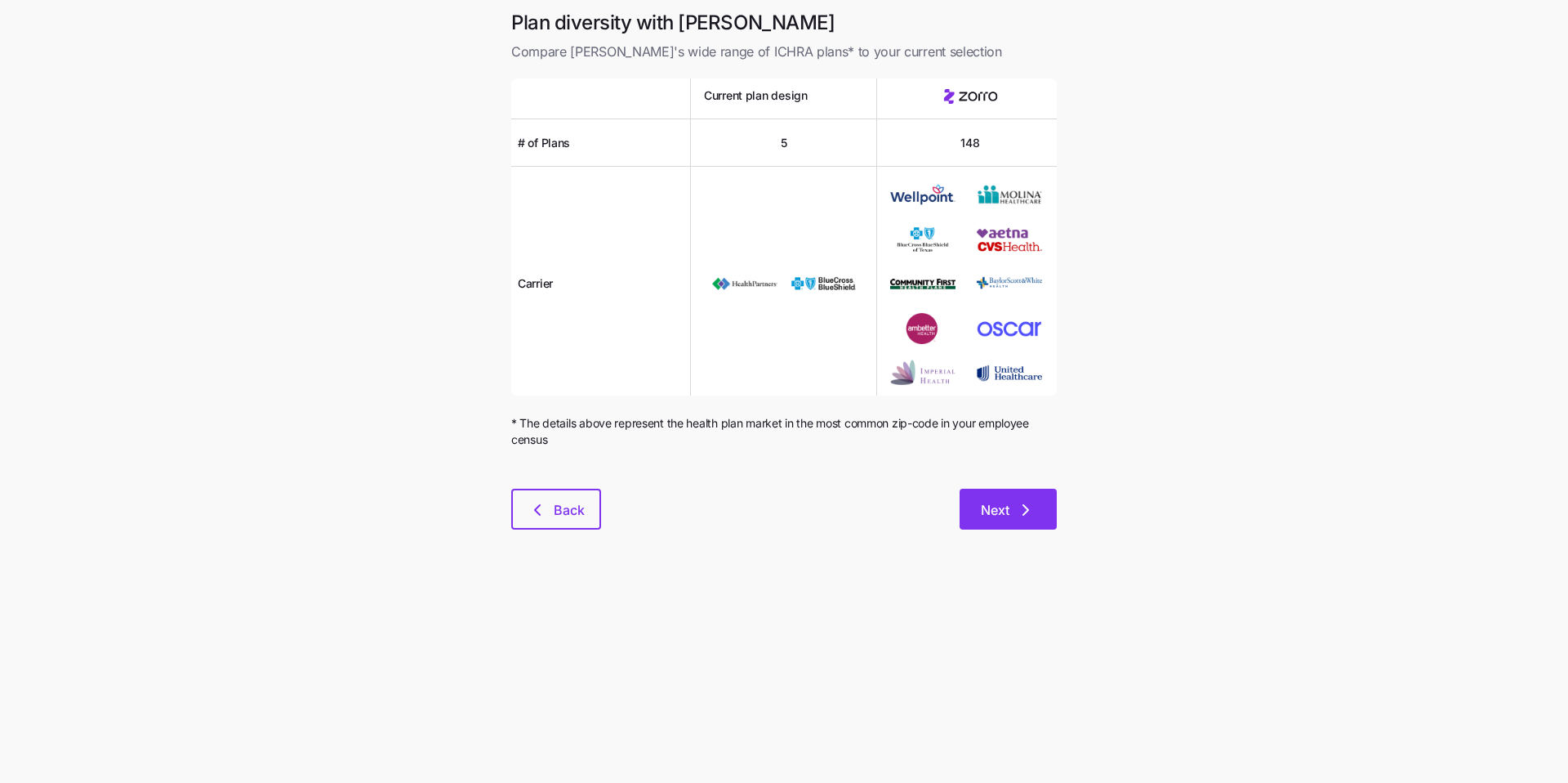
click at [966, 525] on button "Next" at bounding box center [1008, 509] width 97 height 41
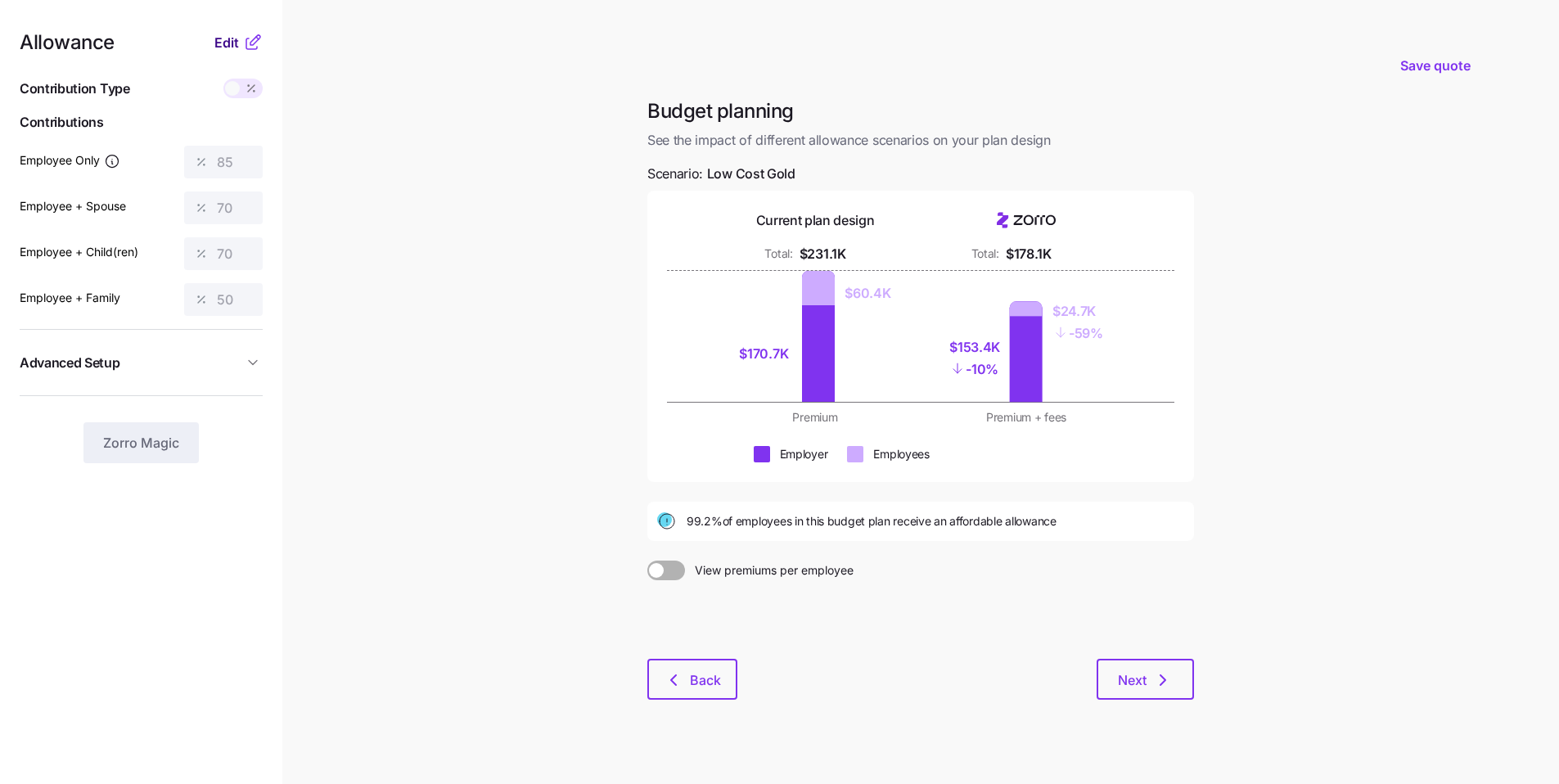
click at [229, 48] on span "Edit" at bounding box center [226, 43] width 25 height 20
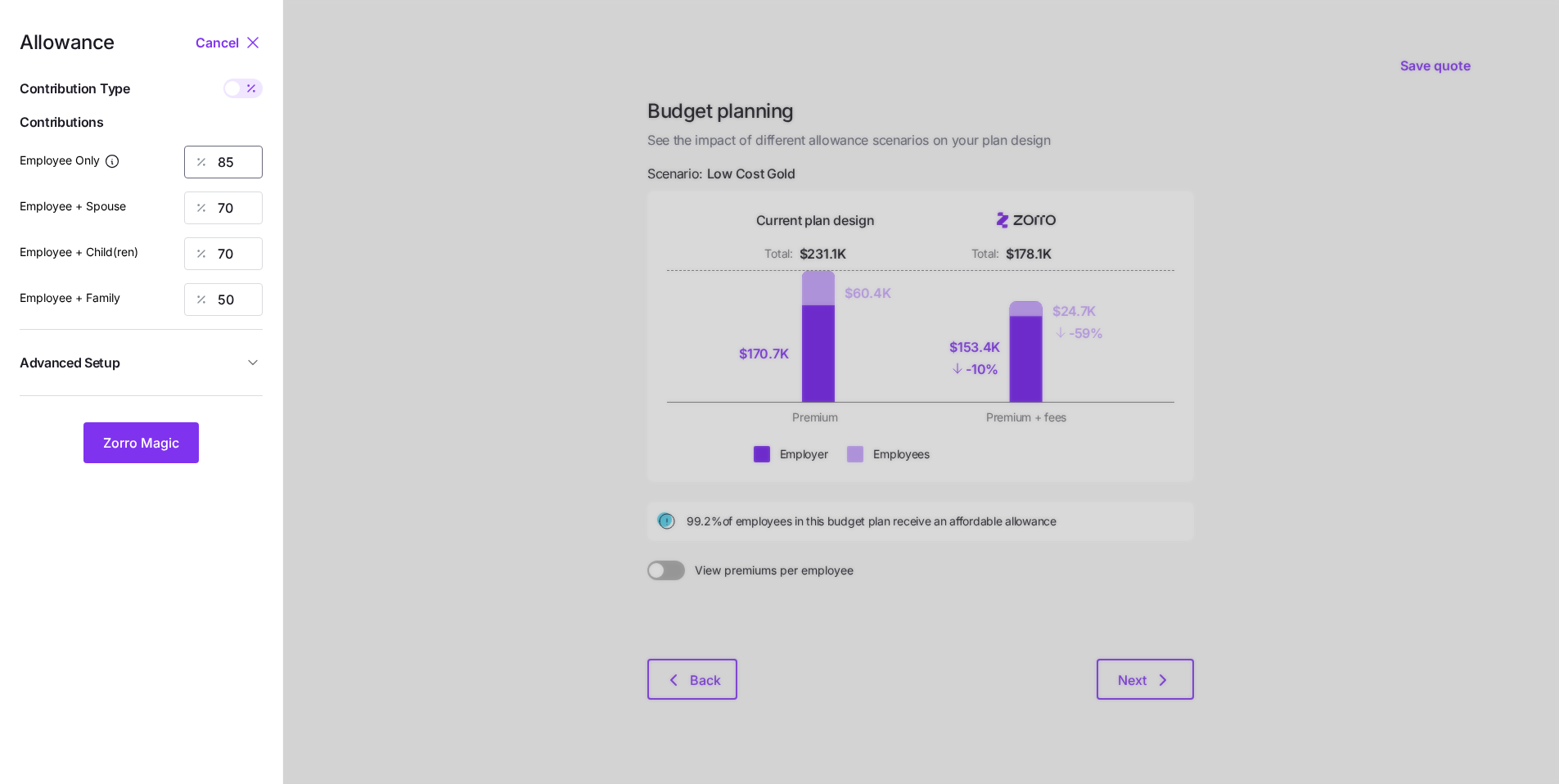
drag, startPoint x: 241, startPoint y: 161, endPoint x: 151, endPoint y: 156, distance: 90.1
click at [153, 156] on div "Employee Only 85" at bounding box center [141, 162] width 243 height 33
type input "70"
click at [184, 451] on button "Zorro Magic" at bounding box center [141, 442] width 116 height 41
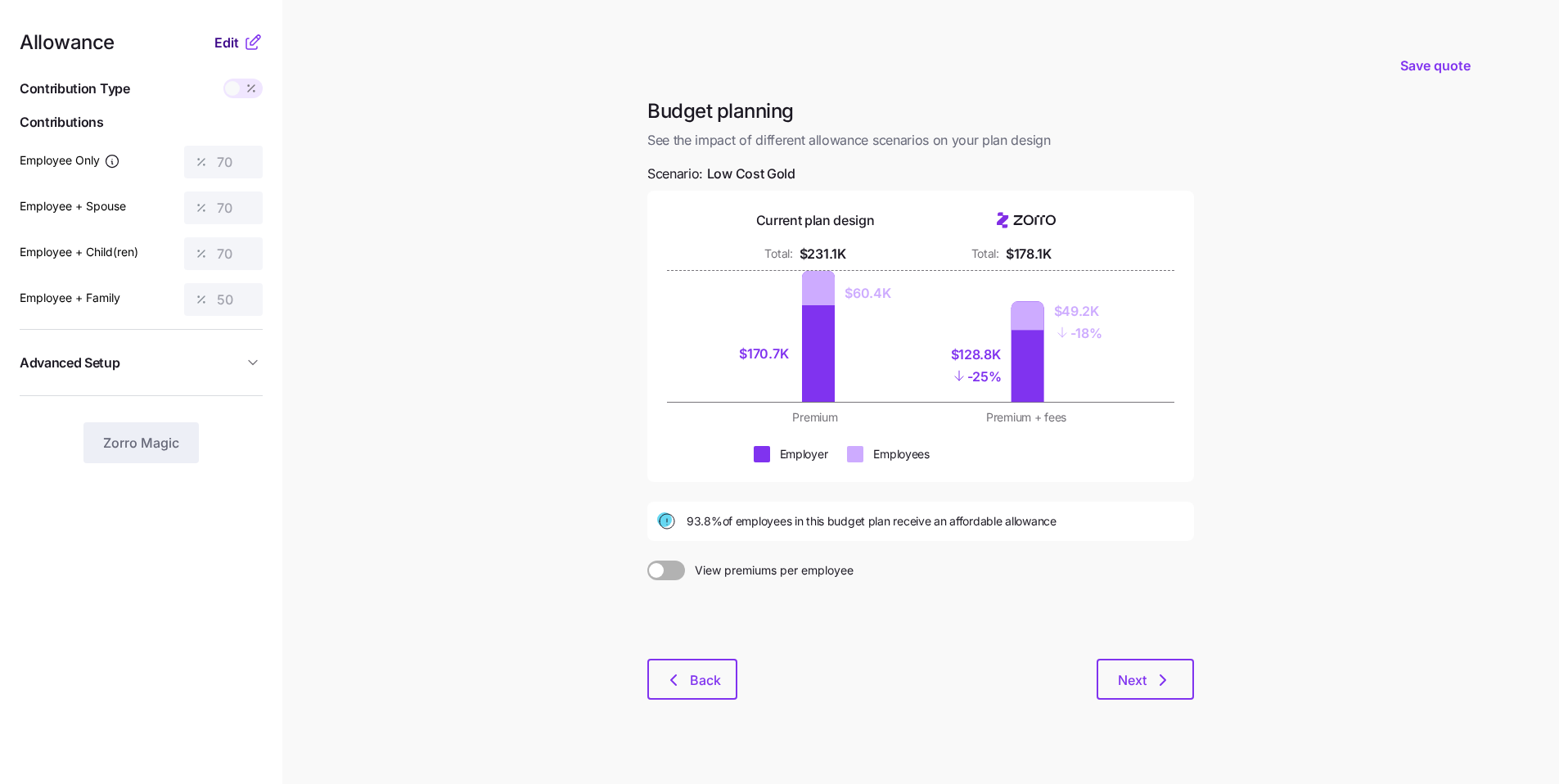
click at [222, 45] on span "Edit" at bounding box center [226, 43] width 25 height 20
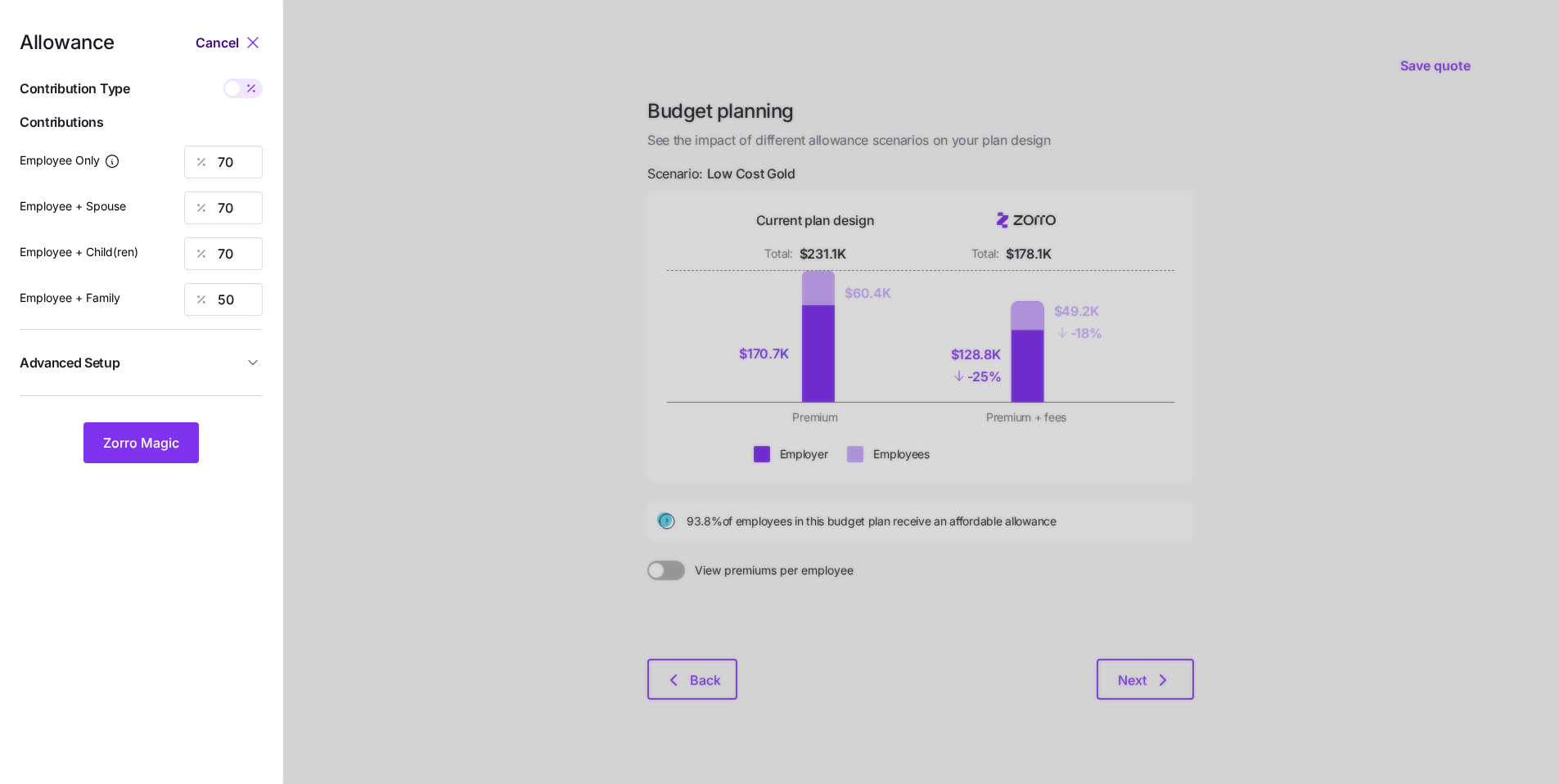
click at [229, 43] on span "Cancel" at bounding box center [217, 43] width 44 height 20
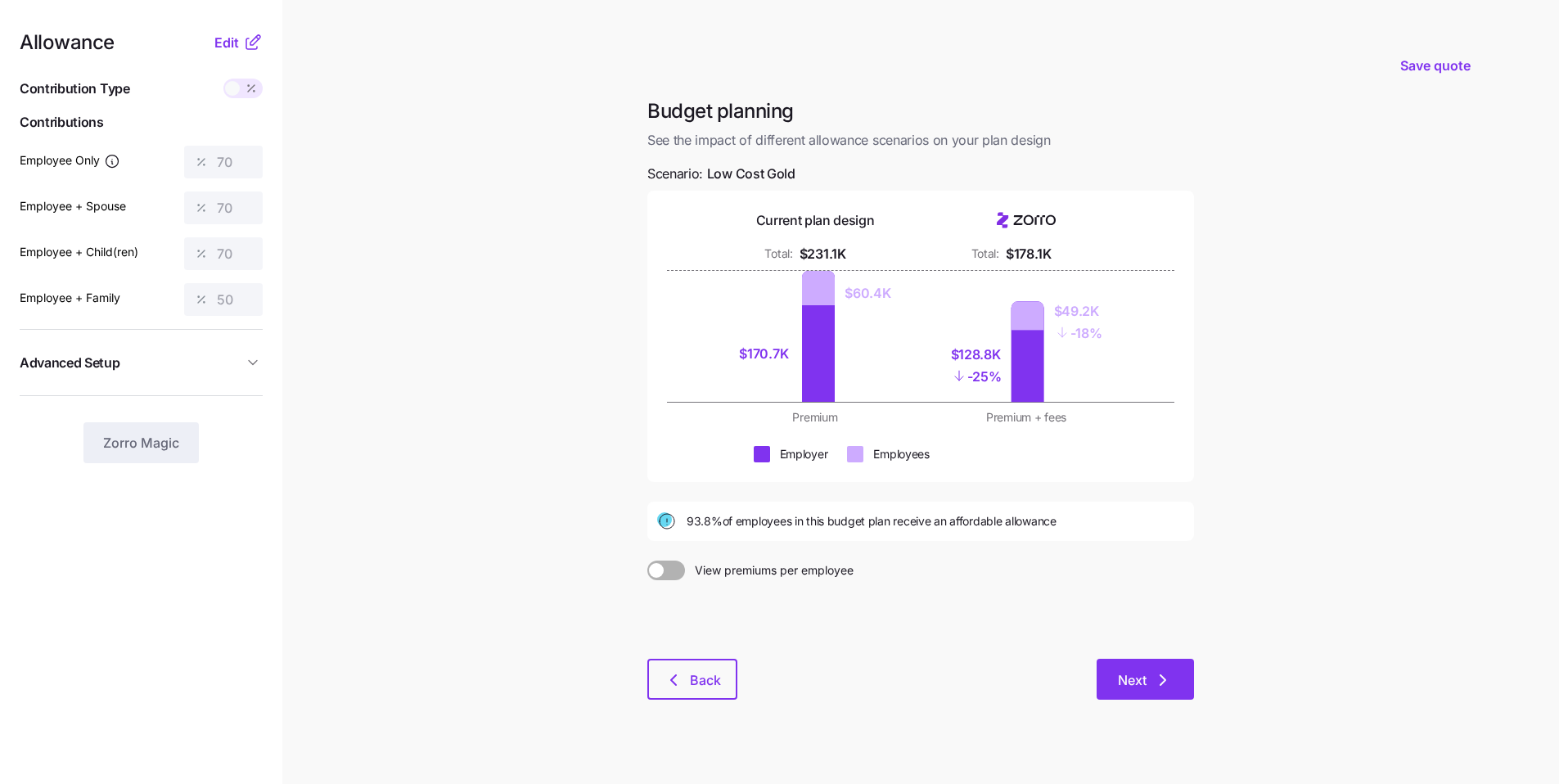
click at [1121, 663] on button "Next" at bounding box center [1144, 678] width 97 height 41
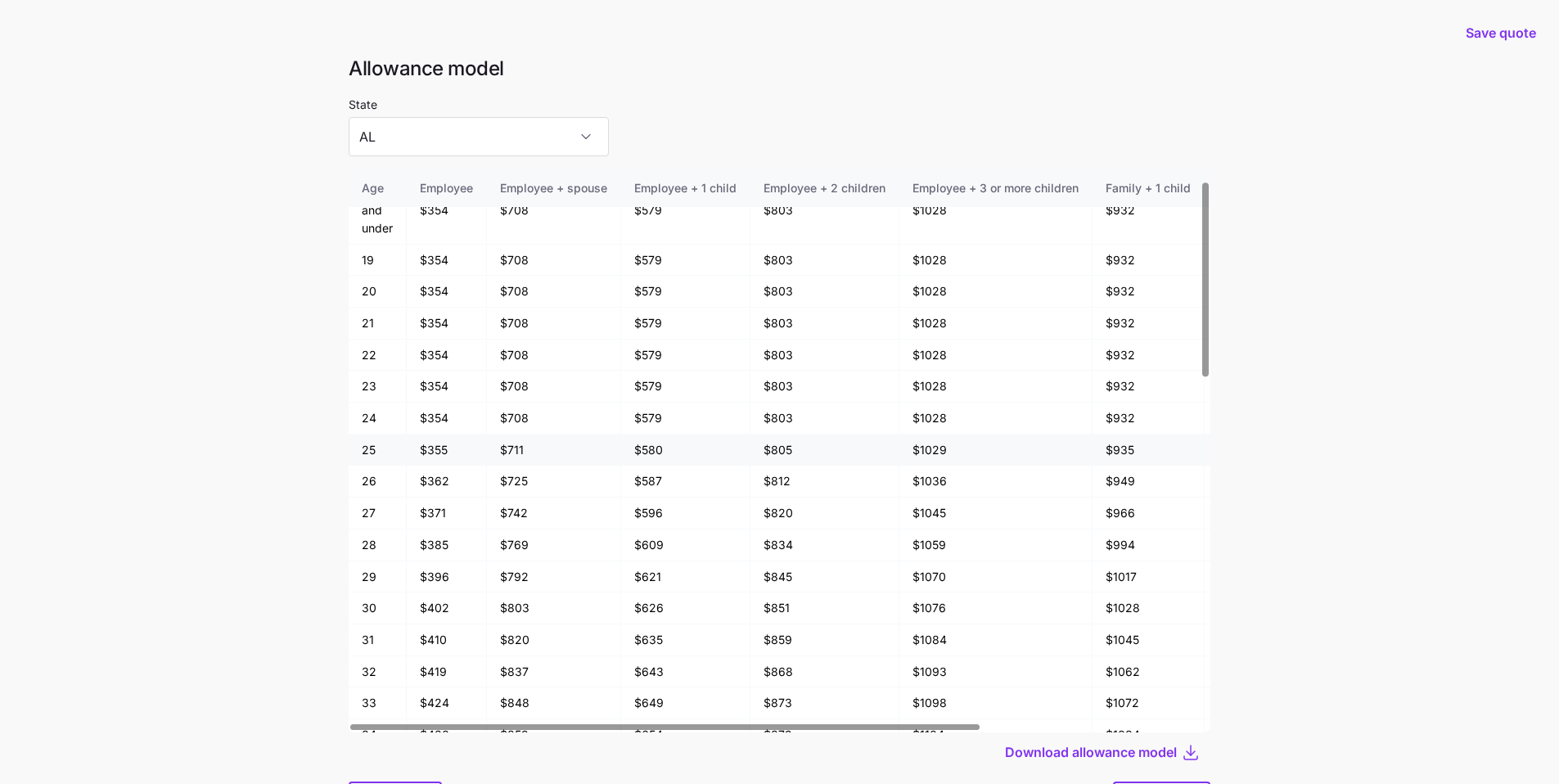
scroll to position [42, 0]
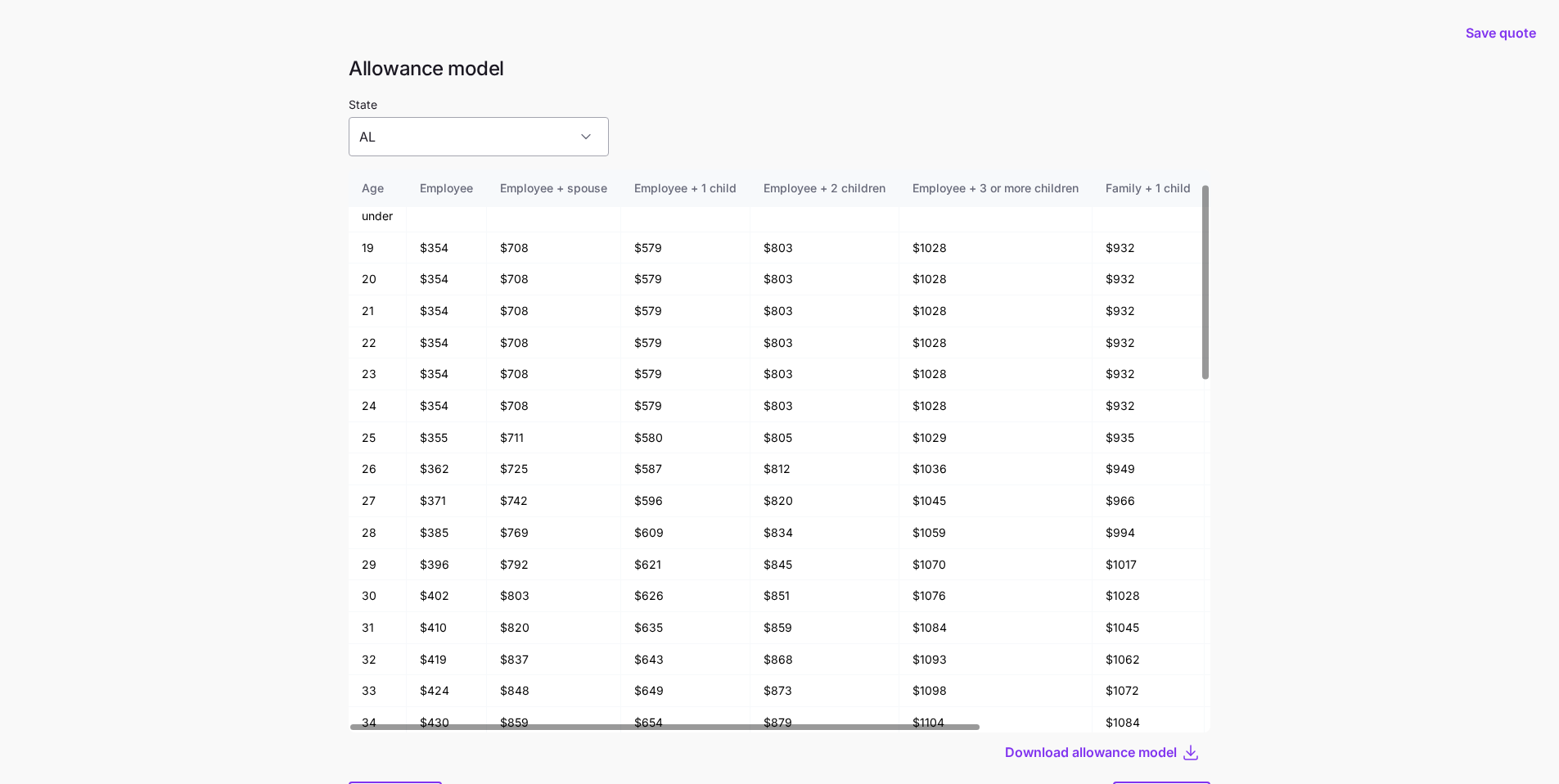
click at [522, 144] on input "AL" at bounding box center [478, 136] width 260 height 39
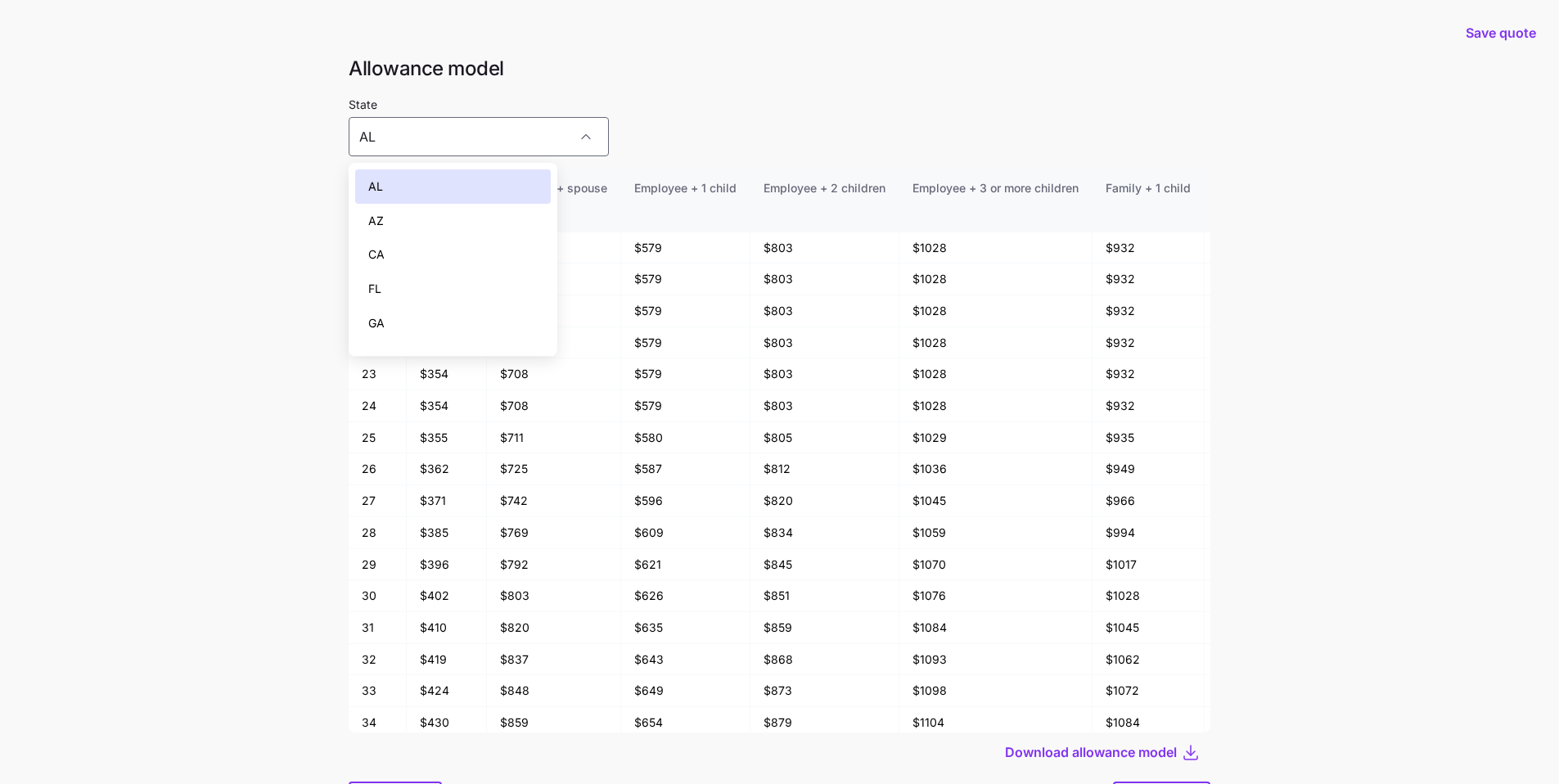
click at [414, 216] on div "AZ" at bounding box center [452, 221] width 196 height 35
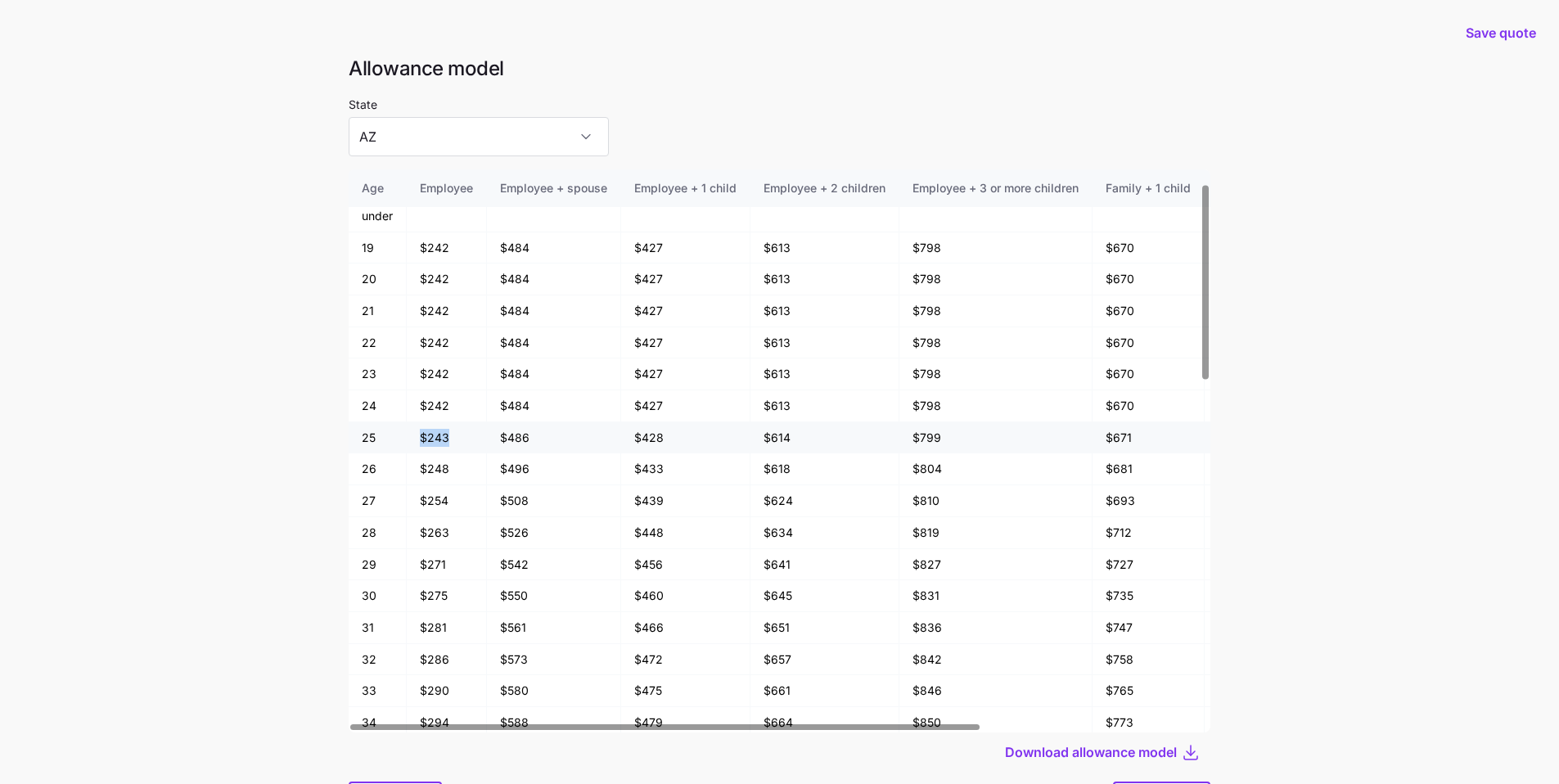
drag, startPoint x: 438, startPoint y: 436, endPoint x: 417, endPoint y: 433, distance: 21.2
click at [417, 433] on td "$243" at bounding box center [447, 437] width 80 height 32
click at [698, 119] on div "State [US_STATE]" at bounding box center [779, 125] width 861 height 62
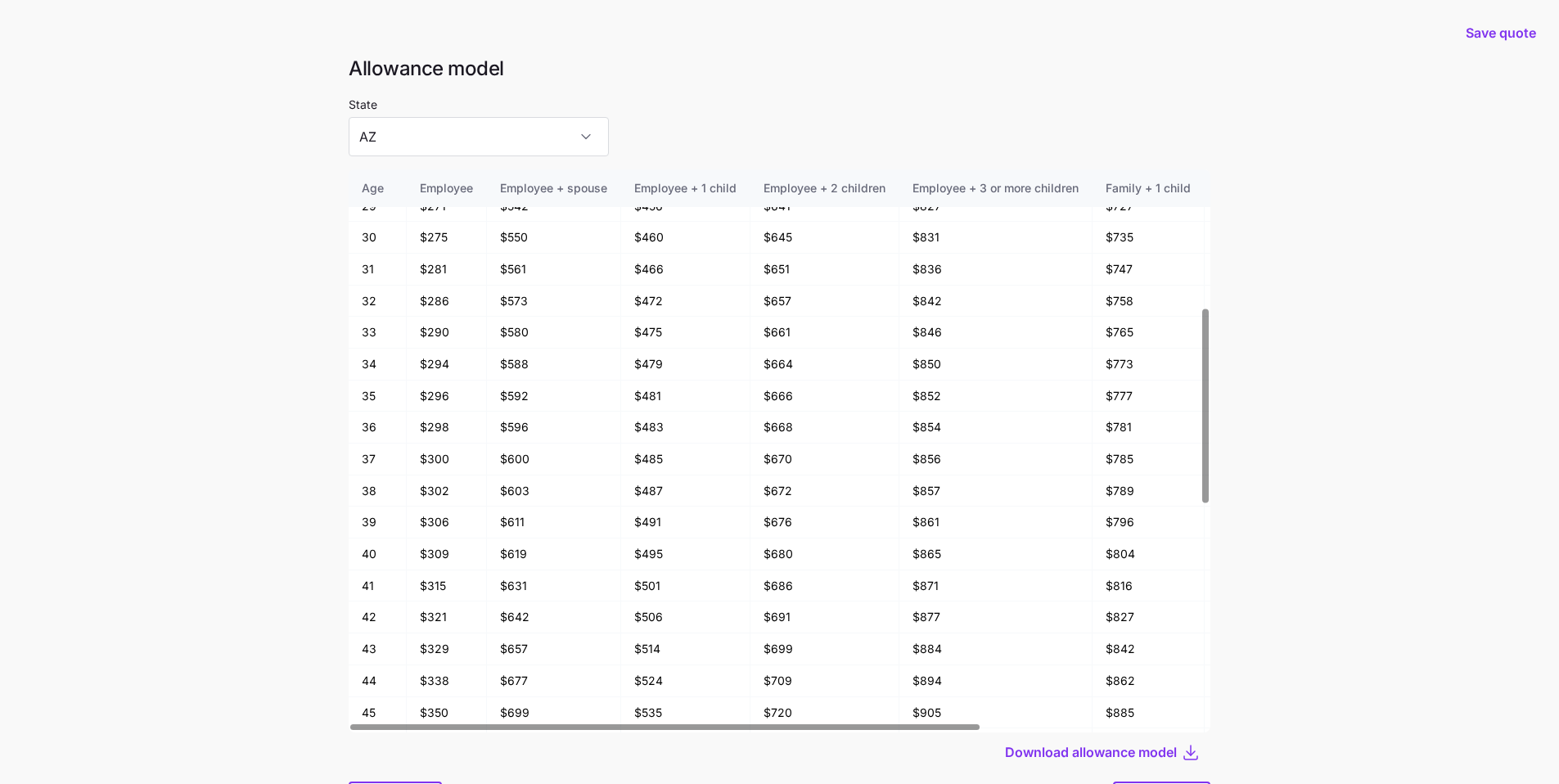
scroll to position [87, 0]
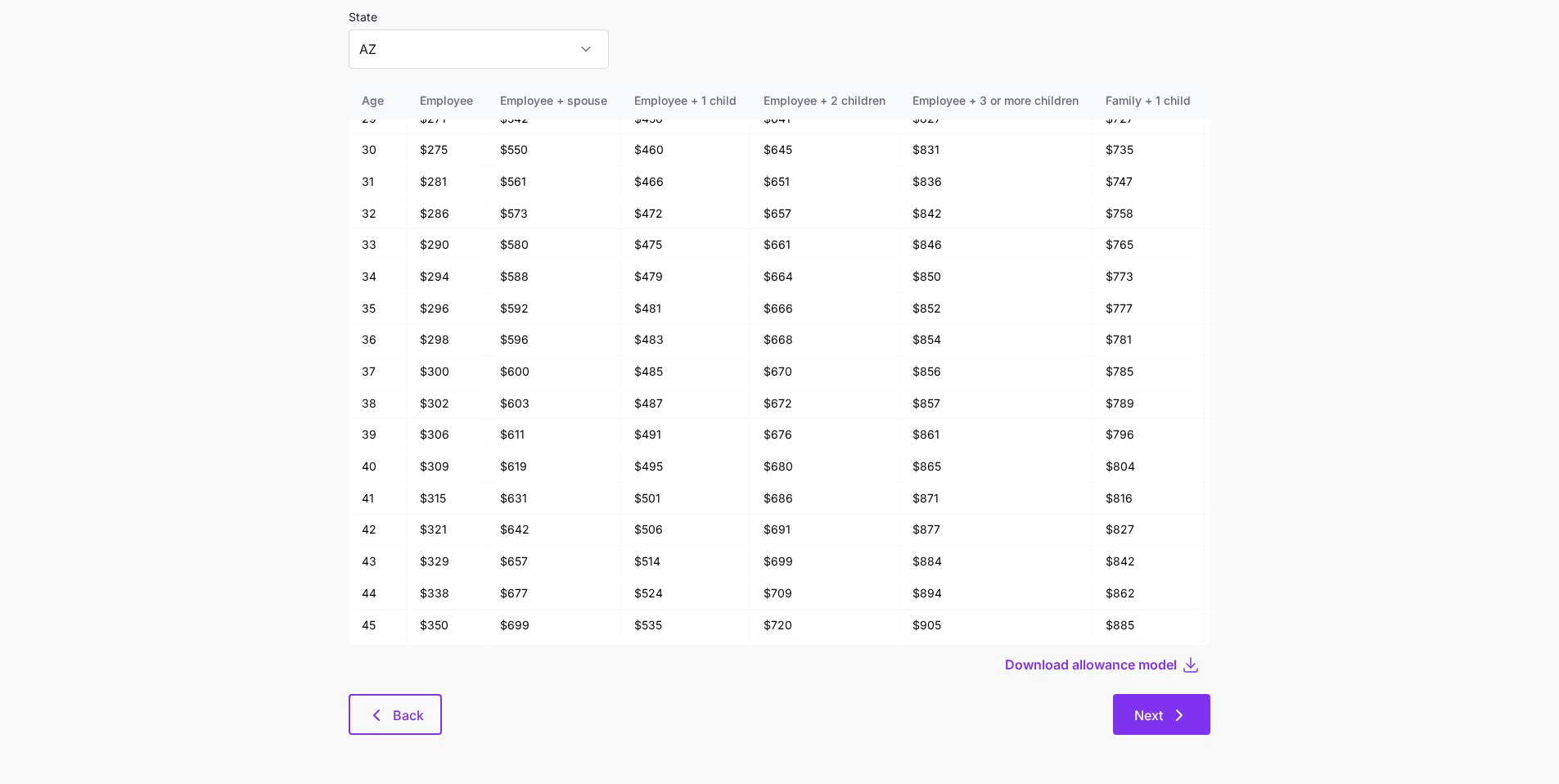
click at [1206, 719] on button "Next" at bounding box center [1161, 714] width 97 height 41
type input "AL"
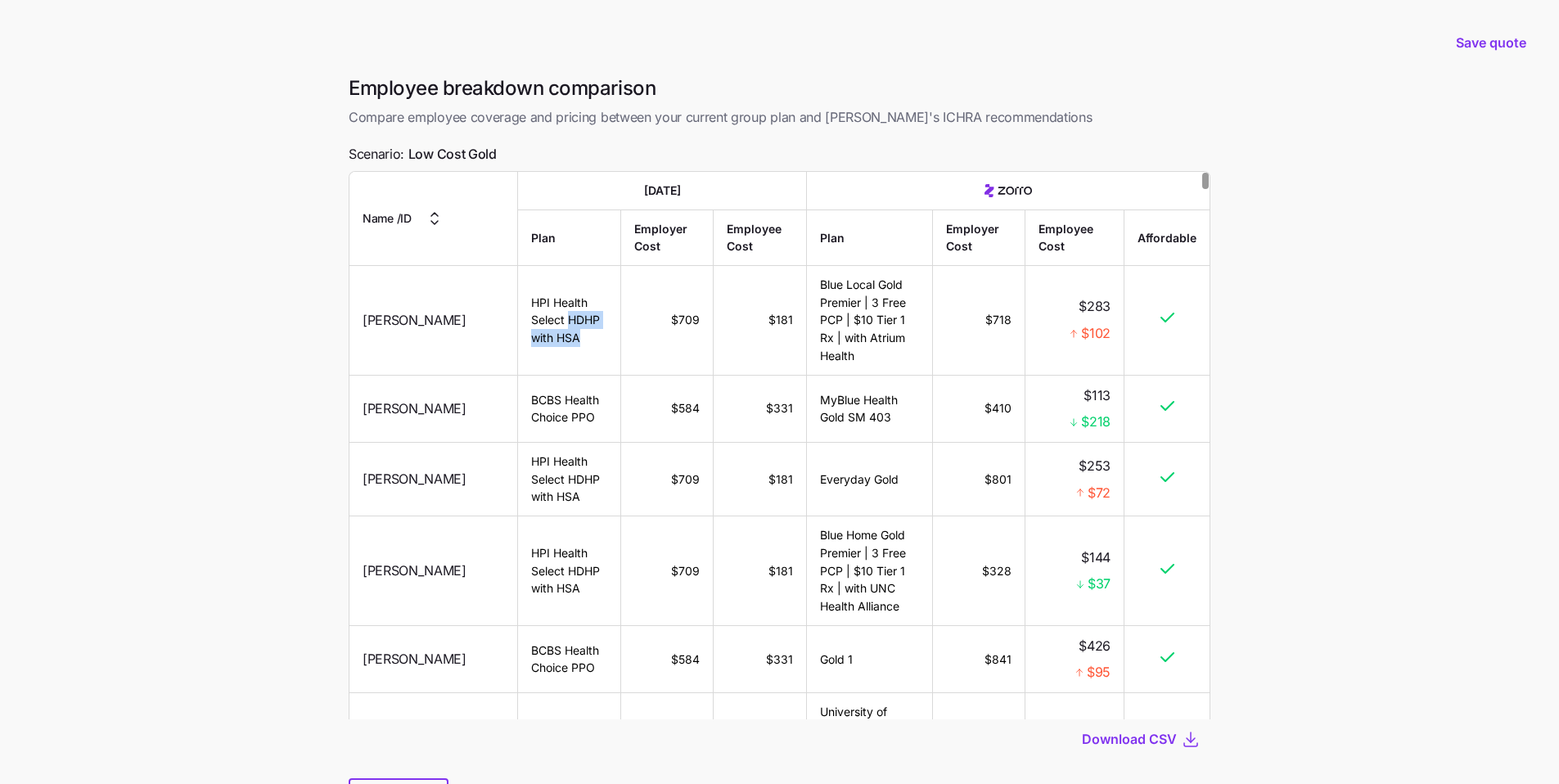
drag, startPoint x: 474, startPoint y: 333, endPoint x: 560, endPoint y: 324, distance: 86.5
click at [560, 324] on td "HPI Health Select HDHP with HSA" at bounding box center [568, 320] width 103 height 109
drag, startPoint x: 655, startPoint y: 319, endPoint x: 768, endPoint y: 332, distance: 113.7
click at [768, 332] on tr "[PERSON_NAME] HPI Health Select HDHP with HSA $709 $181 Blue Local Gold Premier…" at bounding box center [779, 320] width 860 height 109
click at [874, 353] on td "Blue Local Gold Premier | 3 Free PCP | $10 Tier 1 Rx | with Atrium Health" at bounding box center [870, 320] width 126 height 109
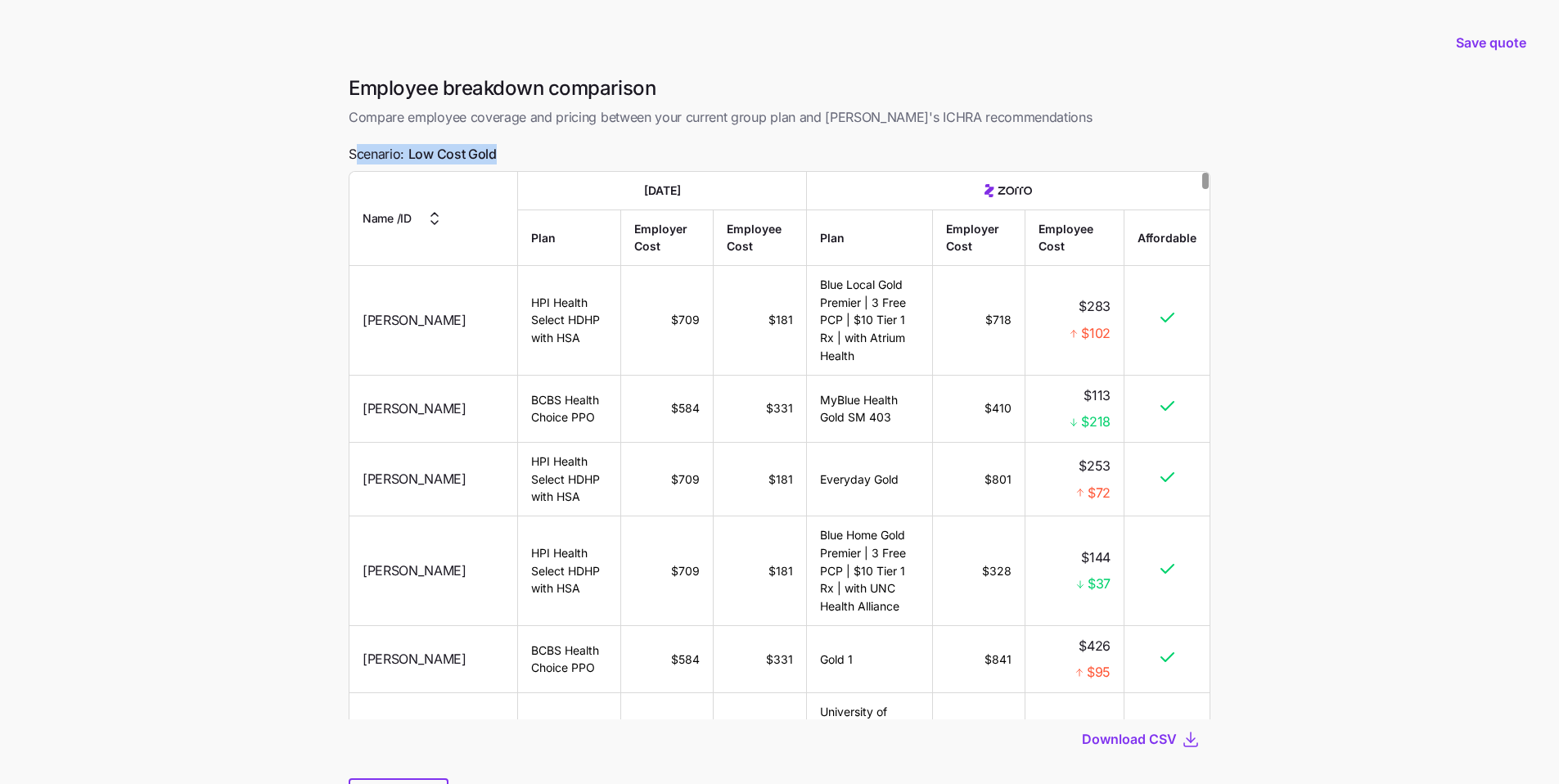
drag, startPoint x: 499, startPoint y: 155, endPoint x: 357, endPoint y: 153, distance: 142.0
click at [355, 154] on div "Employee breakdown comparison Compare employee coverage and pricing between you…" at bounding box center [780, 457] width 888 height 763
drag, startPoint x: 864, startPoint y: 356, endPoint x: 810, endPoint y: 285, distance: 89.2
click at [810, 285] on td "Blue Local Gold Premier | 3 Free PCP | $10 Tier 1 Rx | with Atrium Health" at bounding box center [870, 320] width 126 height 109
drag, startPoint x: 971, startPoint y: 317, endPoint x: 1091, endPoint y: 316, distance: 120.0
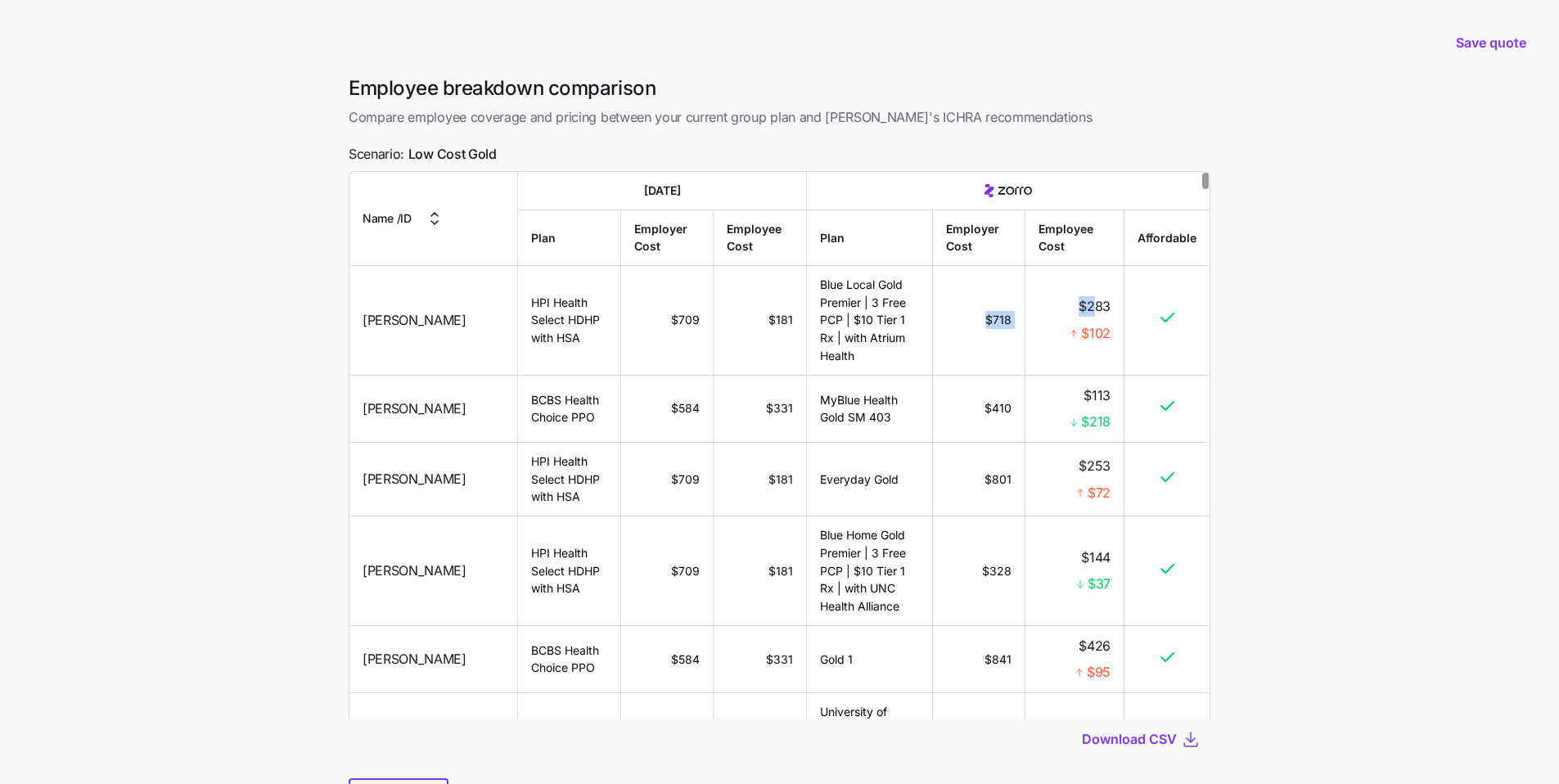
click at [1091, 316] on tr "[PERSON_NAME] HPI Health Select HDHP with HSA $709 $181 Blue Local Gold Premier…" at bounding box center [779, 320] width 860 height 109
click at [1327, 357] on main "Save quote Employee breakdown comparison Compare employee coverage and pricing …" at bounding box center [780, 434] width 1559 height 868
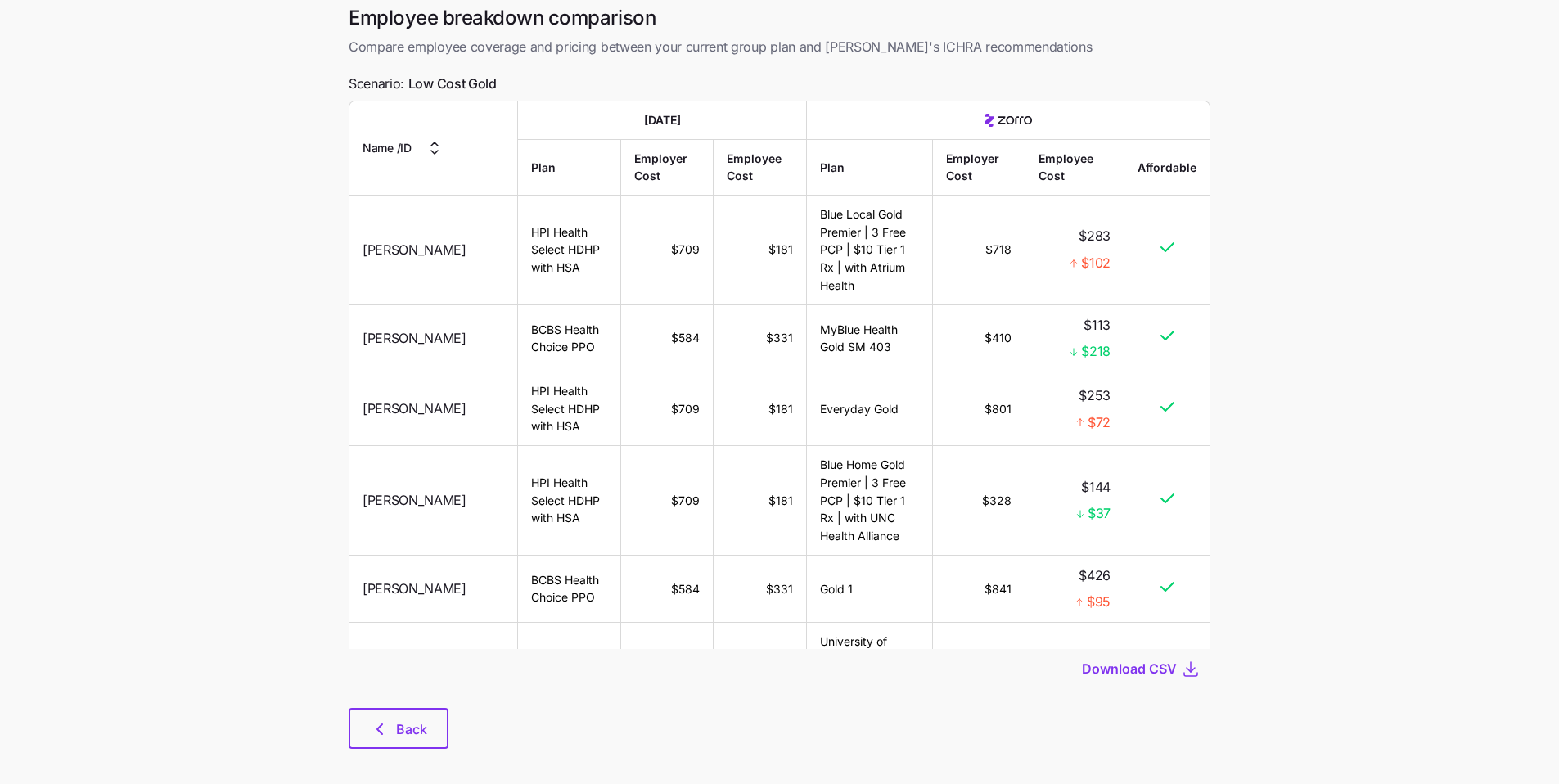
scroll to position [85, 0]
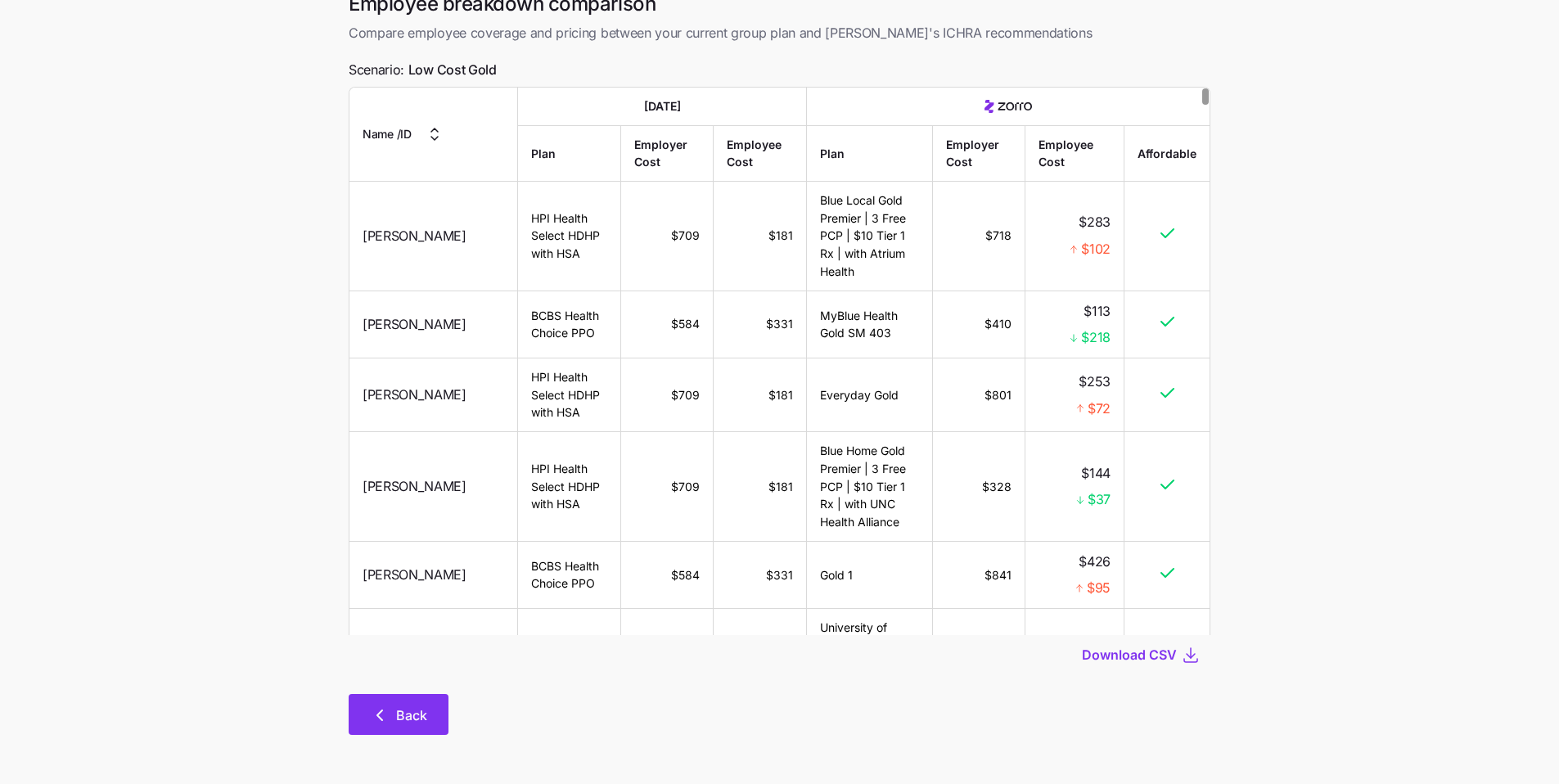
click at [428, 722] on button "Back" at bounding box center [398, 714] width 100 height 41
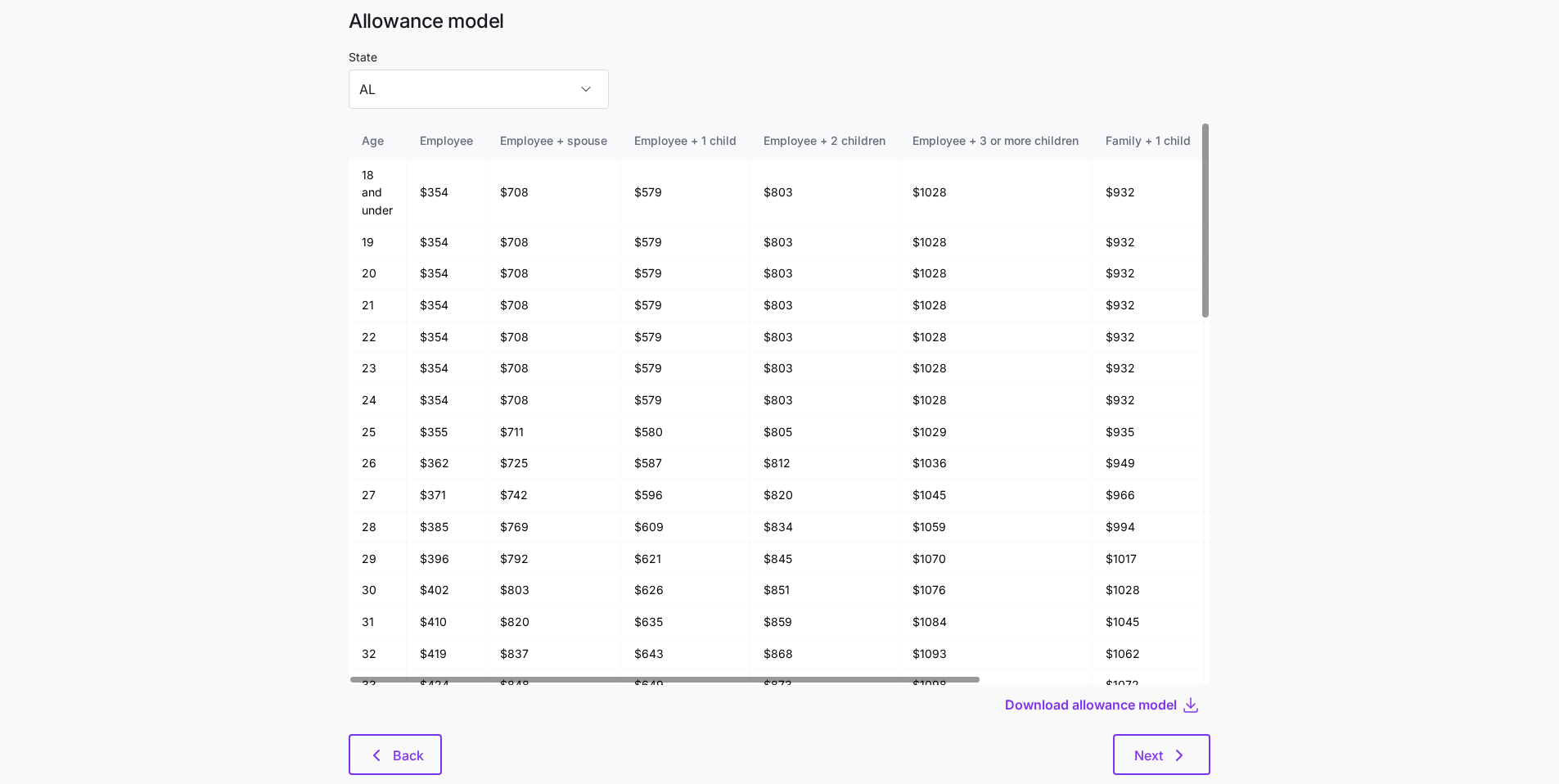
scroll to position [87, 0]
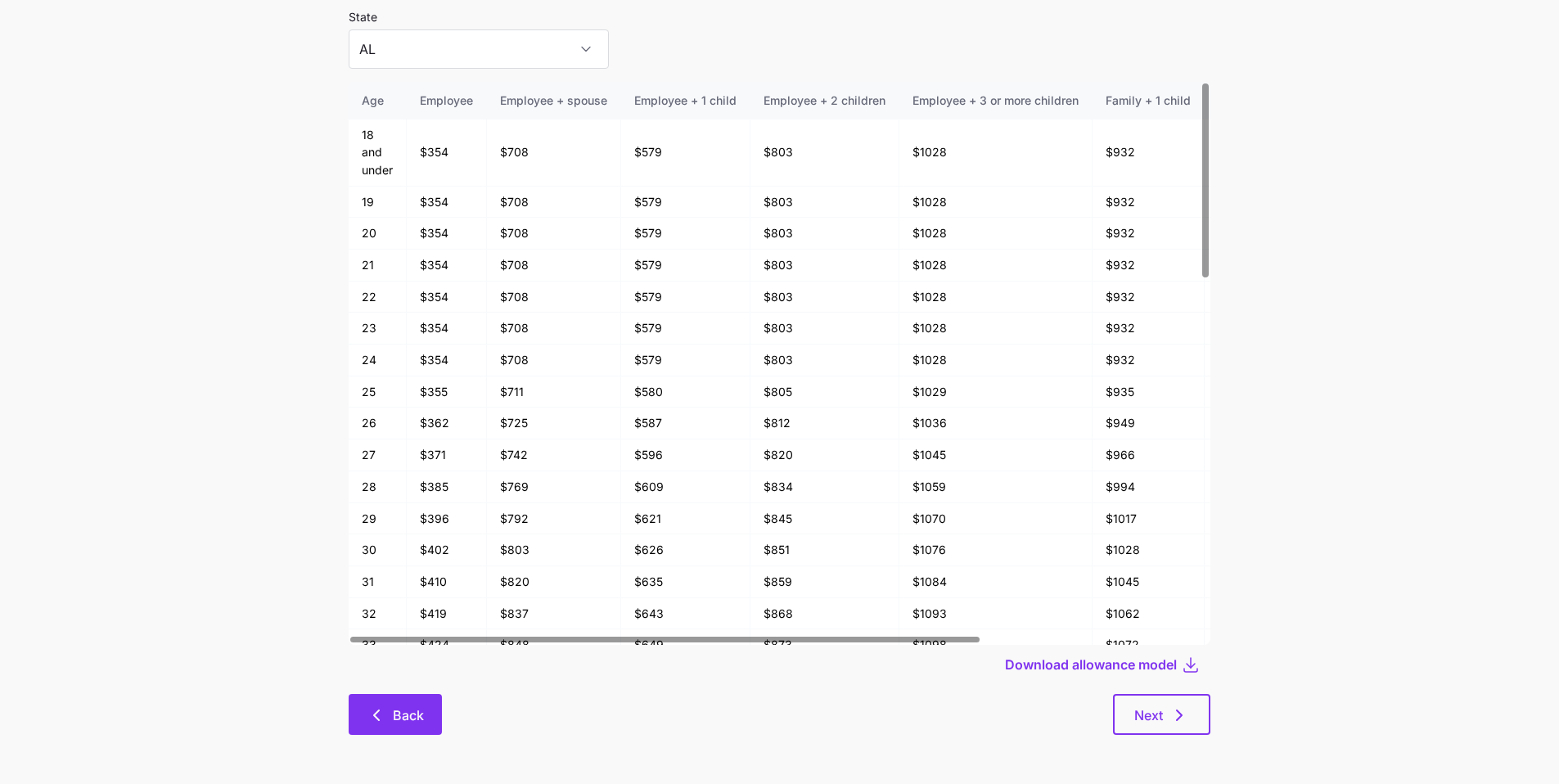
click at [434, 714] on button "Back" at bounding box center [395, 714] width 94 height 41
